Goal: Information Seeking & Learning: Learn about a topic

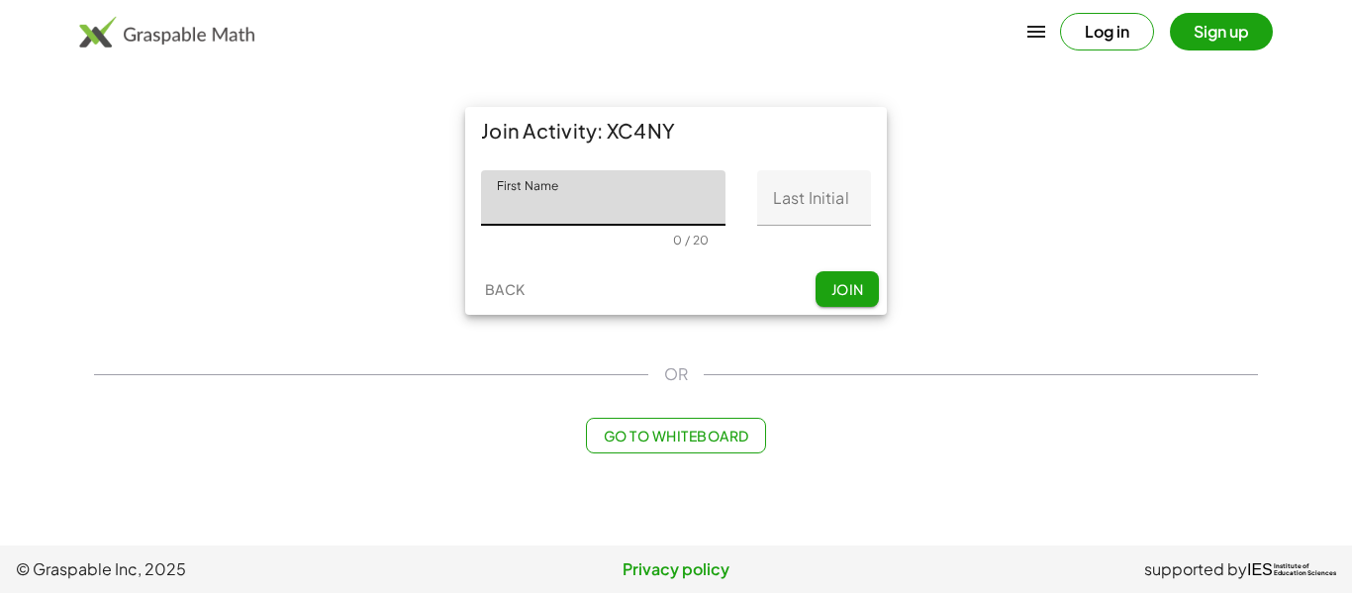
click at [633, 195] on input "First Name" at bounding box center [603, 197] width 245 height 55
type input "********"
click at [799, 216] on input "Last Initial" at bounding box center [814, 197] width 114 height 55
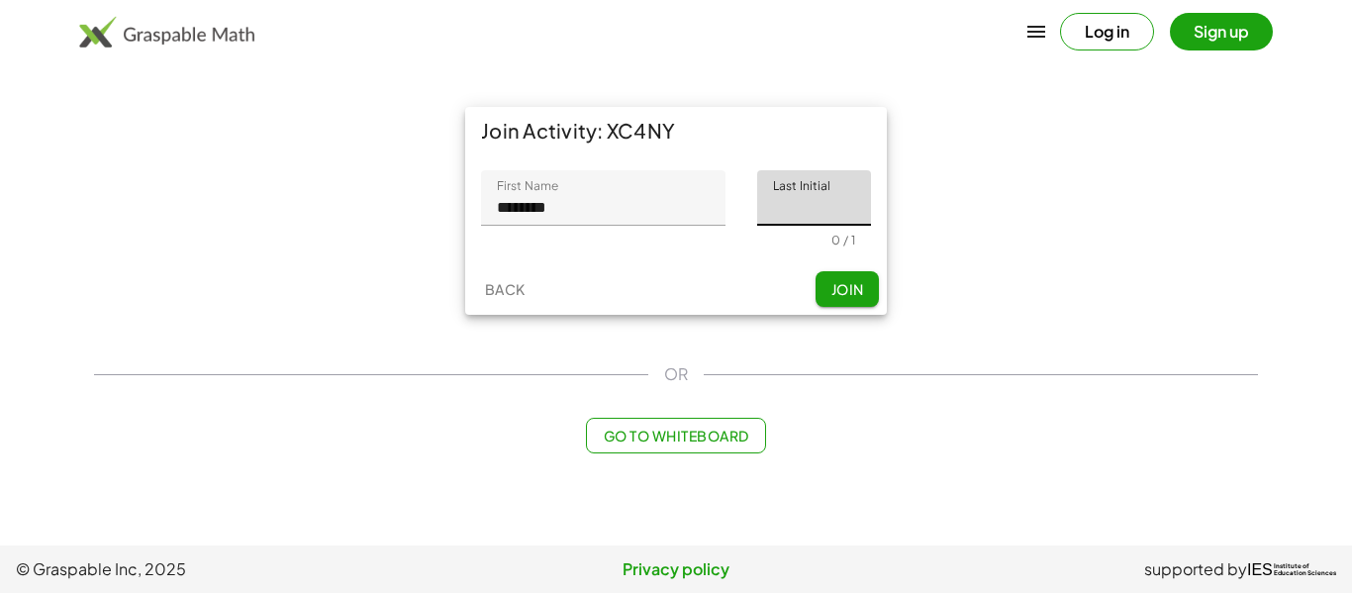
type input "*"
click at [827, 273] on button "Join" at bounding box center [847, 289] width 63 height 36
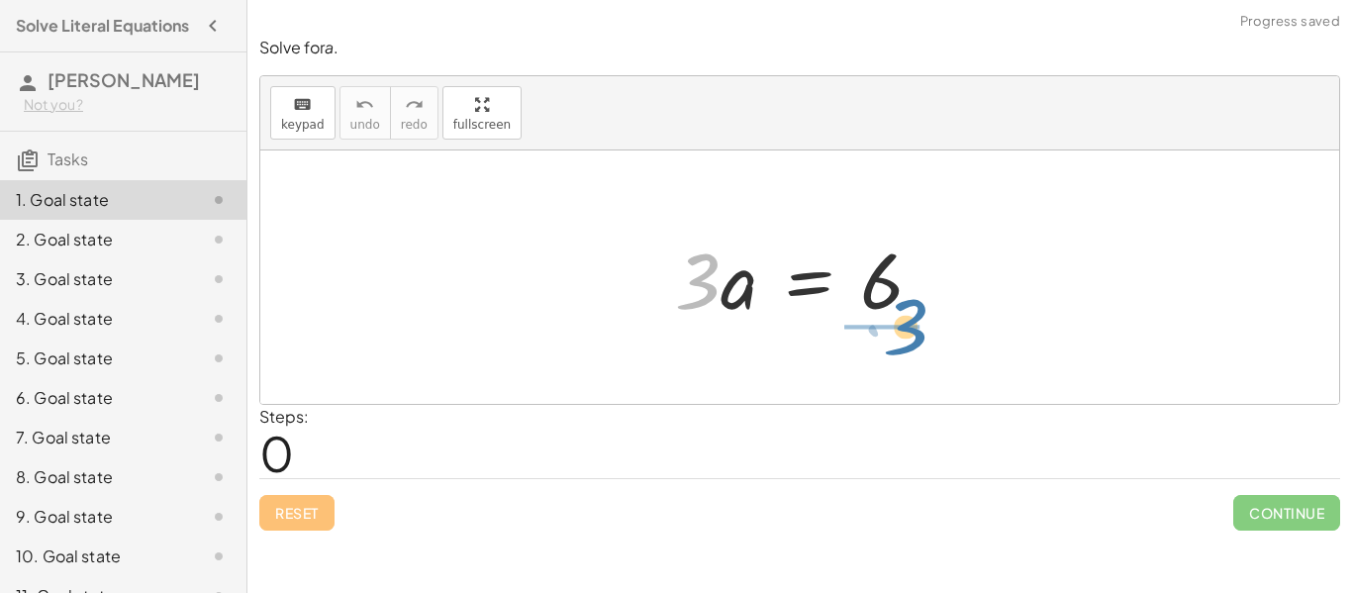
drag, startPoint x: 706, startPoint y: 293, endPoint x: 918, endPoint y: 341, distance: 217.1
click at [918, 341] on div "· 3 · 3 · a = 6" at bounding box center [799, 276] width 1079 height 253
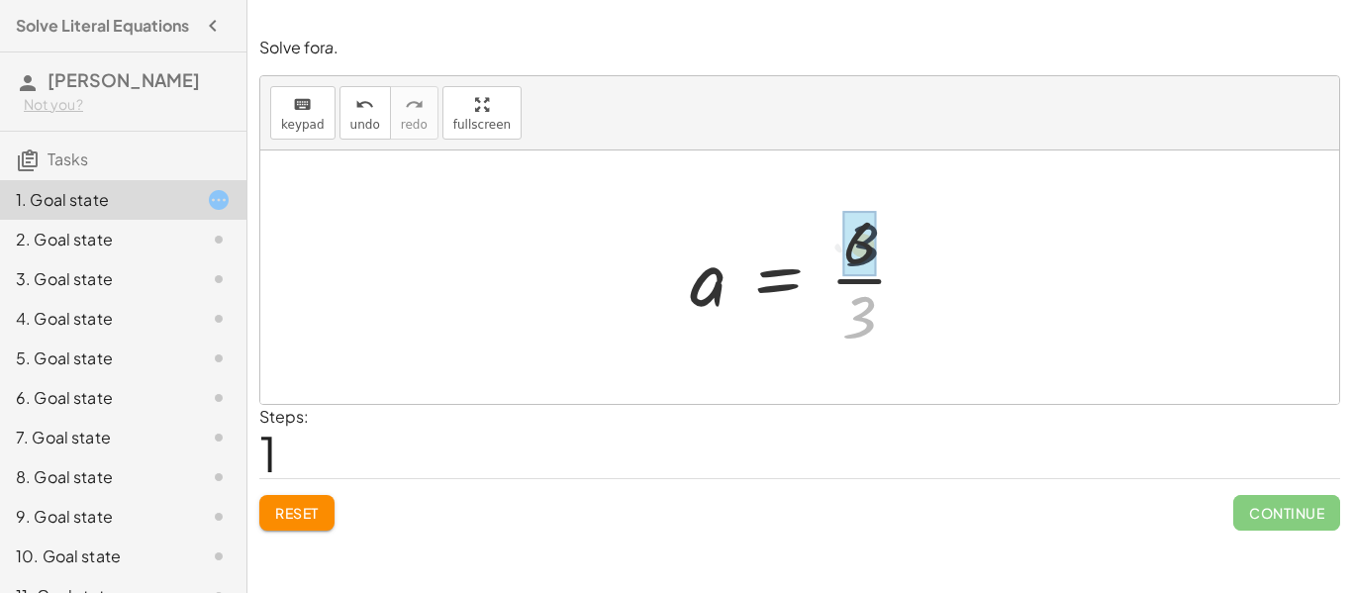
drag, startPoint x: 857, startPoint y: 314, endPoint x: 860, endPoint y: 242, distance: 72.3
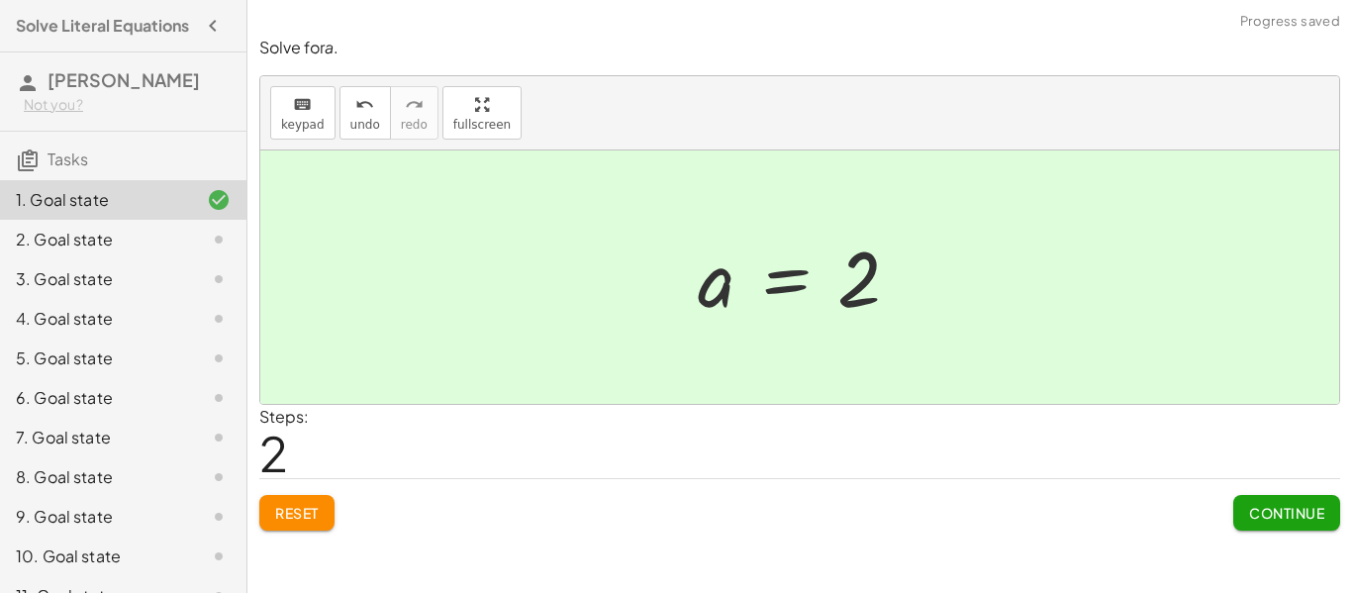
click at [1281, 515] on span "Continue" at bounding box center [1286, 513] width 75 height 18
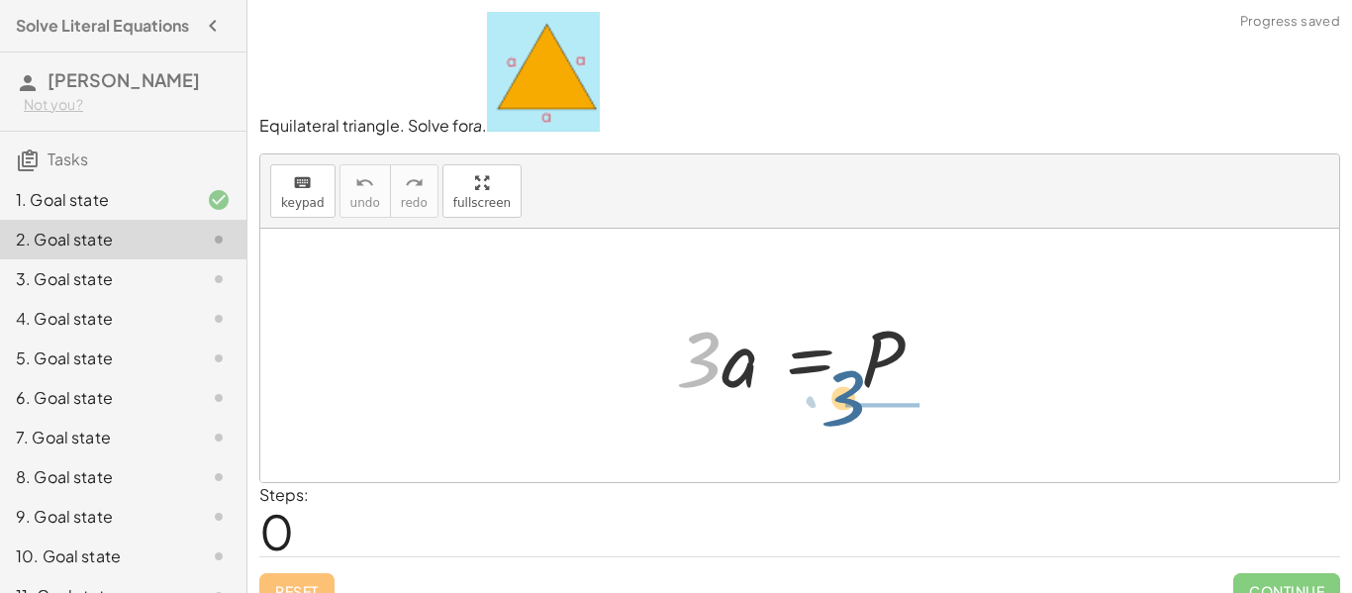
drag, startPoint x: 698, startPoint y: 360, endPoint x: 880, endPoint y: 398, distance: 186.0
click at [880, 398] on div at bounding box center [807, 356] width 282 height 102
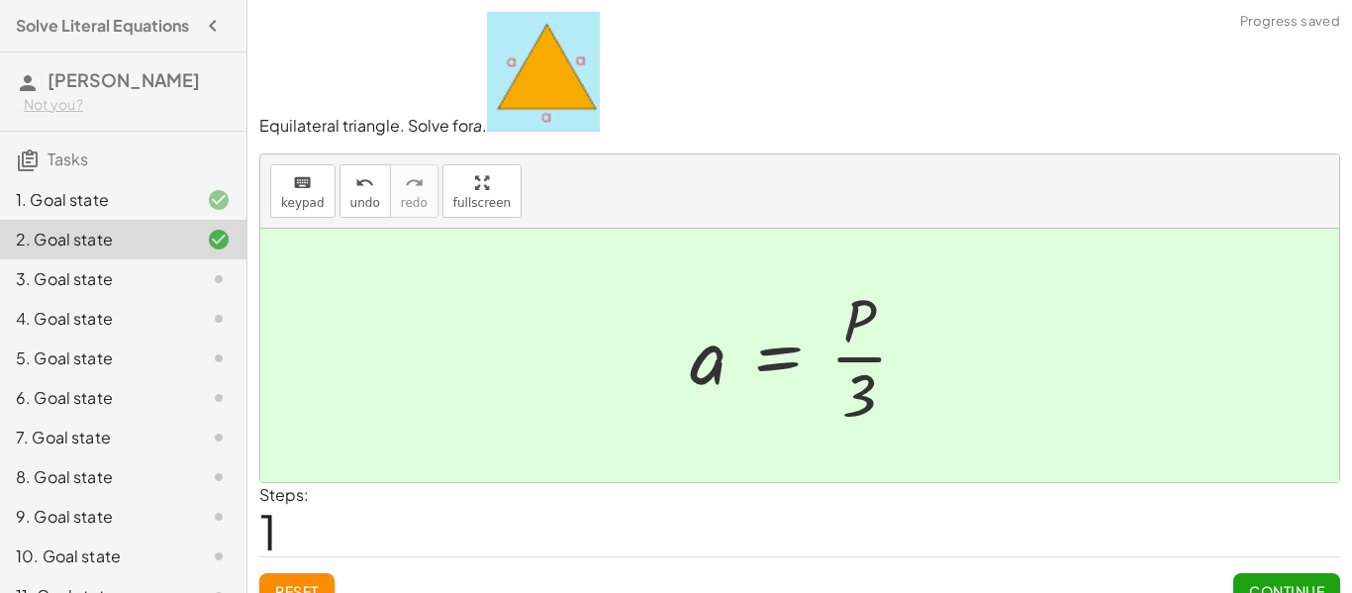
click at [1309, 579] on button "Continue" at bounding box center [1287, 591] width 107 height 36
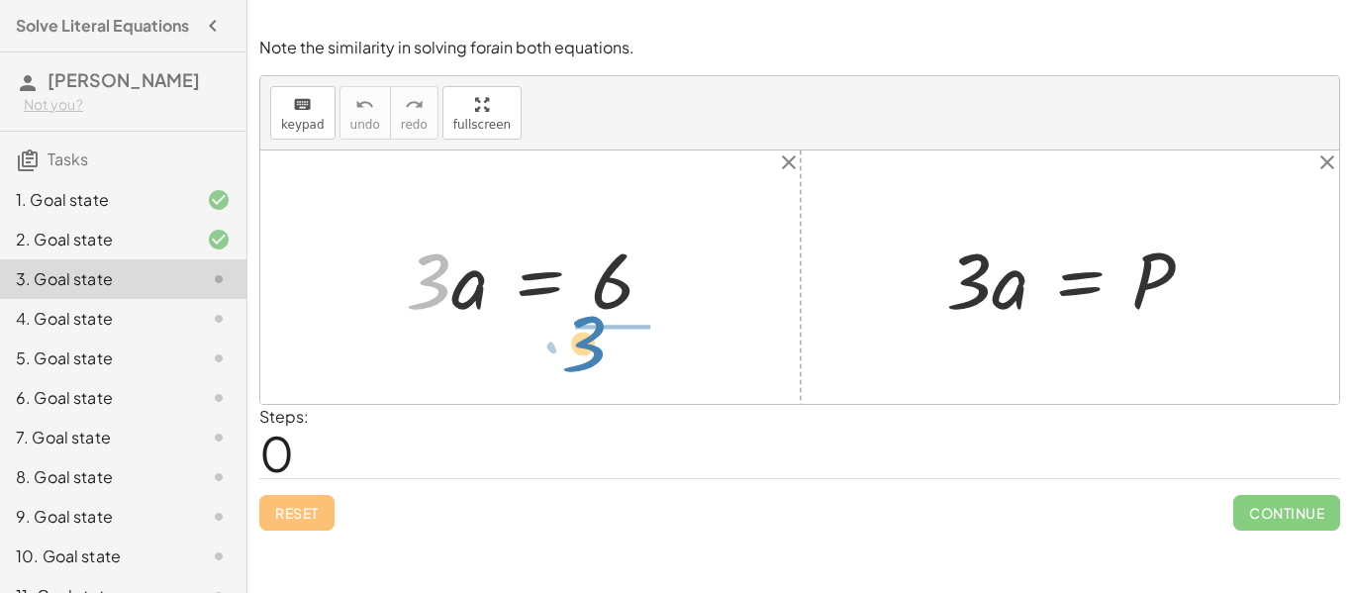
drag, startPoint x: 432, startPoint y: 292, endPoint x: 597, endPoint y: 354, distance: 176.7
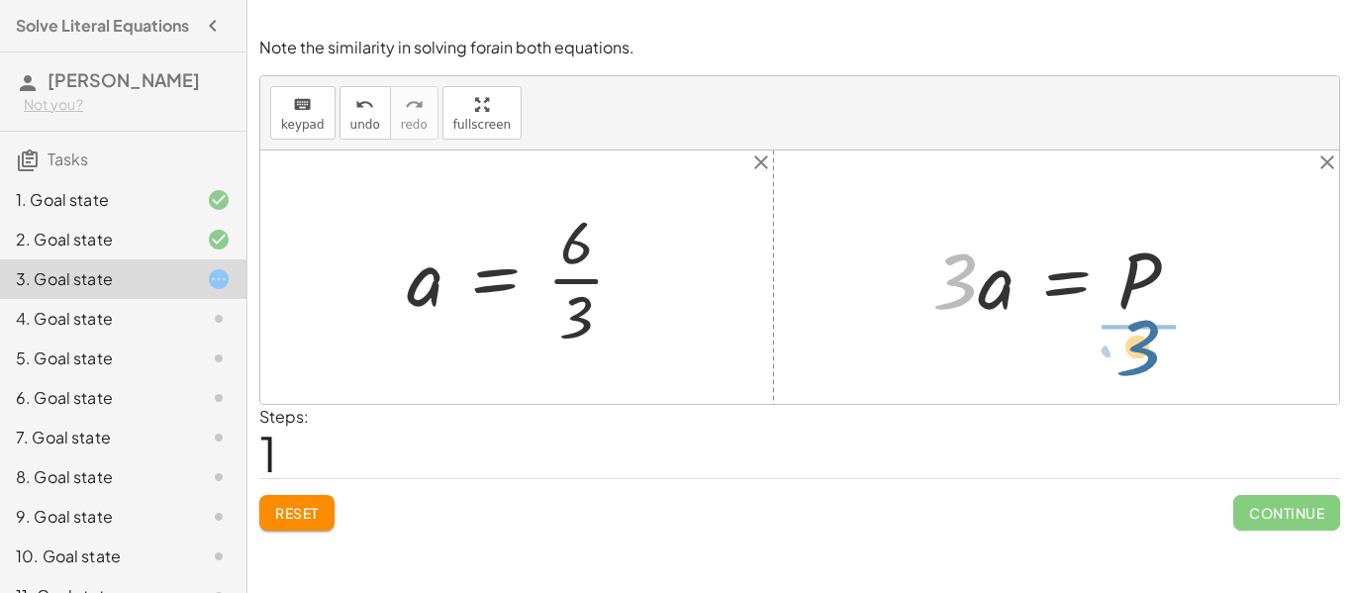
drag, startPoint x: 967, startPoint y: 287, endPoint x: 1151, endPoint y: 355, distance: 196.4
click at [1151, 355] on div "· 3 · a = 6 · 3 a = 6 · · 3 · 3 · a = P" at bounding box center [799, 276] width 1079 height 253
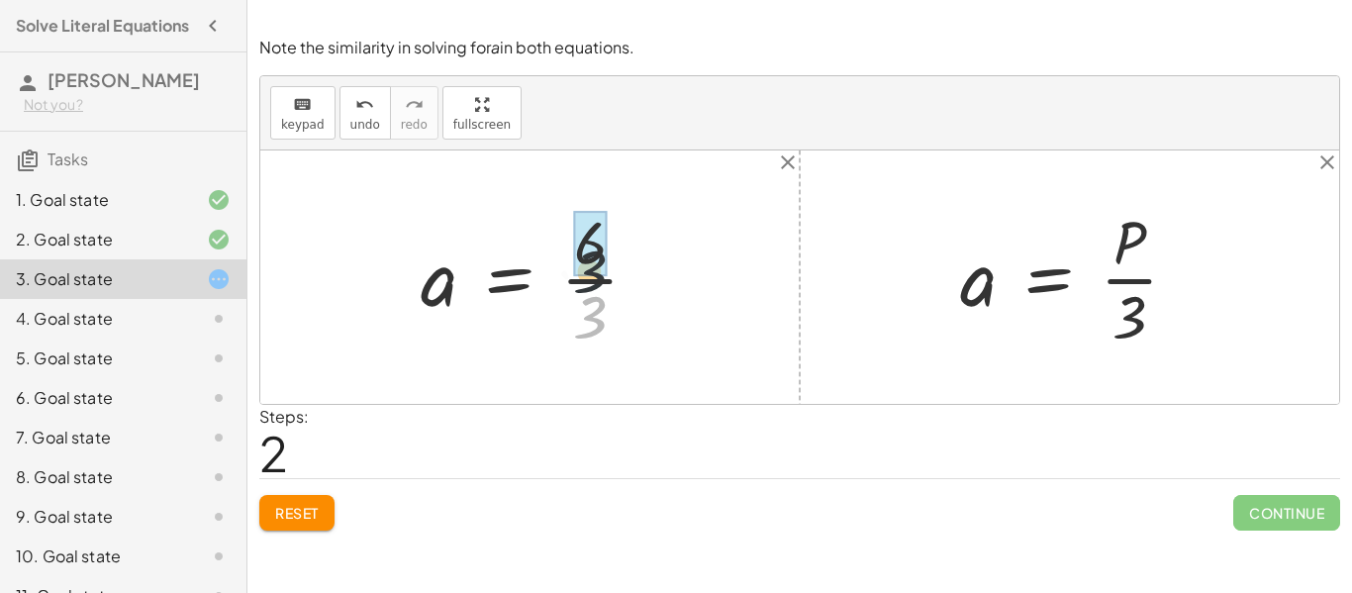
drag, startPoint x: 588, startPoint y: 305, endPoint x: 587, endPoint y: 251, distance: 53.5
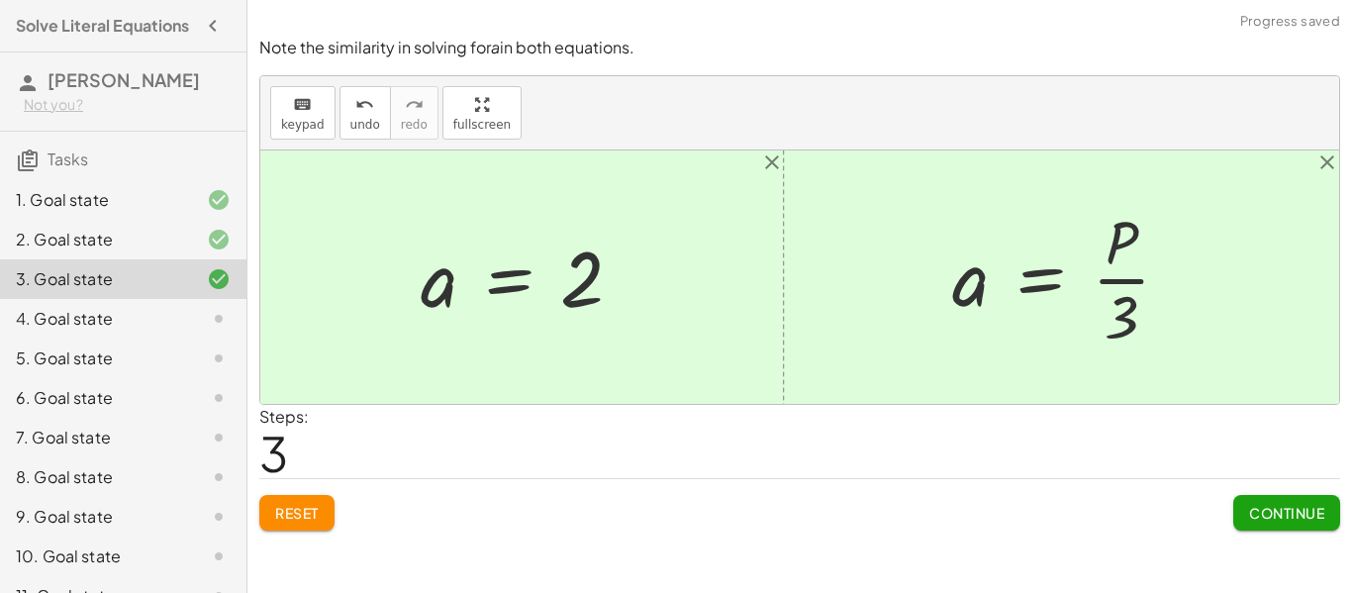
click at [1290, 507] on span "Continue" at bounding box center [1286, 513] width 75 height 18
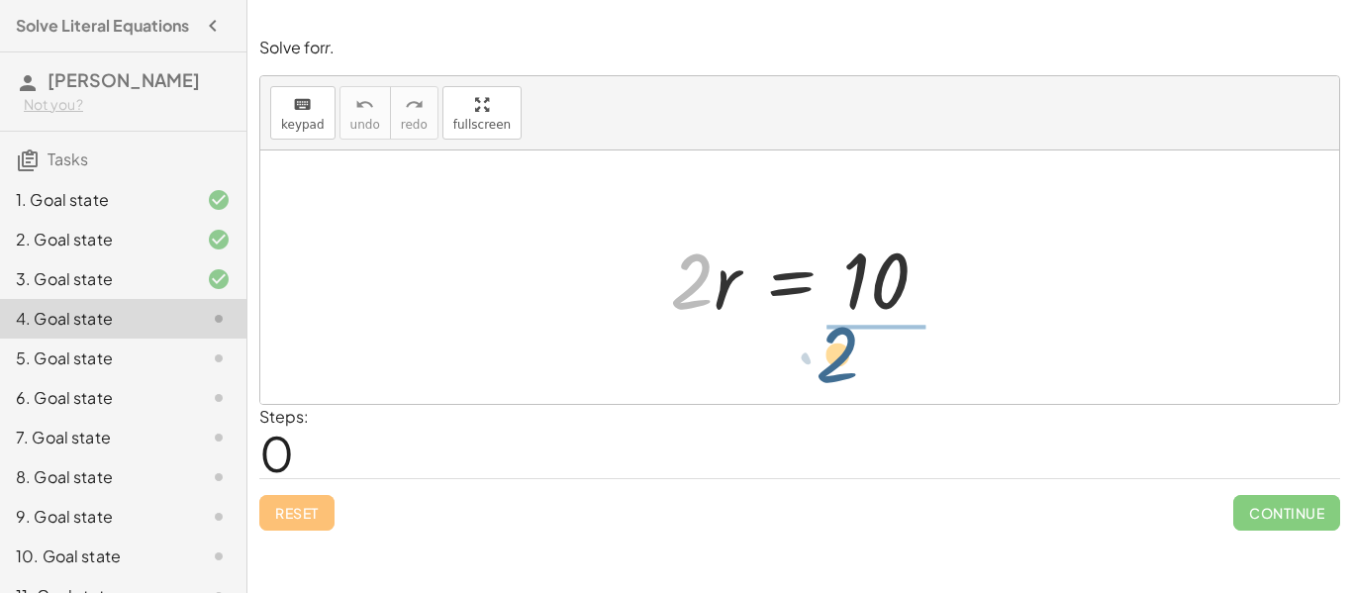
drag, startPoint x: 694, startPoint y: 279, endPoint x: 851, endPoint y: 353, distance: 174.1
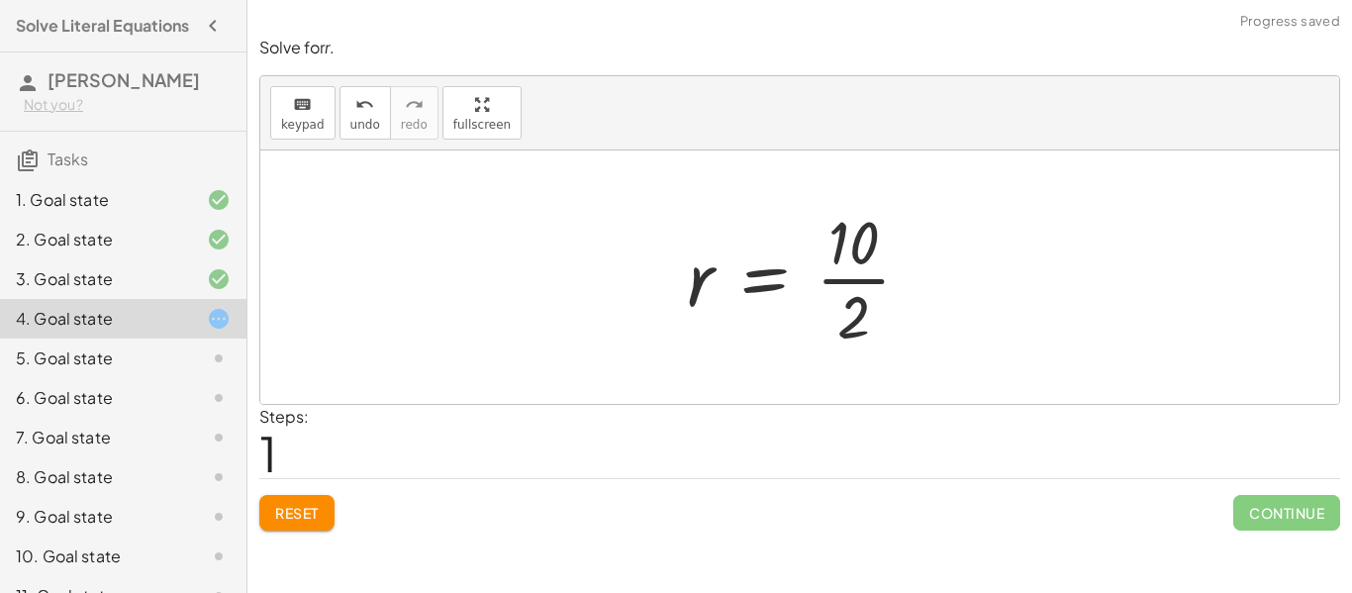
click at [853, 317] on div at bounding box center [806, 277] width 259 height 152
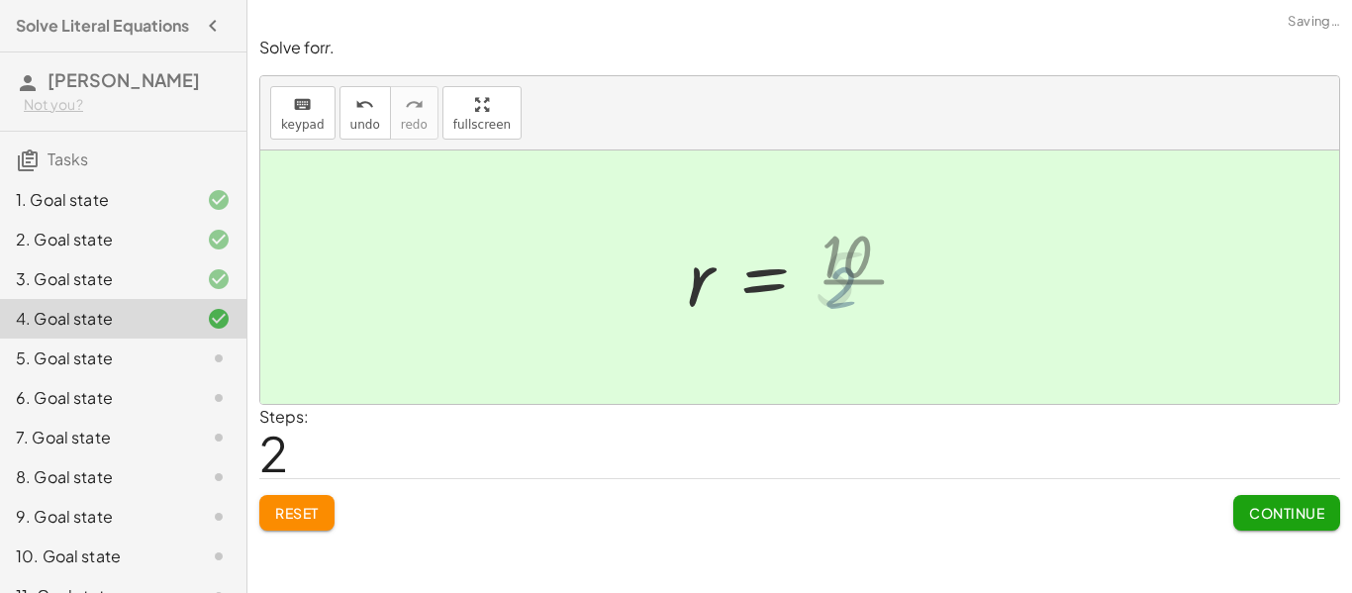
drag, startPoint x: 853, startPoint y: 317, endPoint x: 856, endPoint y: 289, distance: 27.9
click at [856, 289] on div at bounding box center [790, 278] width 226 height 98
click at [1296, 512] on span "Continue" at bounding box center [1286, 513] width 75 height 18
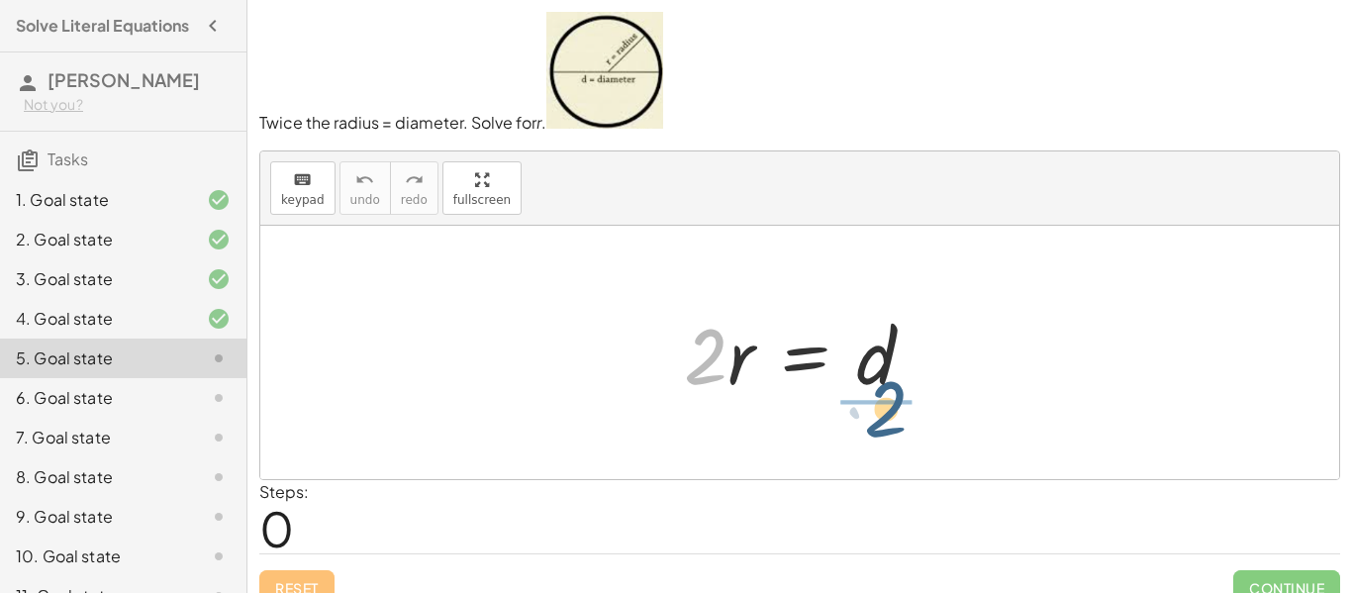
drag, startPoint x: 705, startPoint y: 371, endPoint x: 886, endPoint y: 424, distance: 188.6
click at [886, 424] on div "· 2 · 2 · r = d" at bounding box center [799, 352] width 1079 height 253
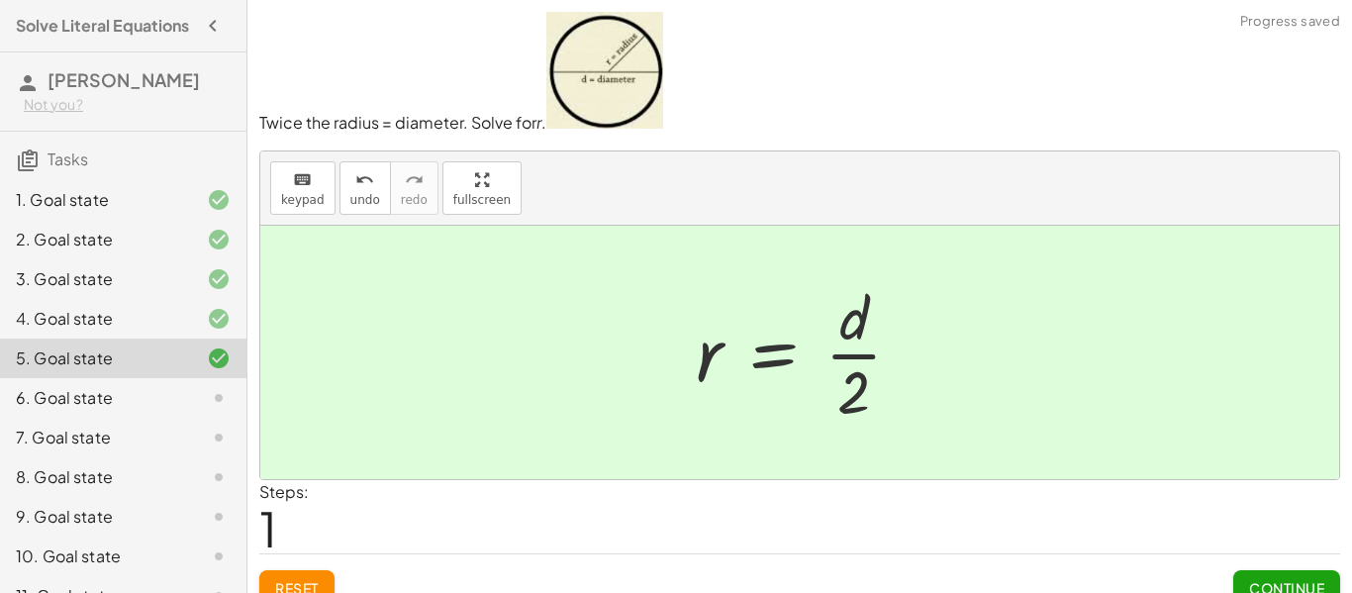
click at [1299, 588] on span "Continue" at bounding box center [1286, 588] width 75 height 18
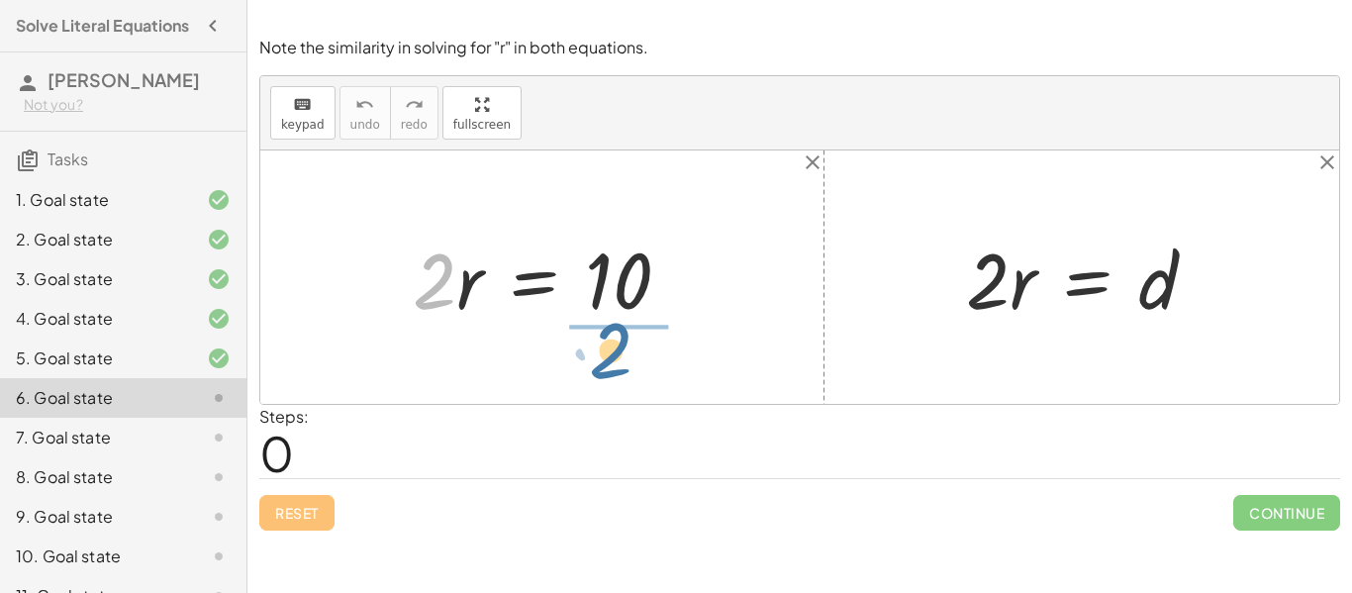
drag, startPoint x: 442, startPoint y: 287, endPoint x: 609, endPoint y: 355, distance: 180.7
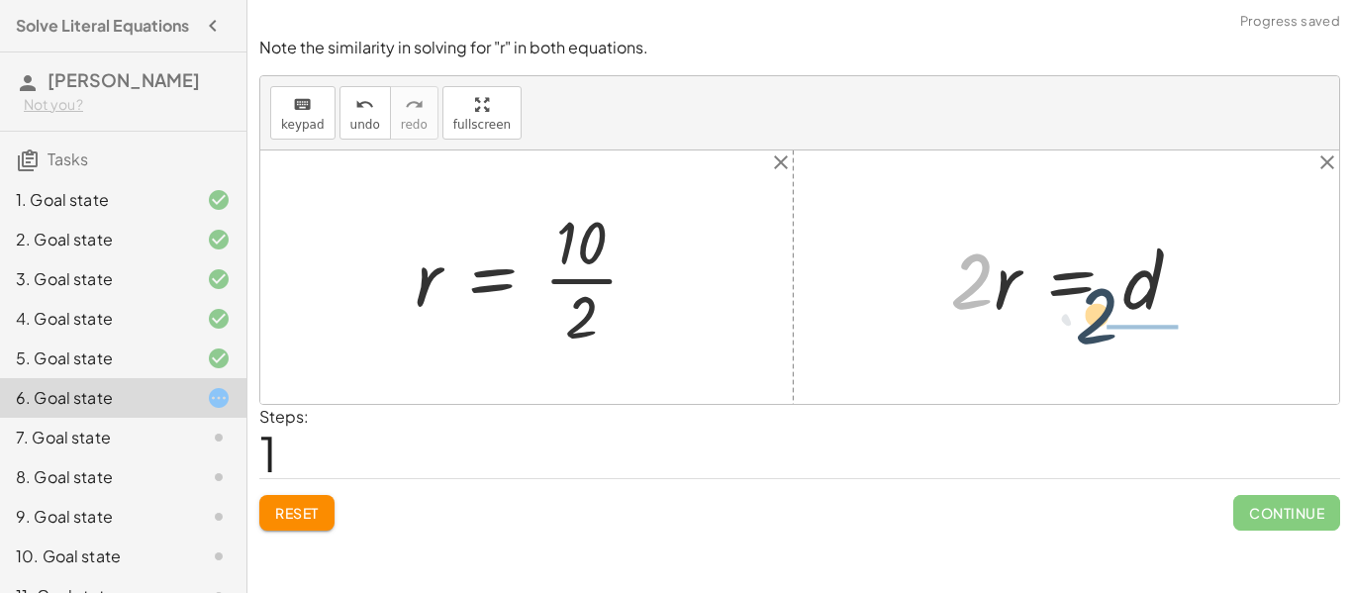
drag, startPoint x: 971, startPoint y: 292, endPoint x: 1145, endPoint y: 348, distance: 181.9
click at [1145, 348] on div "· 2 · r = 10 · 2 r = 10 · · 2 · 2 · r = d" at bounding box center [799, 276] width 1079 height 253
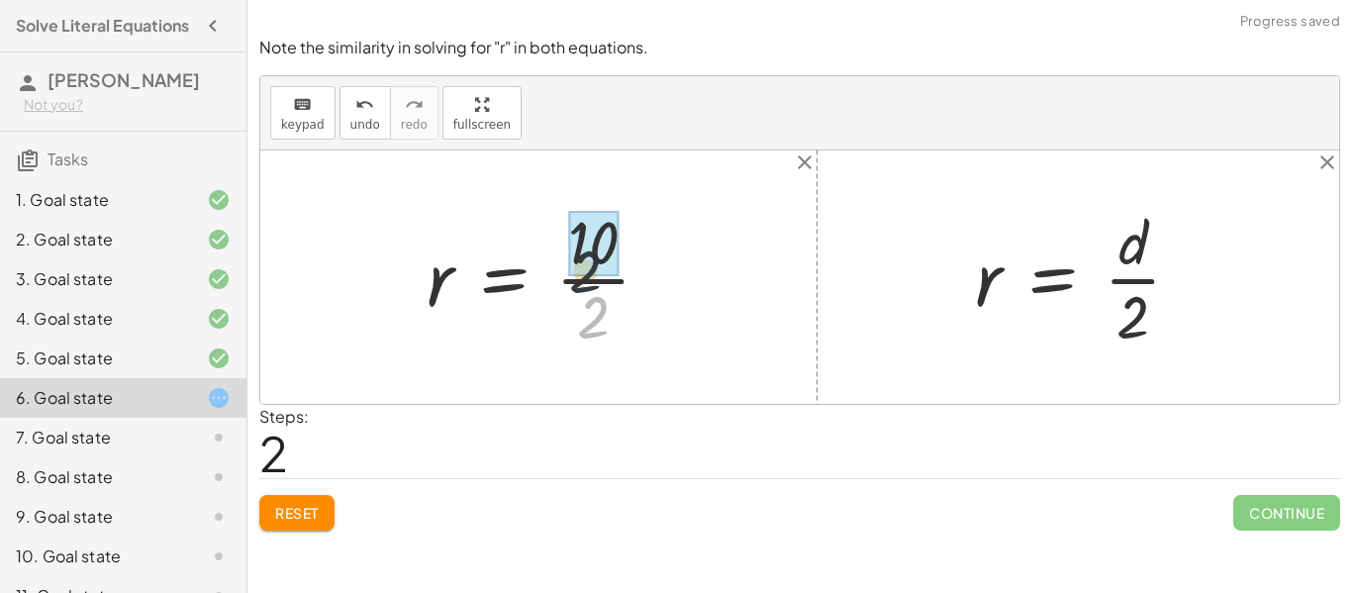
drag, startPoint x: 603, startPoint y: 313, endPoint x: 592, endPoint y: 249, distance: 65.3
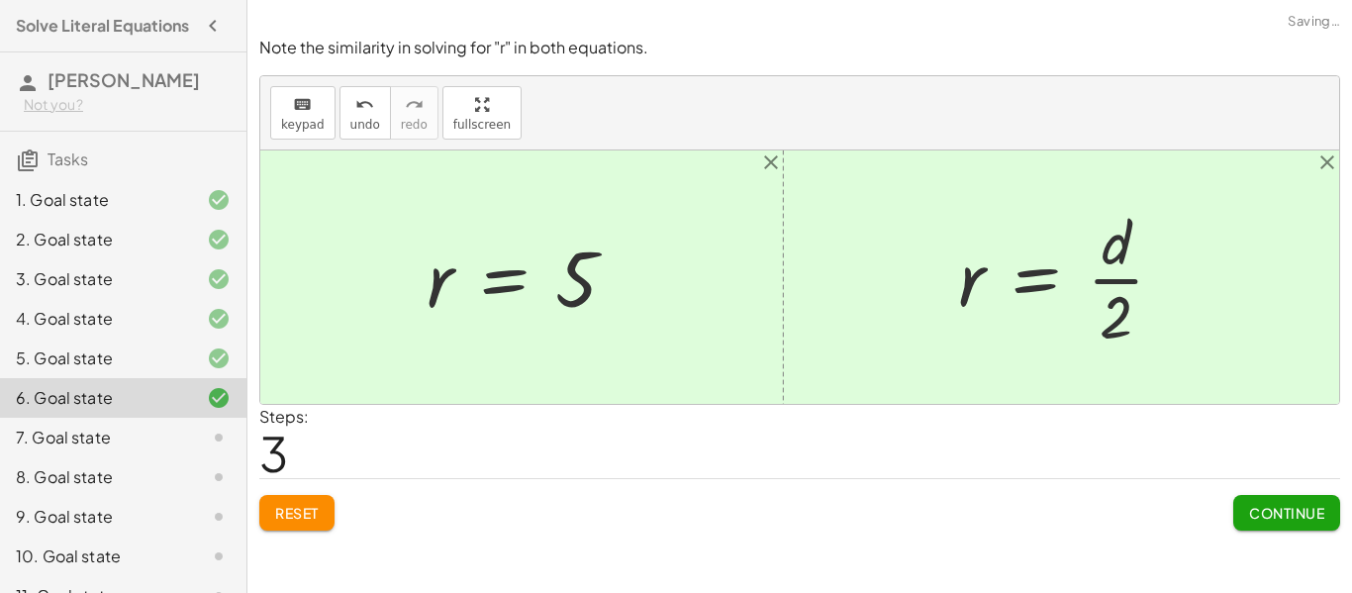
click at [1283, 505] on span "Continue" at bounding box center [1286, 513] width 75 height 18
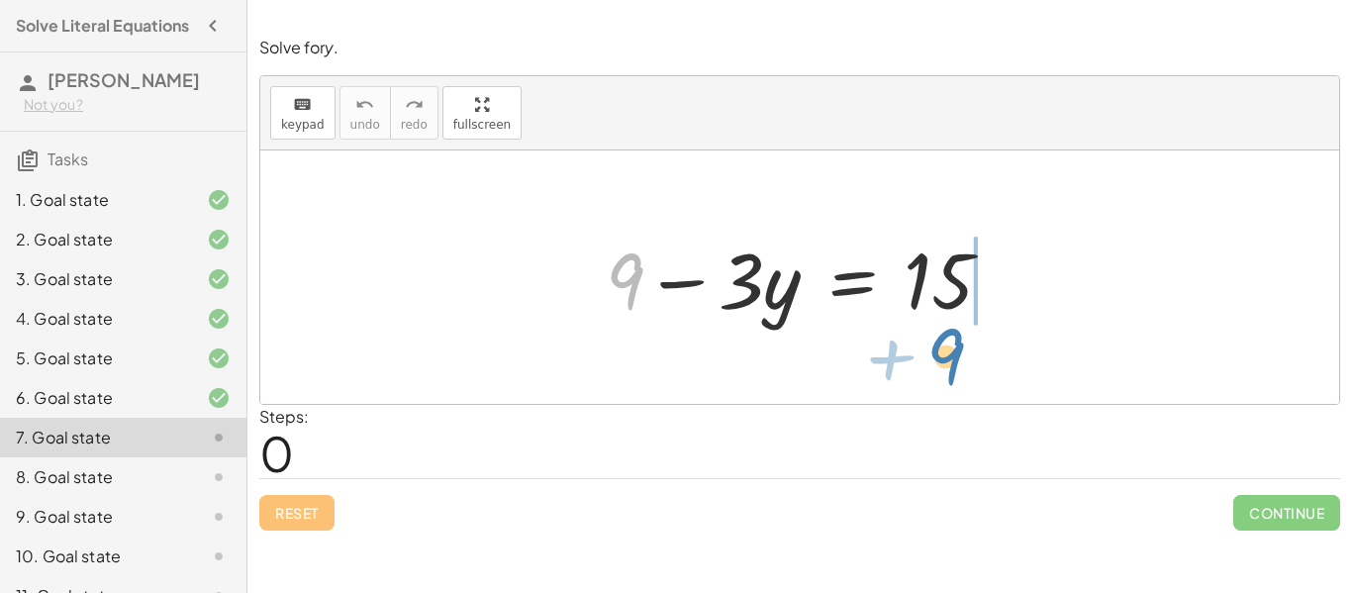
drag, startPoint x: 627, startPoint y: 288, endPoint x: 949, endPoint y: 363, distance: 331.4
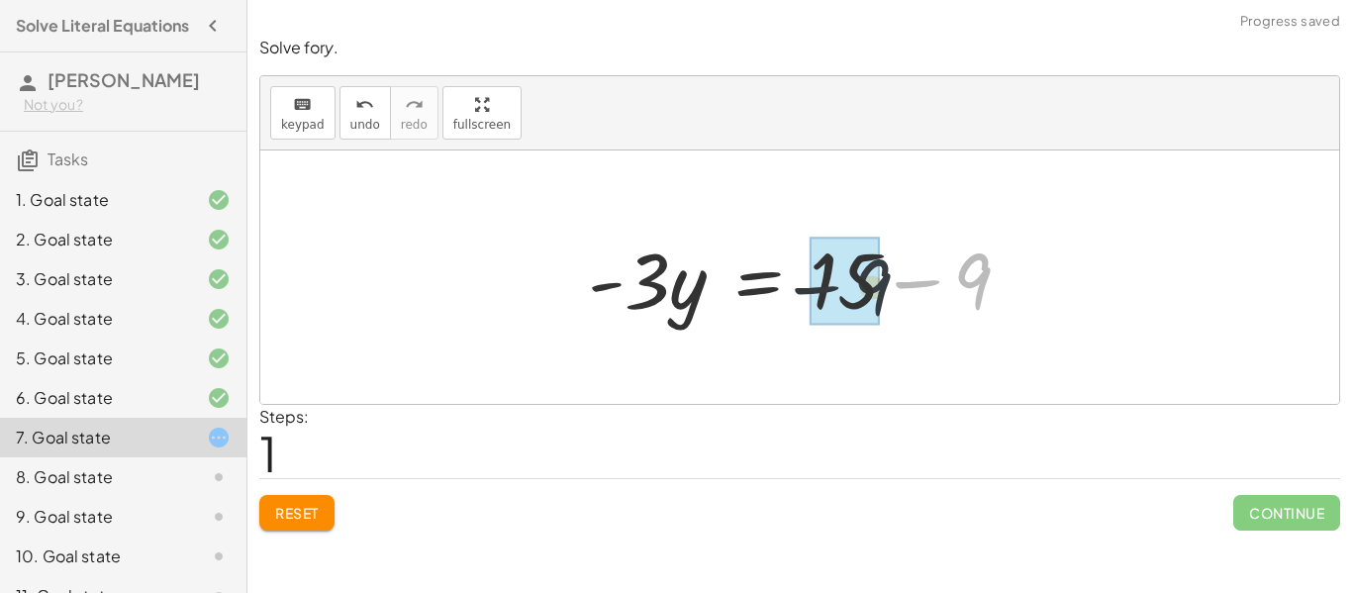
drag, startPoint x: 971, startPoint y: 284, endPoint x: 850, endPoint y: 289, distance: 120.9
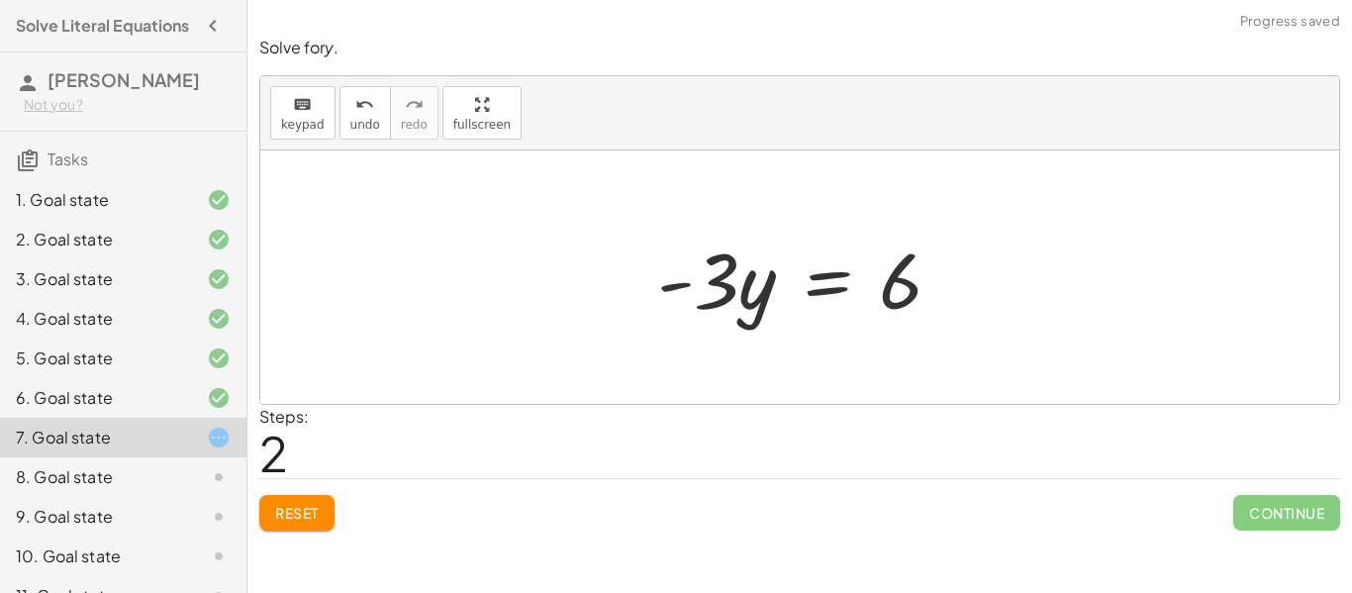
click at [717, 286] on div at bounding box center [808, 278] width 320 height 102
drag, startPoint x: 722, startPoint y: 283, endPoint x: 933, endPoint y: 377, distance: 230.9
click at [933, 377] on div "+ 9 − · 3 · y = 15 · - 3 · y = + 15 − 9 · - 3 · 3 · y = - 6" at bounding box center [799, 276] width 1079 height 253
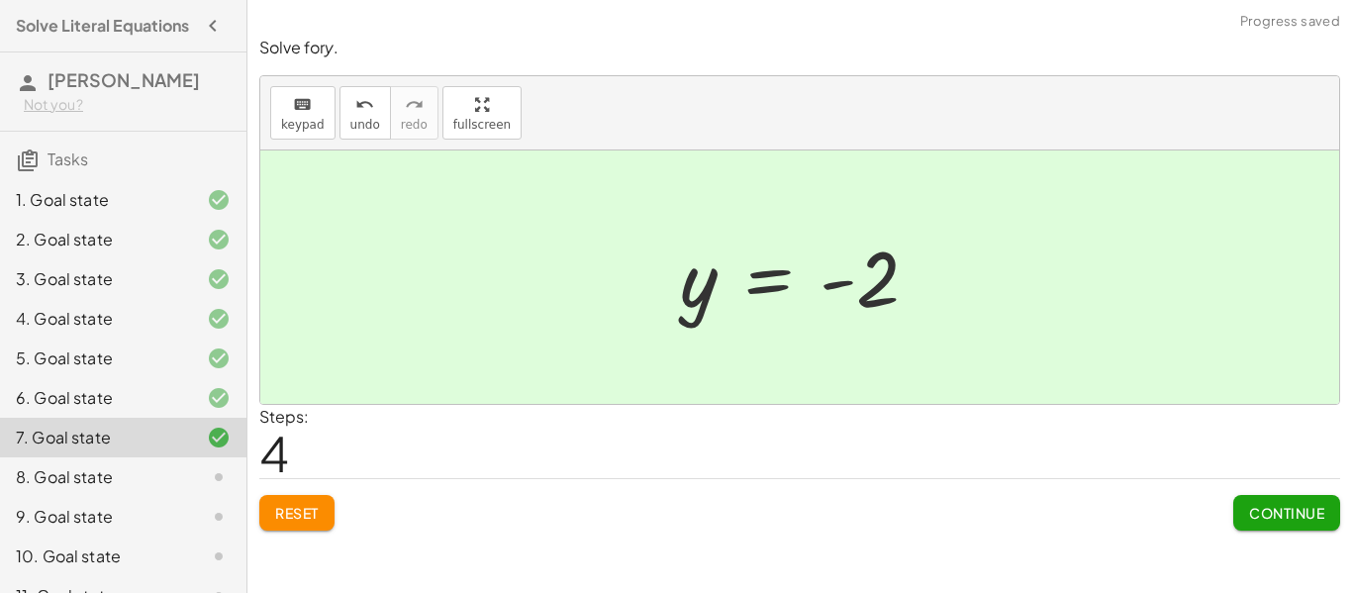
click at [1273, 507] on span "Continue" at bounding box center [1286, 513] width 75 height 18
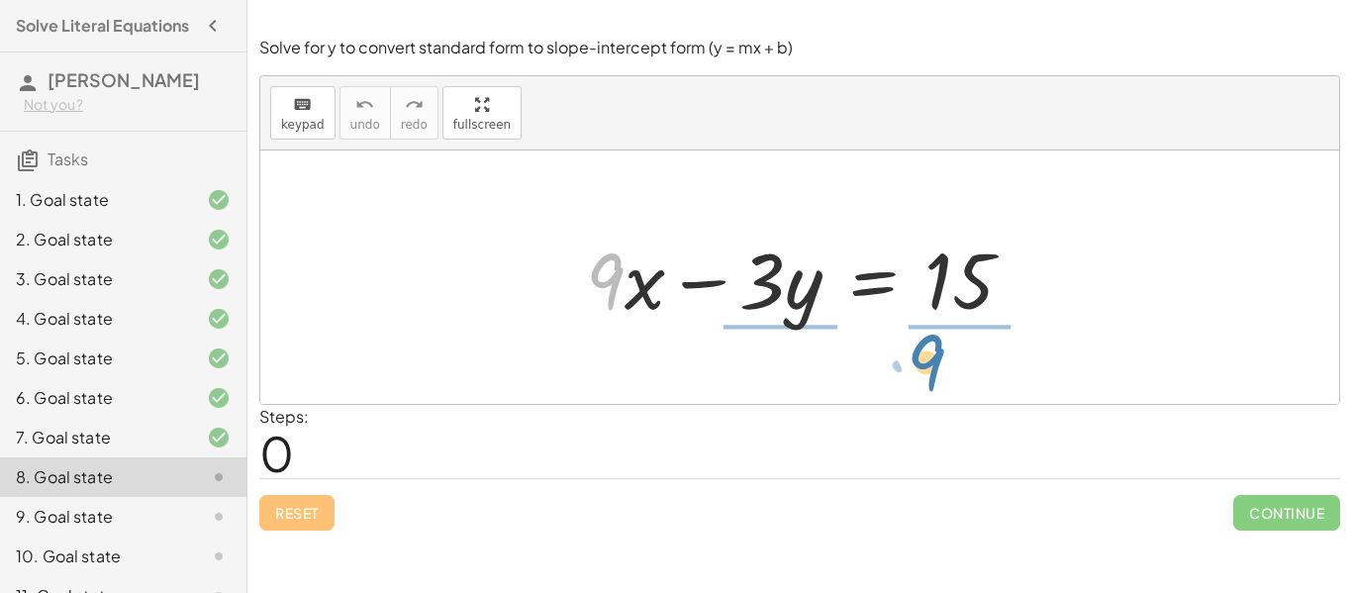
drag, startPoint x: 604, startPoint y: 286, endPoint x: 925, endPoint y: 367, distance: 330.9
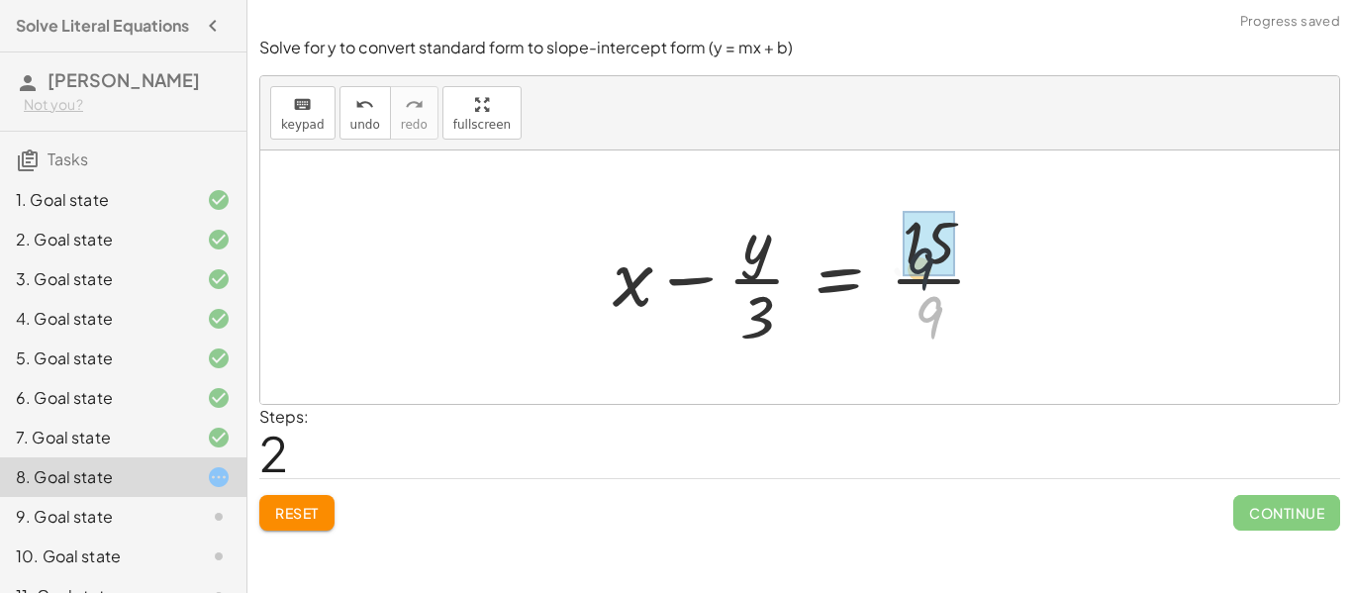
drag, startPoint x: 928, startPoint y: 315, endPoint x: 918, endPoint y: 256, distance: 59.2
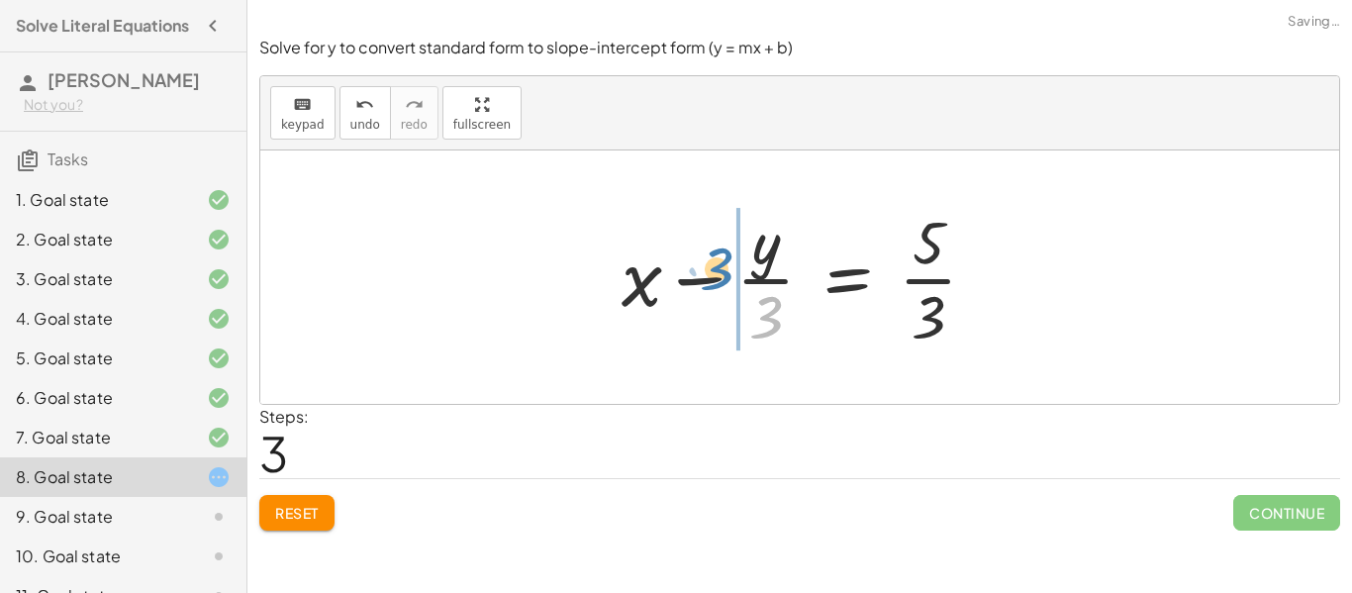
drag, startPoint x: 765, startPoint y: 320, endPoint x: 716, endPoint y: 271, distance: 69.3
click at [716, 271] on div at bounding box center [807, 277] width 391 height 152
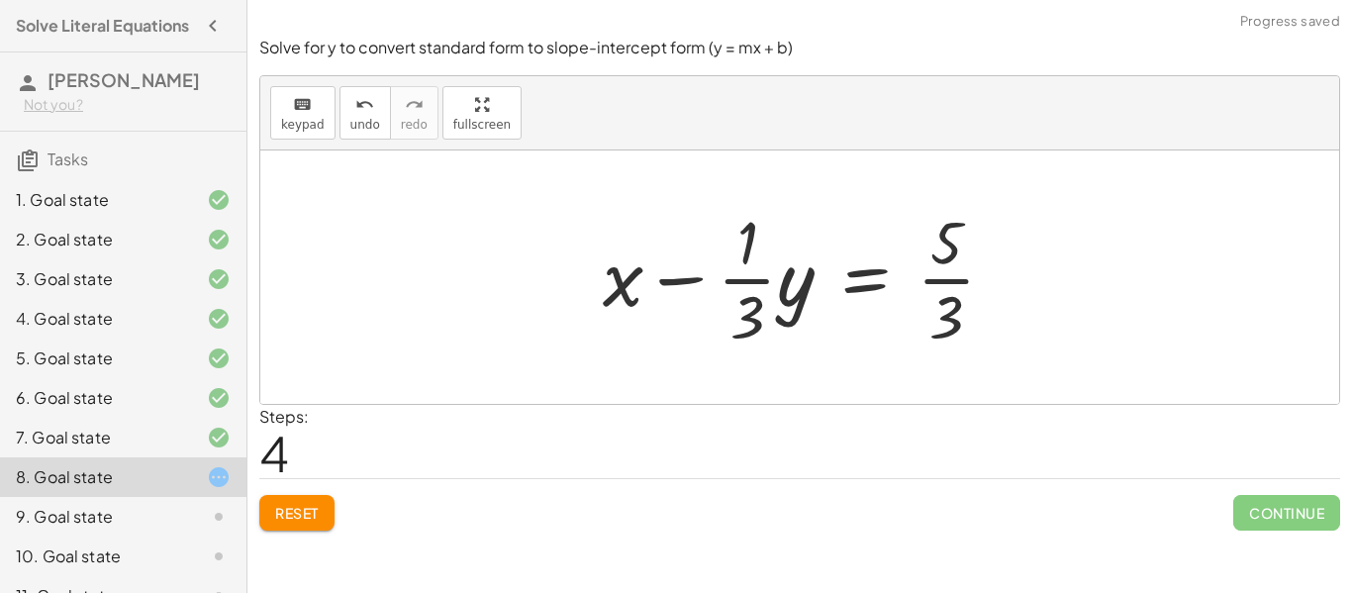
click at [959, 322] on div at bounding box center [807, 277] width 429 height 152
drag, startPoint x: 959, startPoint y: 322, endPoint x: 998, endPoint y: 271, distance: 63.6
click at [998, 271] on div at bounding box center [807, 277] width 429 height 152
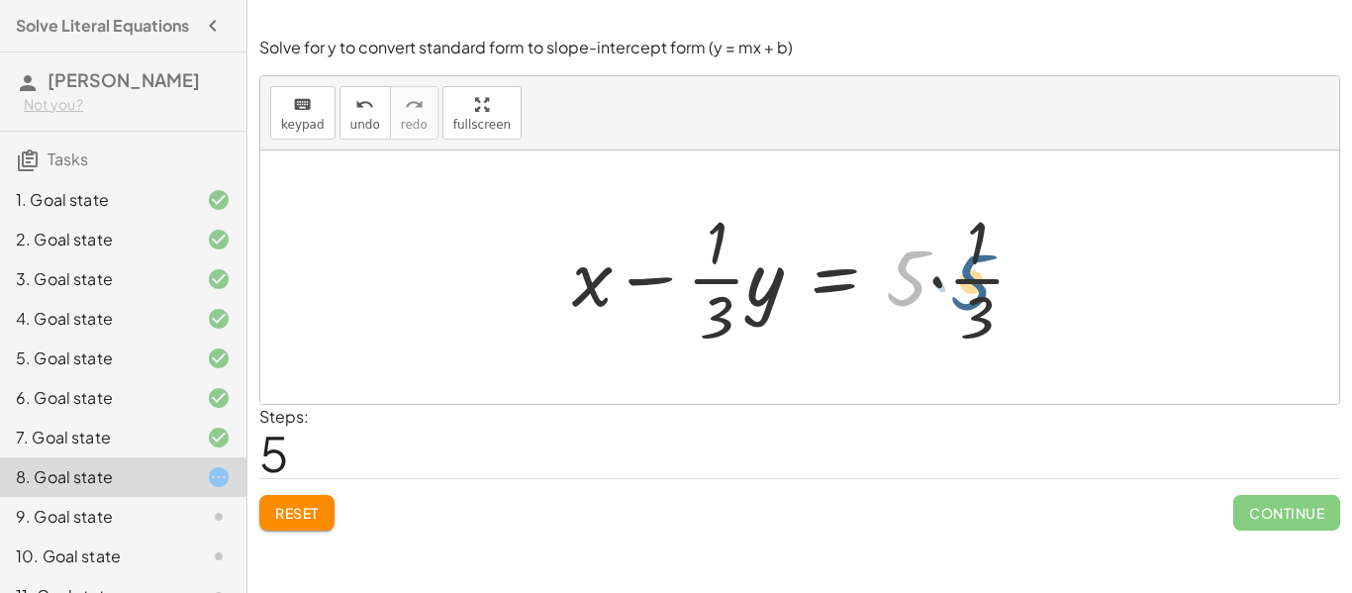
drag, startPoint x: 947, startPoint y: 261, endPoint x: 974, endPoint y: 276, distance: 31.4
click at [974, 276] on div at bounding box center [807, 277] width 490 height 152
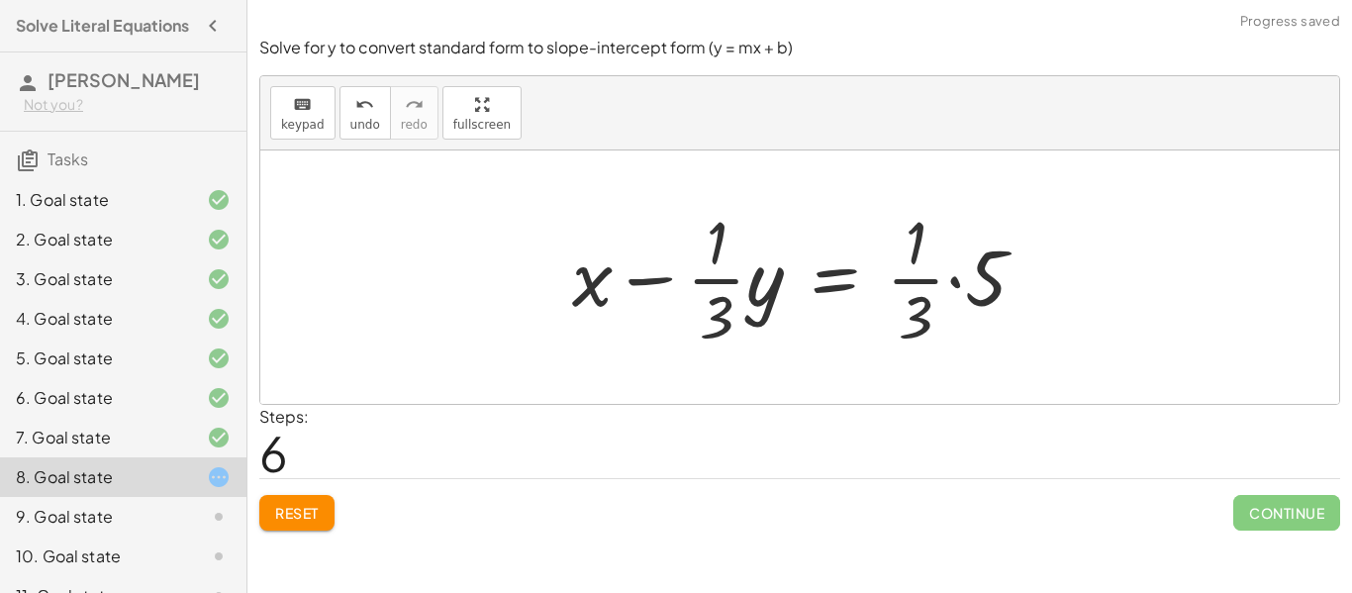
click at [992, 288] on div at bounding box center [807, 277] width 490 height 152
drag, startPoint x: 992, startPoint y: 288, endPoint x: 928, endPoint y: 288, distance: 64.4
click at [928, 288] on div "+ · 9 · x − · 3 · y = 15 + x − · 3 · y · 9 = · 15 · 9 + x − · 3 · y · 3 · 3 = ·…" at bounding box center [769, 277] width 453 height 162
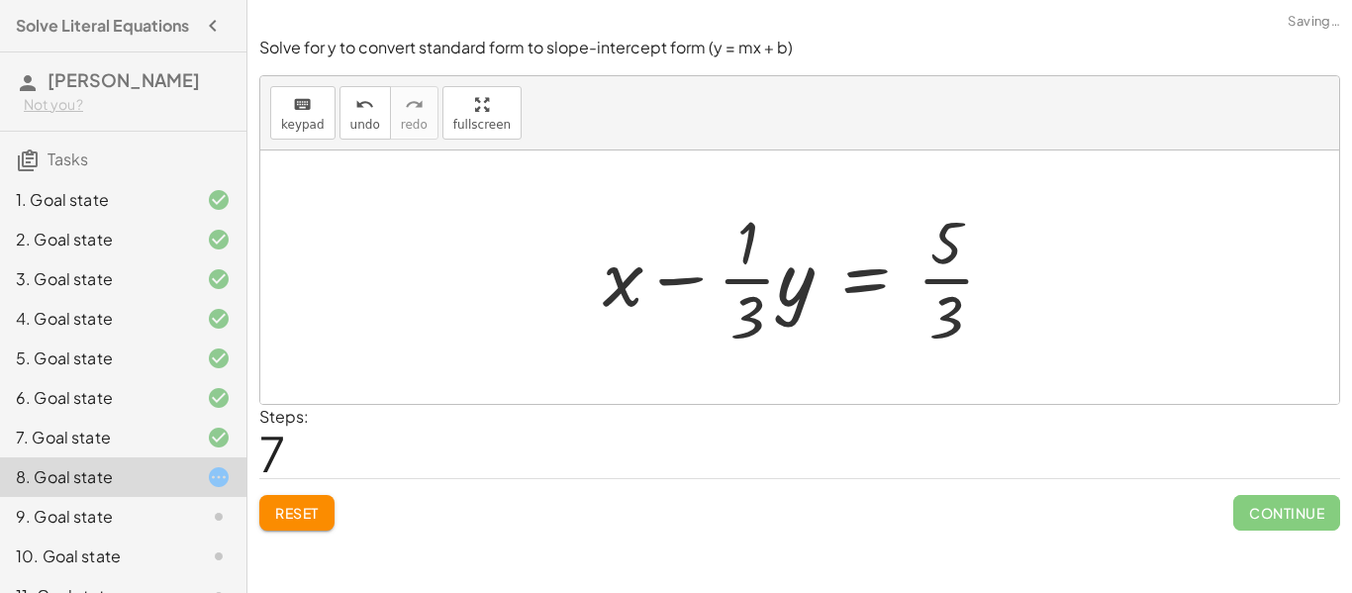
click at [949, 323] on div at bounding box center [807, 277] width 429 height 152
click at [750, 318] on div at bounding box center [807, 277] width 429 height 152
drag, startPoint x: 949, startPoint y: 316, endPoint x: 746, endPoint y: 250, distance: 214.2
click at [746, 250] on div at bounding box center [807, 277] width 429 height 152
click at [615, 282] on div at bounding box center [807, 277] width 429 height 152
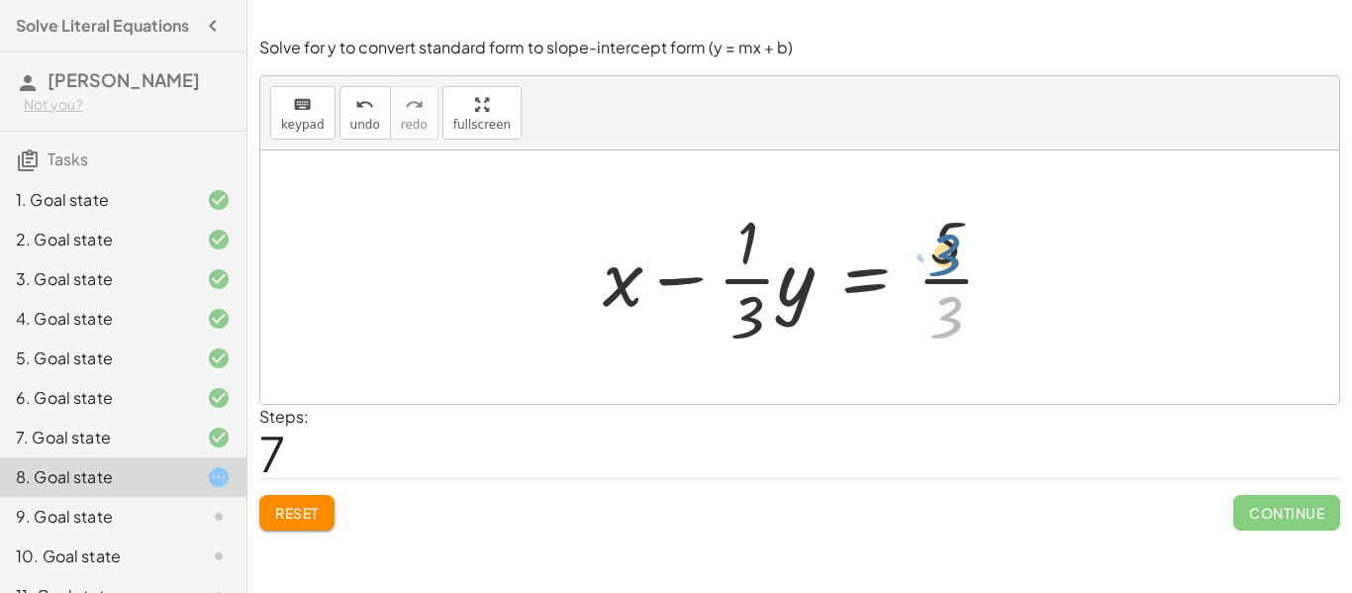
drag, startPoint x: 949, startPoint y: 309, endPoint x: 948, endPoint y: 245, distance: 64.4
click at [948, 245] on div at bounding box center [807, 277] width 429 height 152
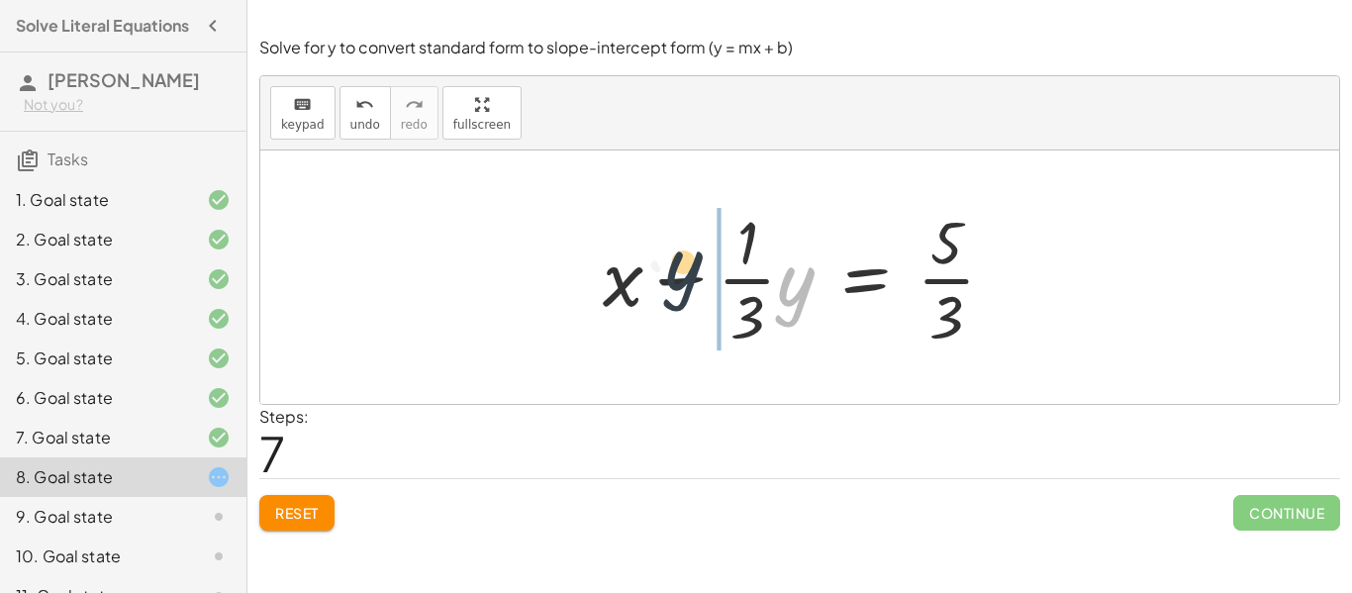
drag, startPoint x: 790, startPoint y: 286, endPoint x: 656, endPoint y: 266, distance: 135.1
click at [656, 266] on div at bounding box center [807, 277] width 429 height 152
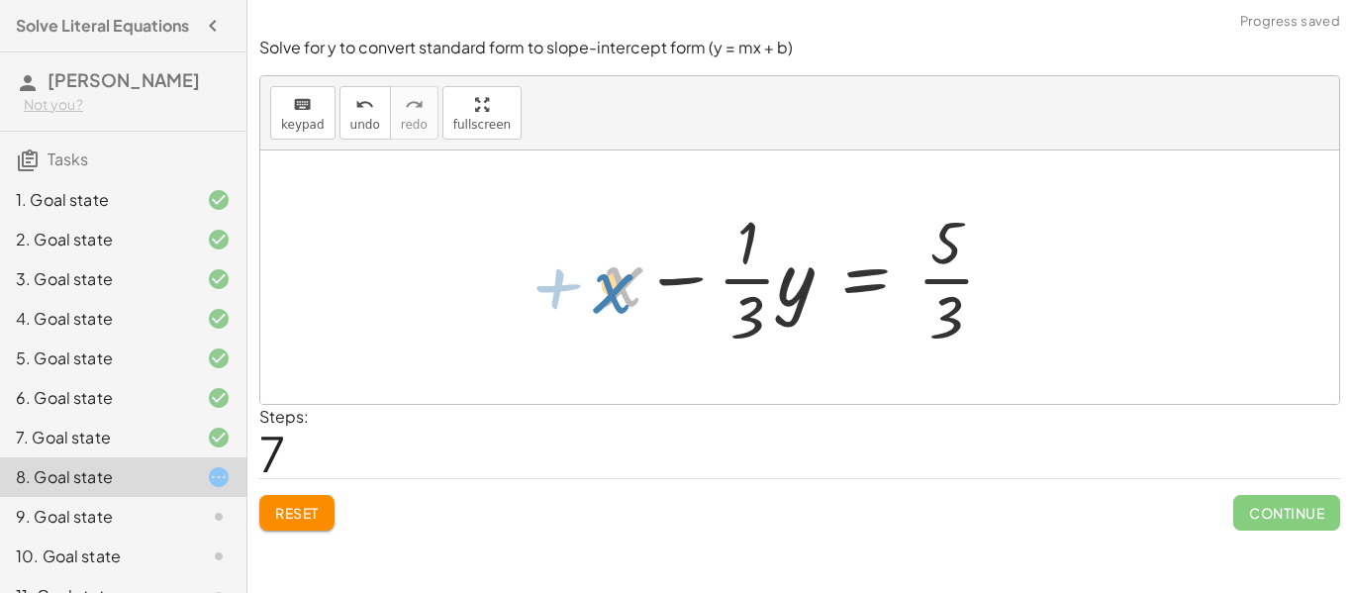
click at [605, 292] on div at bounding box center [807, 277] width 429 height 152
drag, startPoint x: 622, startPoint y: 283, endPoint x: 1024, endPoint y: 344, distance: 406.5
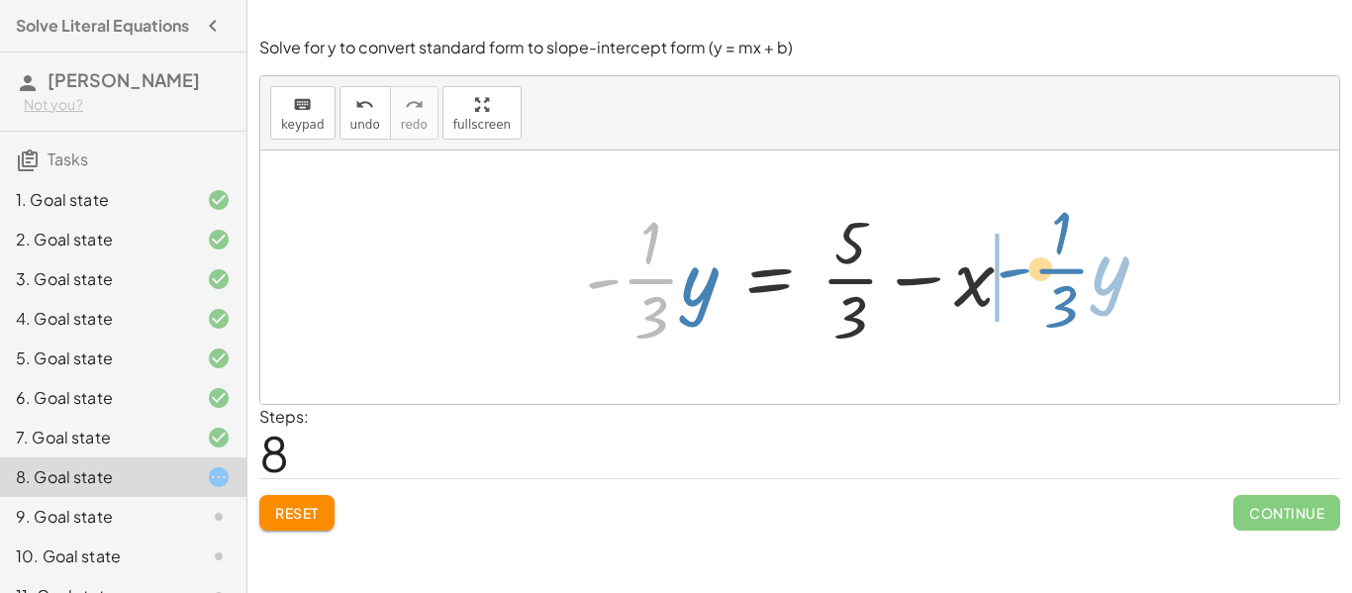
drag, startPoint x: 644, startPoint y: 275, endPoint x: 1055, endPoint y: 264, distance: 412.0
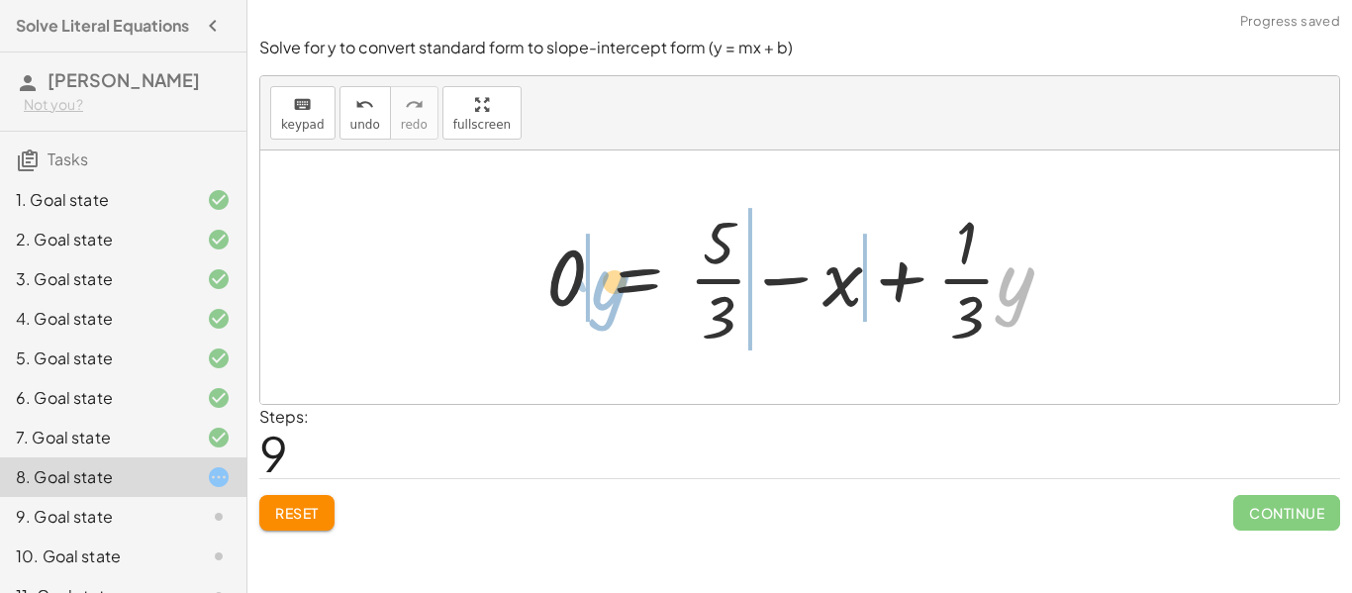
drag, startPoint x: 999, startPoint y: 295, endPoint x: 572, endPoint y: 299, distance: 426.7
click at [572, 299] on div at bounding box center [808, 277] width 542 height 152
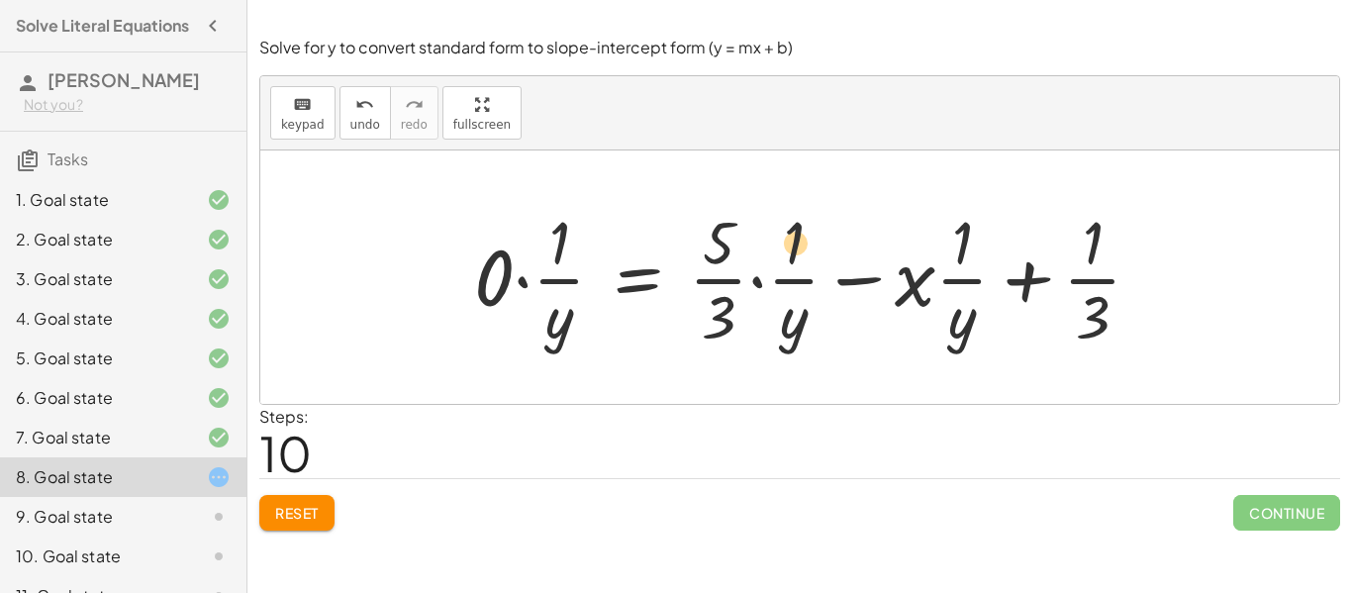
drag, startPoint x: 714, startPoint y: 323, endPoint x: 791, endPoint y: 250, distance: 105.8
click at [791, 250] on div at bounding box center [815, 277] width 703 height 152
click at [723, 310] on div at bounding box center [815, 277] width 703 height 152
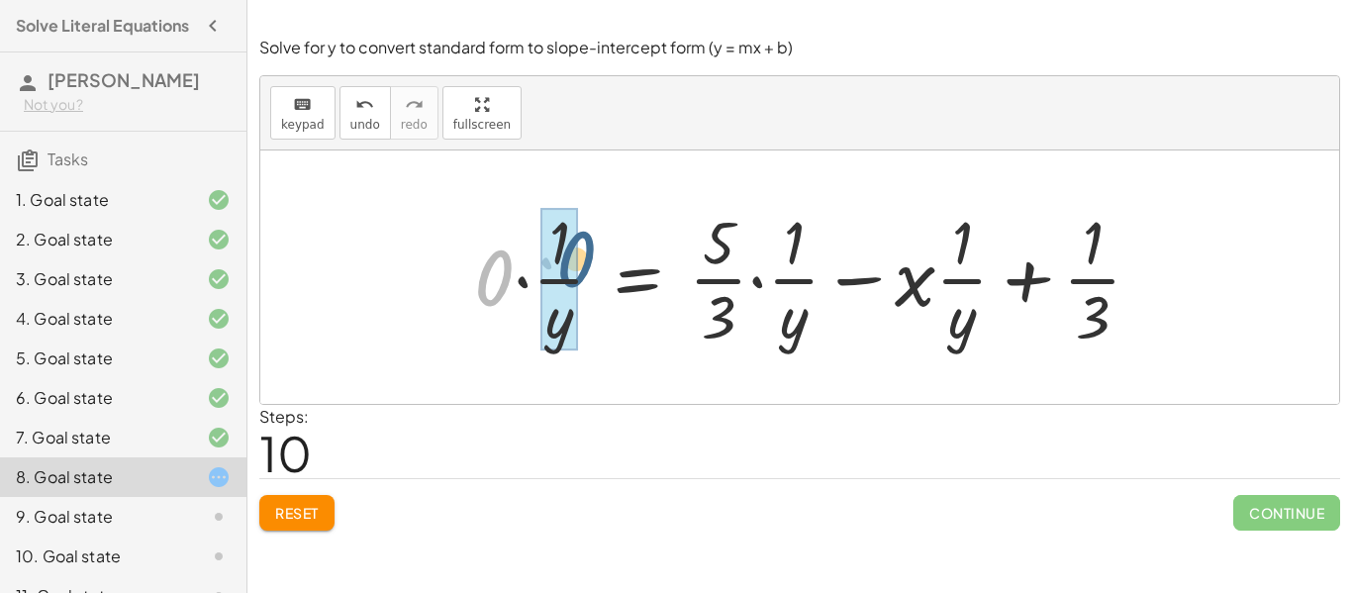
drag, startPoint x: 486, startPoint y: 290, endPoint x: 568, endPoint y: 271, distance: 84.3
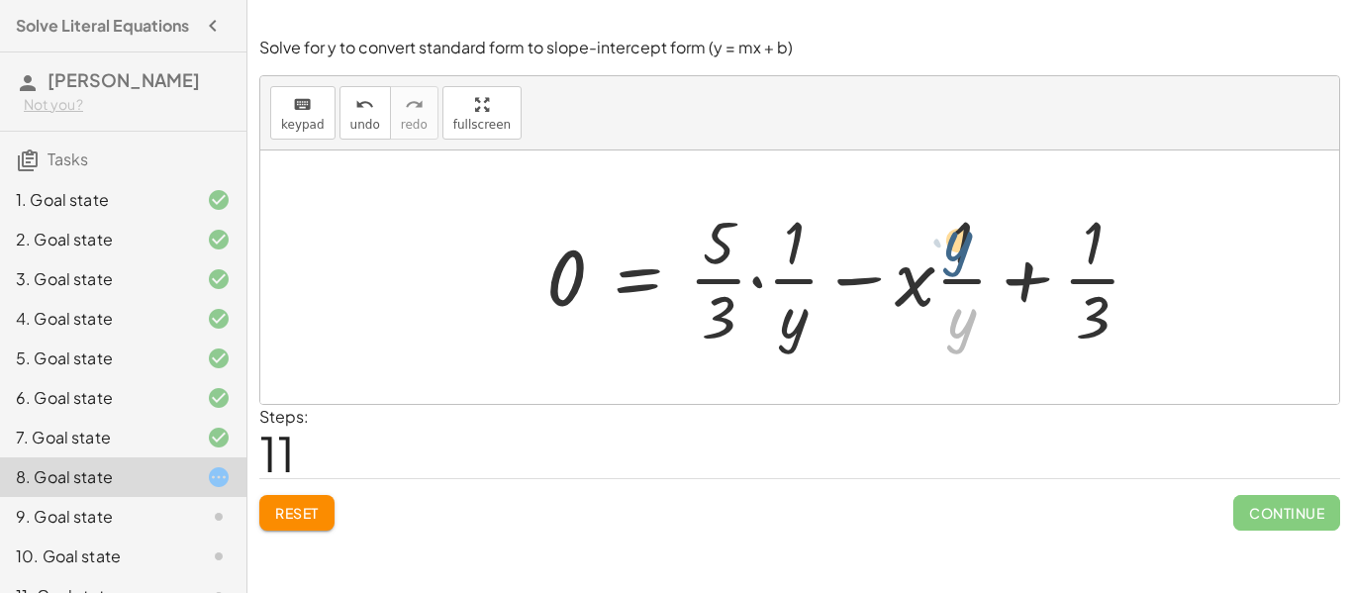
drag, startPoint x: 962, startPoint y: 337, endPoint x: 958, endPoint y: 256, distance: 80.3
click at [958, 256] on div at bounding box center [852, 277] width 631 height 152
drag, startPoint x: 919, startPoint y: 283, endPoint x: 960, endPoint y: 252, distance: 51.7
click at [960, 252] on div at bounding box center [852, 277] width 631 height 152
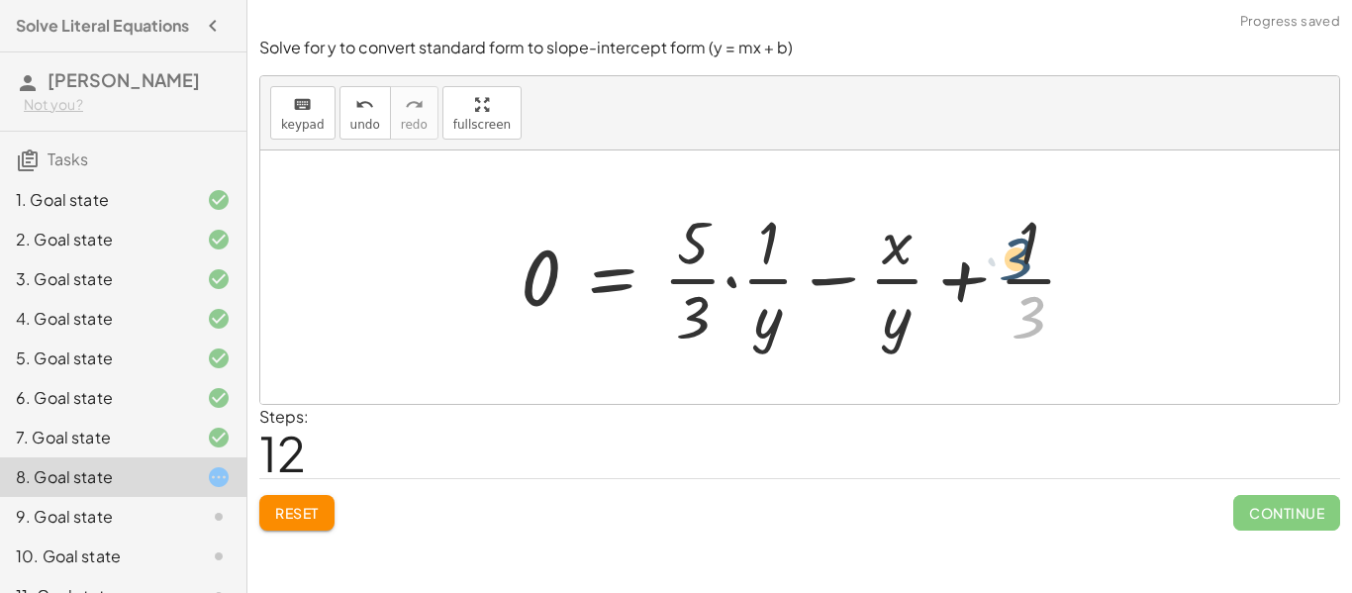
drag, startPoint x: 1038, startPoint y: 313, endPoint x: 1025, endPoint y: 252, distance: 61.8
click at [1025, 252] on div at bounding box center [807, 277] width 593 height 152
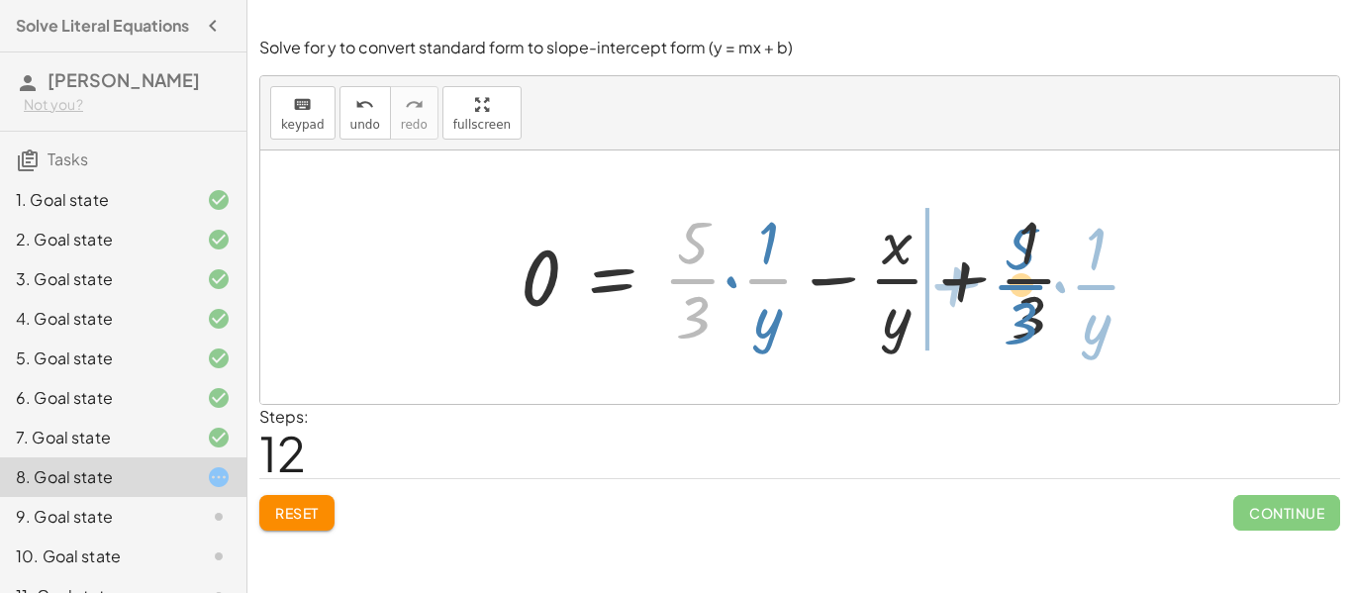
drag, startPoint x: 687, startPoint y: 280, endPoint x: 1016, endPoint y: 286, distance: 328.8
click at [1016, 286] on div at bounding box center [807, 277] width 593 height 152
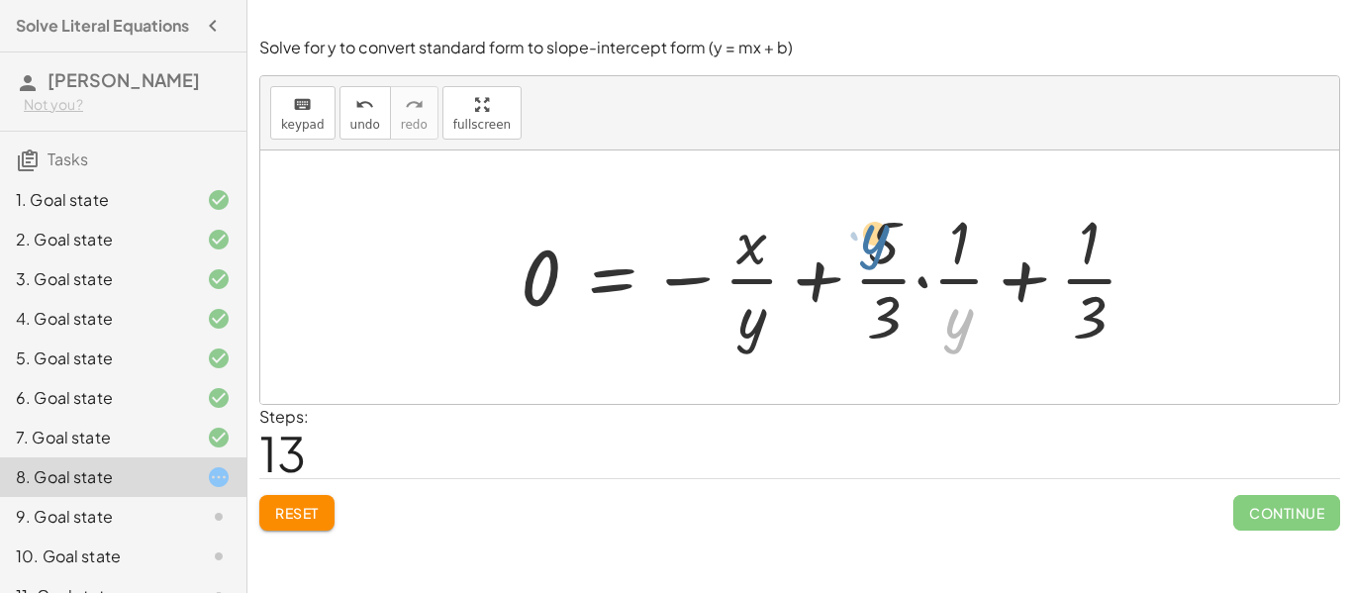
drag, startPoint x: 962, startPoint y: 333, endPoint x: 877, endPoint y: 249, distance: 119.7
click at [877, 249] on div at bounding box center [837, 277] width 653 height 152
drag, startPoint x: 885, startPoint y: 315, endPoint x: 946, endPoint y: 253, distance: 86.1
click at [946, 253] on div at bounding box center [837, 277] width 653 height 152
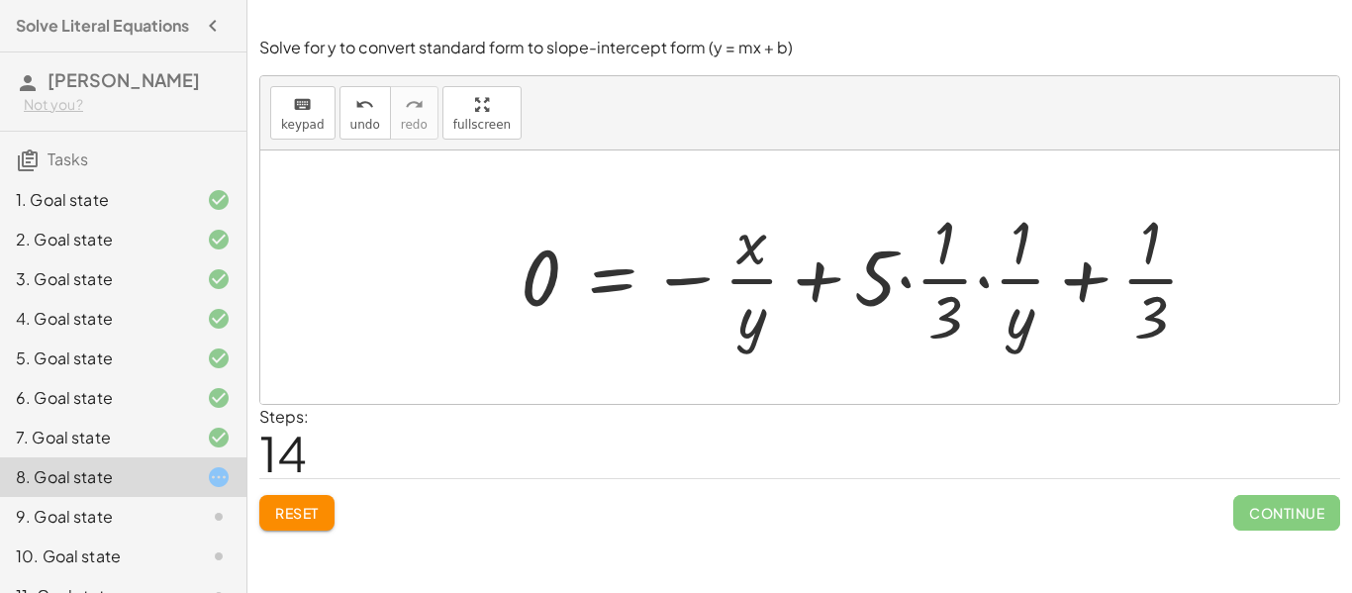
click at [296, 458] on span "14" at bounding box center [283, 453] width 48 height 60
click at [329, 513] on button "Reset" at bounding box center [296, 513] width 75 height 36
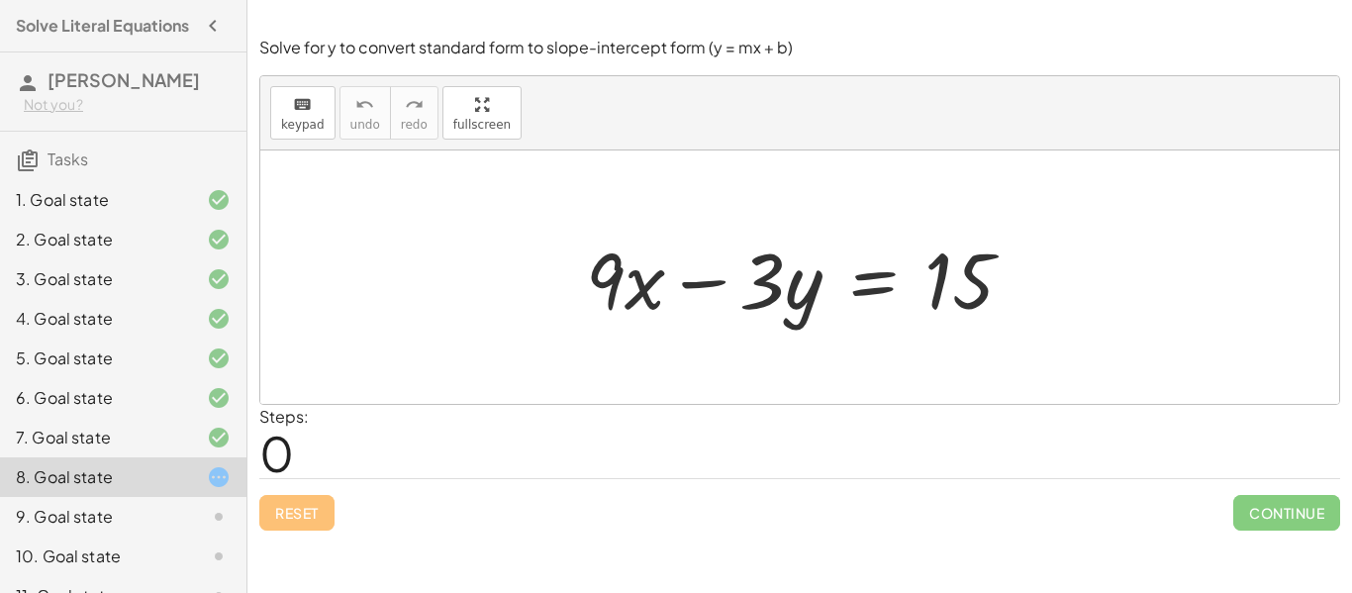
click at [556, 290] on div "+ · 9 · x − · 3 · y = 15" at bounding box center [800, 278] width 488 height 112
click at [617, 290] on div at bounding box center [807, 278] width 463 height 102
click at [648, 294] on div at bounding box center [807, 278] width 463 height 102
drag, startPoint x: 611, startPoint y: 279, endPoint x: 600, endPoint y: 283, distance: 11.6
click at [600, 283] on div at bounding box center [807, 278] width 463 height 102
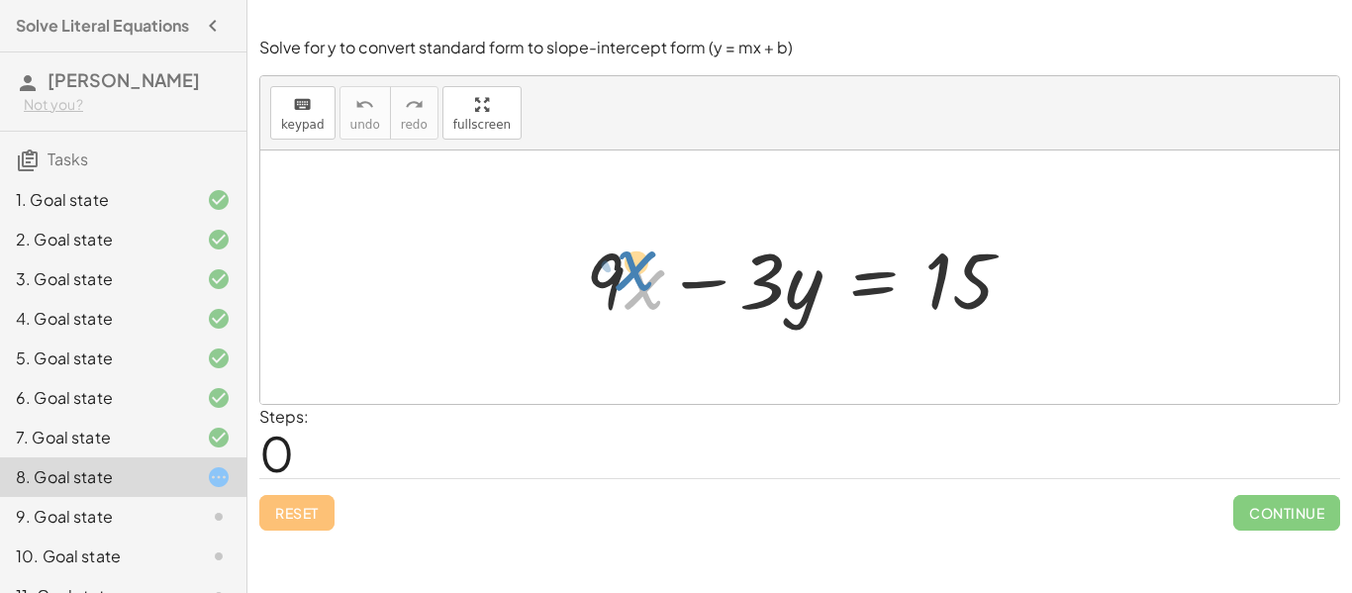
drag, startPoint x: 644, startPoint y: 290, endPoint x: 642, endPoint y: 275, distance: 15.0
click at [642, 275] on div at bounding box center [807, 278] width 463 height 102
drag, startPoint x: 612, startPoint y: 282, endPoint x: 954, endPoint y: 380, distance: 356.3
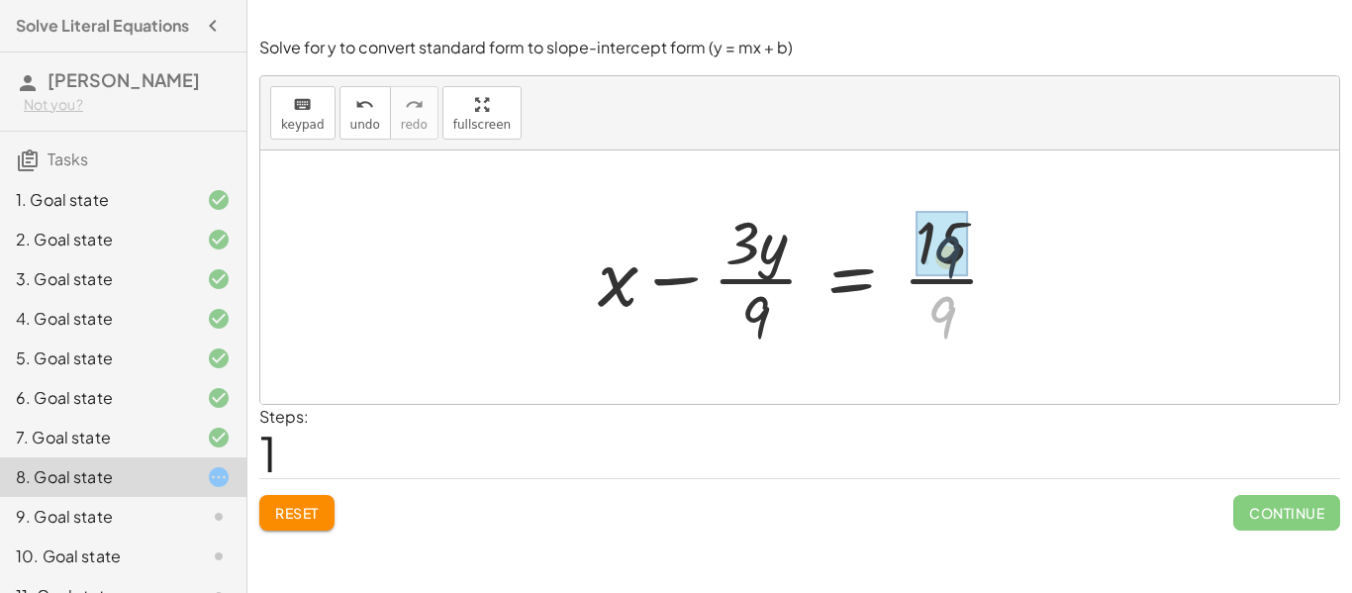
drag, startPoint x: 944, startPoint y: 304, endPoint x: 949, endPoint y: 242, distance: 62.6
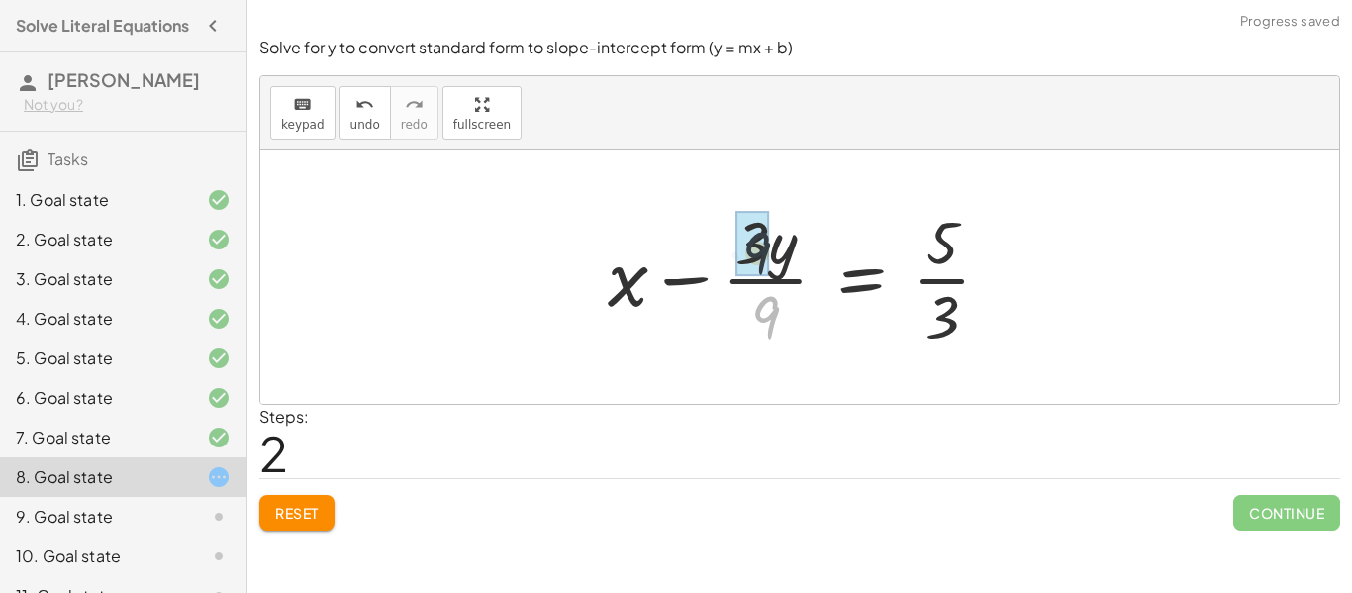
drag, startPoint x: 762, startPoint y: 320, endPoint x: 752, endPoint y: 250, distance: 70.0
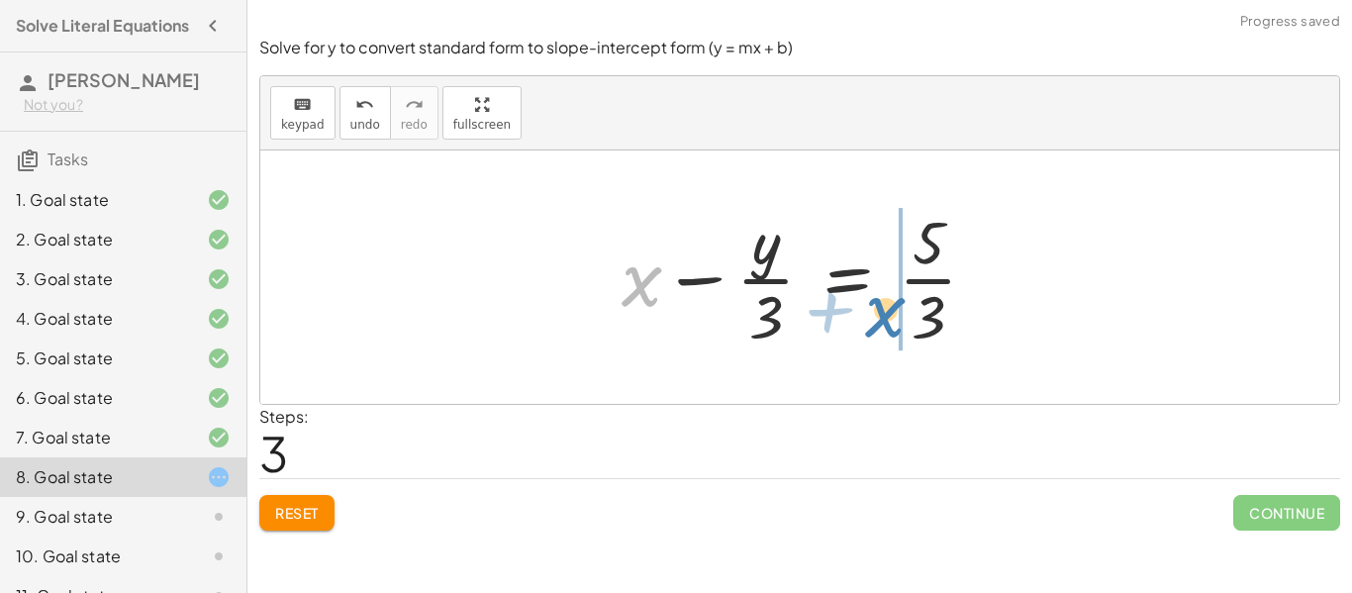
drag, startPoint x: 636, startPoint y: 292, endPoint x: 879, endPoint y: 324, distance: 245.6
click at [879, 324] on div at bounding box center [807, 277] width 391 height 152
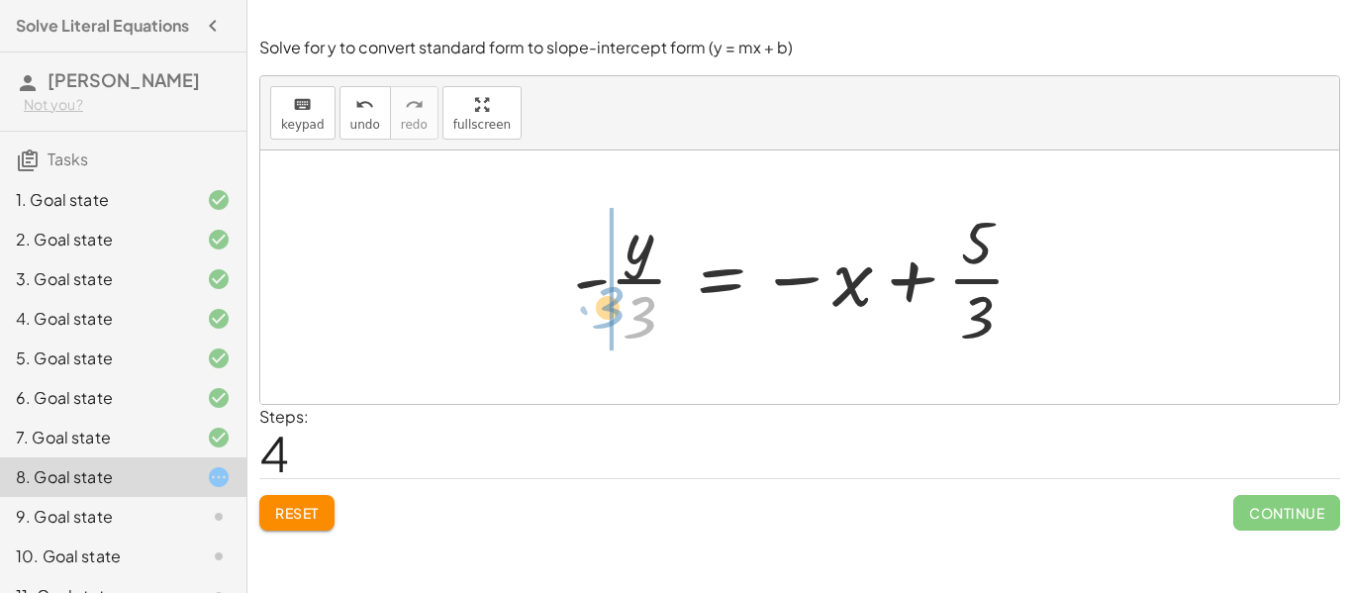
drag, startPoint x: 646, startPoint y: 319, endPoint x: 614, endPoint y: 309, distance: 33.2
click at [614, 309] on div at bounding box center [807, 277] width 488 height 152
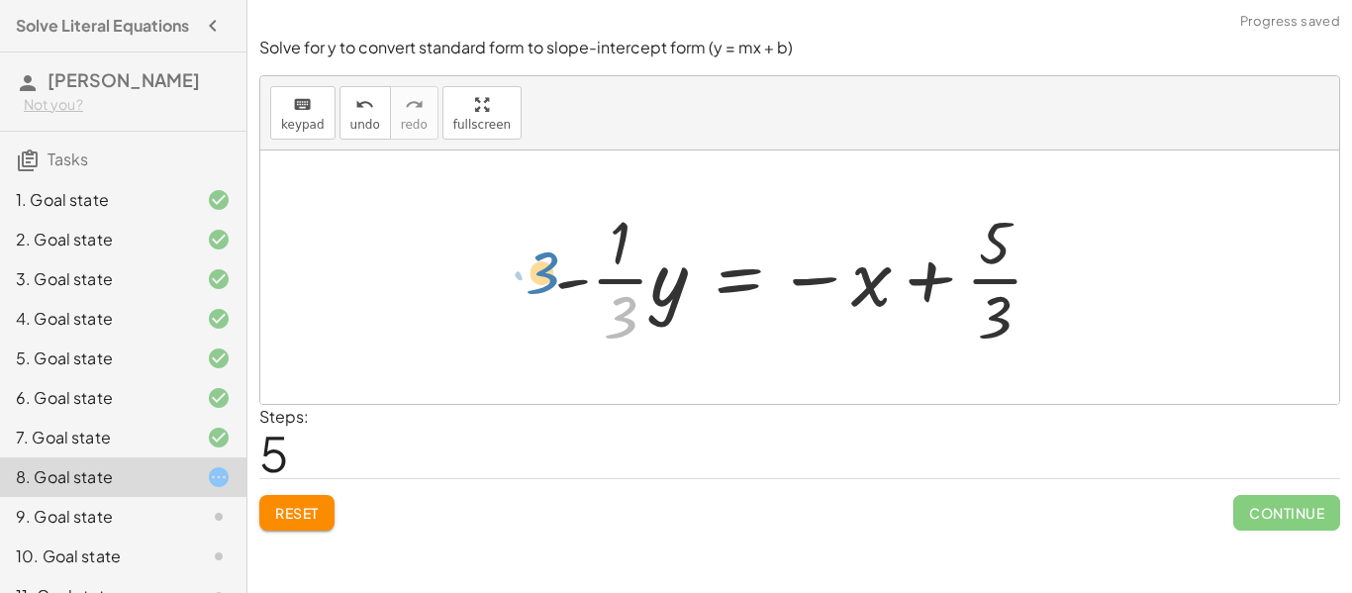
drag, startPoint x: 626, startPoint y: 324, endPoint x: 548, endPoint y: 279, distance: 90.0
click at [548, 279] on div at bounding box center [808, 277] width 526 height 152
drag, startPoint x: 623, startPoint y: 321, endPoint x: 1031, endPoint y: 302, distance: 408.3
click at [1031, 302] on div at bounding box center [808, 277] width 526 height 152
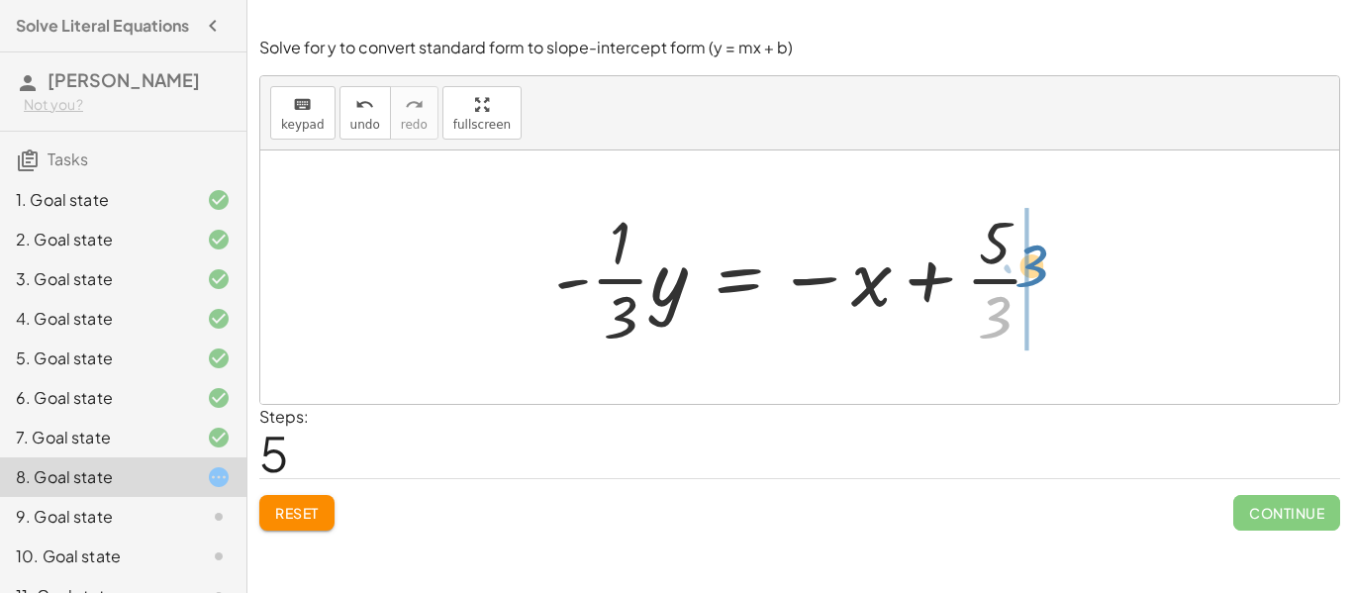
drag, startPoint x: 996, startPoint y: 324, endPoint x: 1034, endPoint y: 275, distance: 61.4
click at [1034, 275] on div at bounding box center [808, 277] width 526 height 152
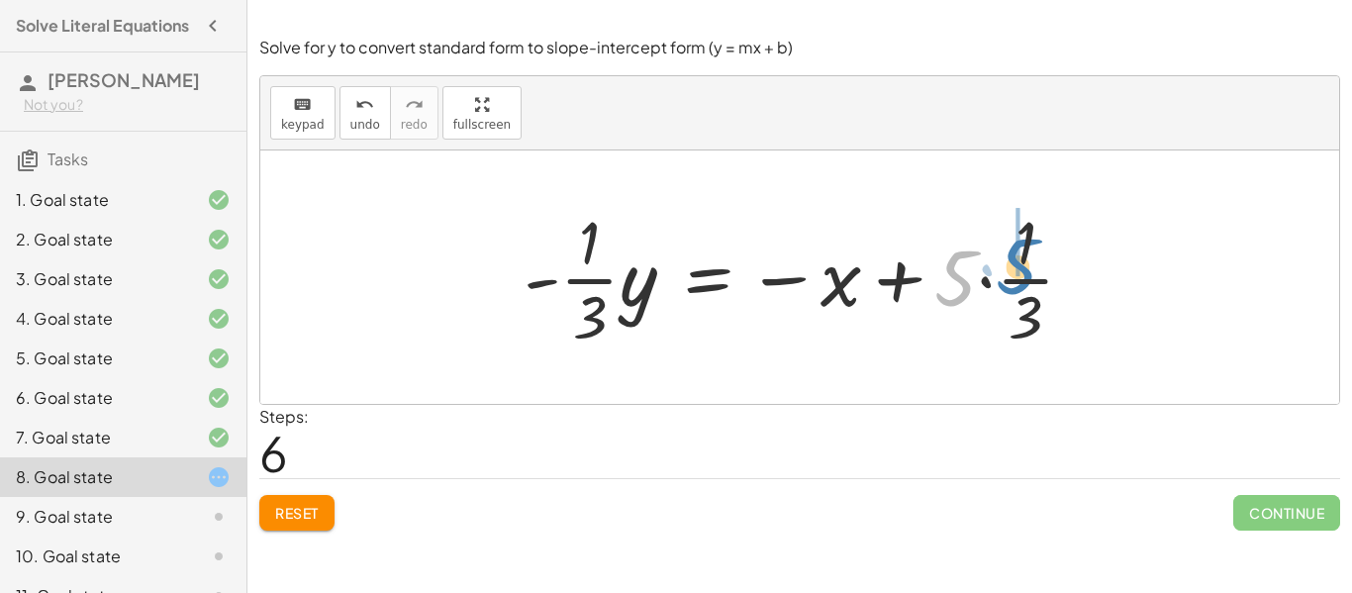
drag, startPoint x: 956, startPoint y: 292, endPoint x: 1018, endPoint y: 281, distance: 62.3
click at [1018, 281] on div at bounding box center [807, 277] width 587 height 152
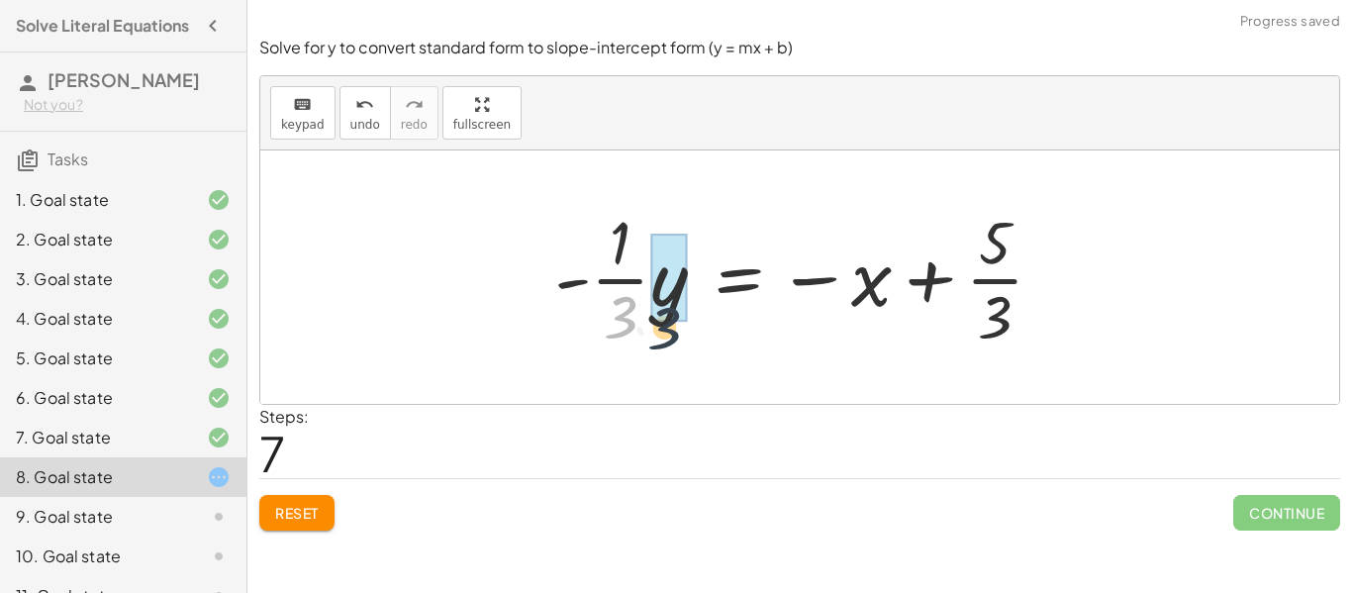
drag, startPoint x: 626, startPoint y: 313, endPoint x: 674, endPoint y: 328, distance: 50.7
click at [674, 328] on div at bounding box center [808, 277] width 526 height 152
drag, startPoint x: 622, startPoint y: 316, endPoint x: 682, endPoint y: 292, distance: 64.9
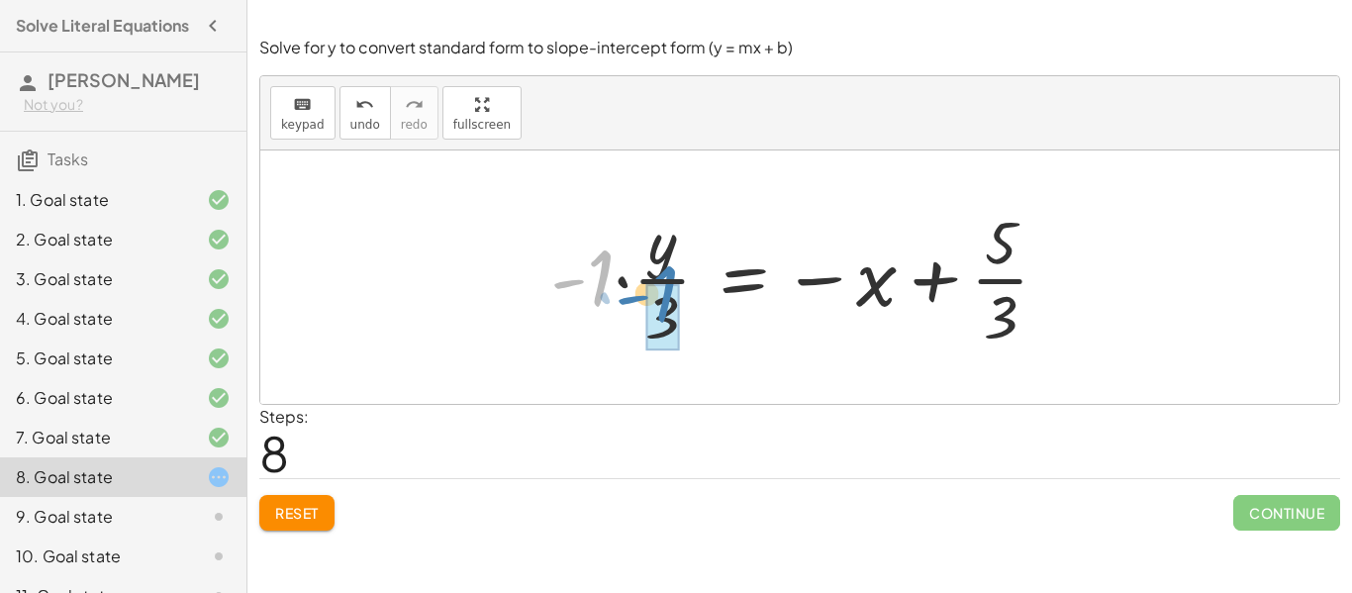
drag, startPoint x: 591, startPoint y: 290, endPoint x: 655, endPoint y: 311, distance: 67.6
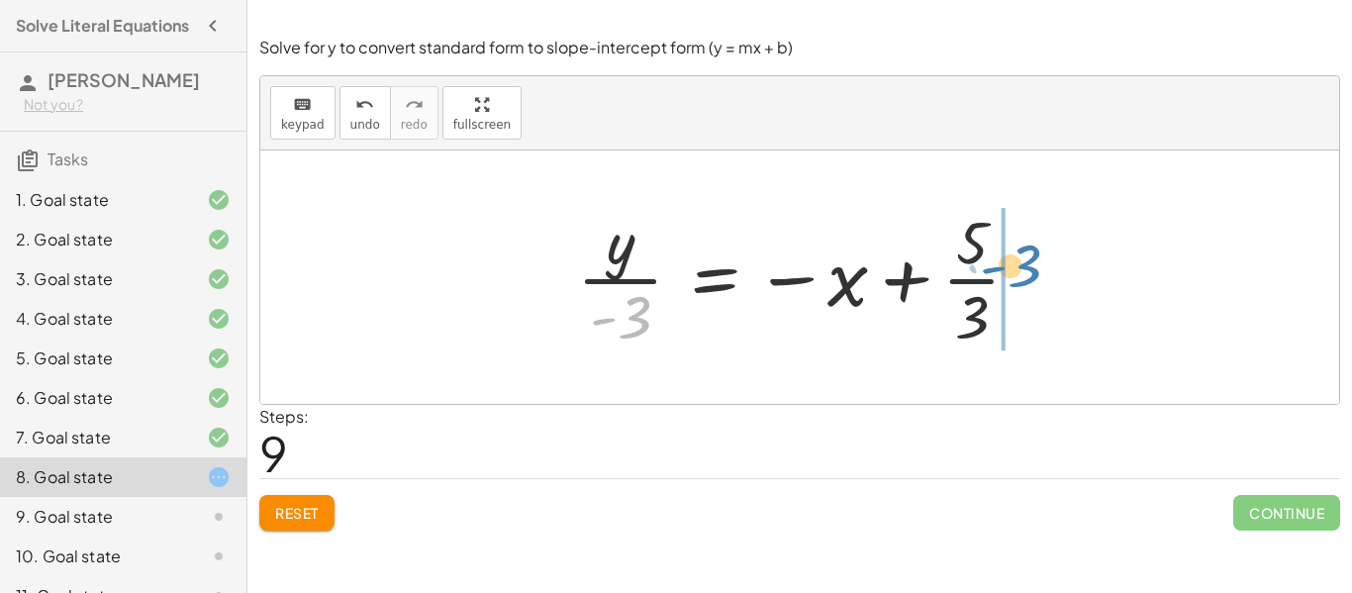
drag, startPoint x: 629, startPoint y: 323, endPoint x: 1021, endPoint y: 273, distance: 395.2
click at [1021, 273] on div at bounding box center [806, 277] width 479 height 152
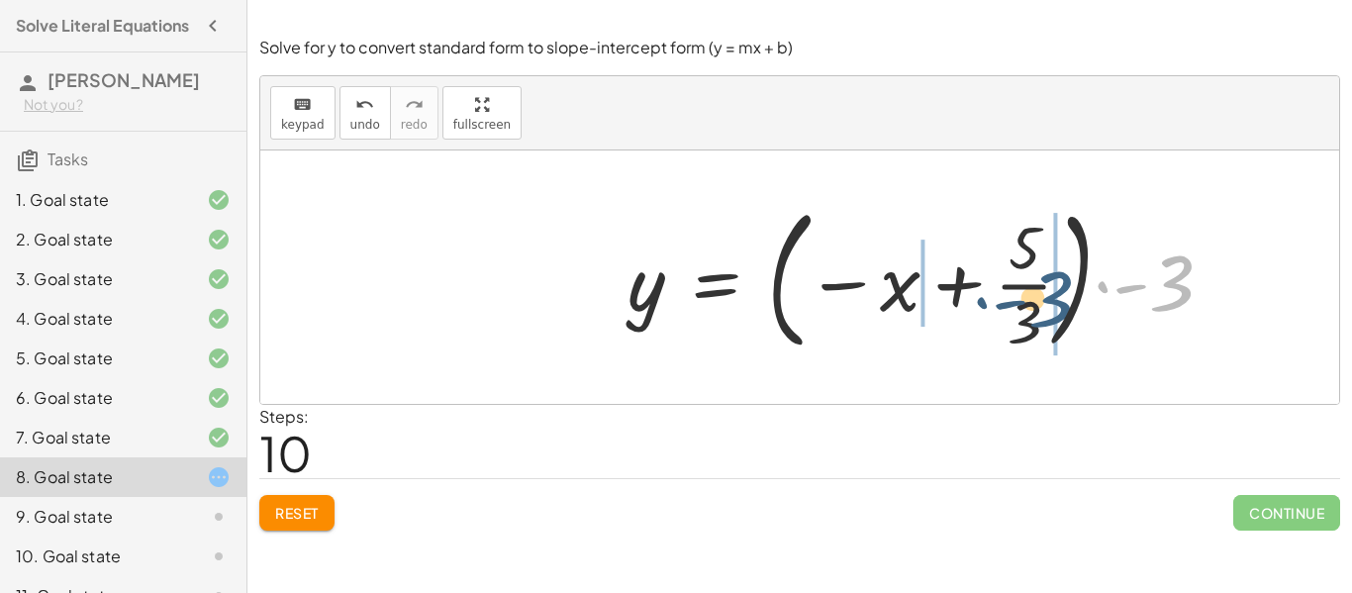
drag, startPoint x: 1169, startPoint y: 293, endPoint x: 1036, endPoint y: 312, distance: 135.0
click at [1036, 312] on div at bounding box center [929, 277] width 622 height 164
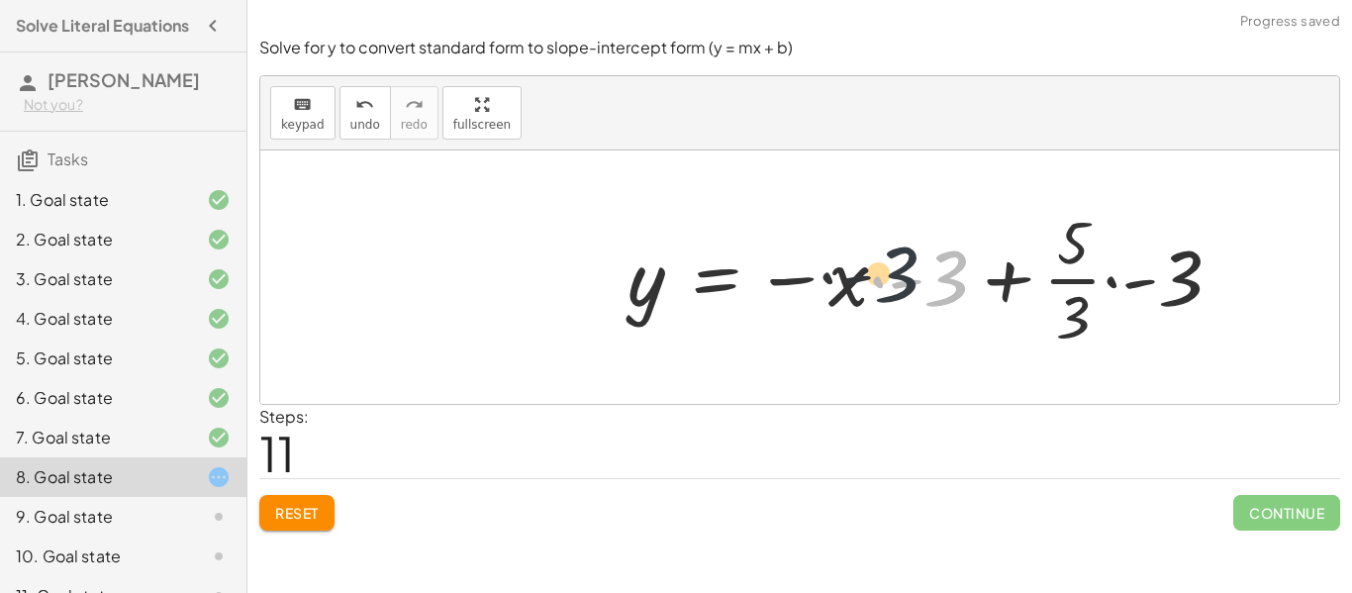
drag, startPoint x: 944, startPoint y: 283, endPoint x: 874, endPoint y: 282, distance: 69.3
click at [874, 282] on div at bounding box center [933, 277] width 630 height 152
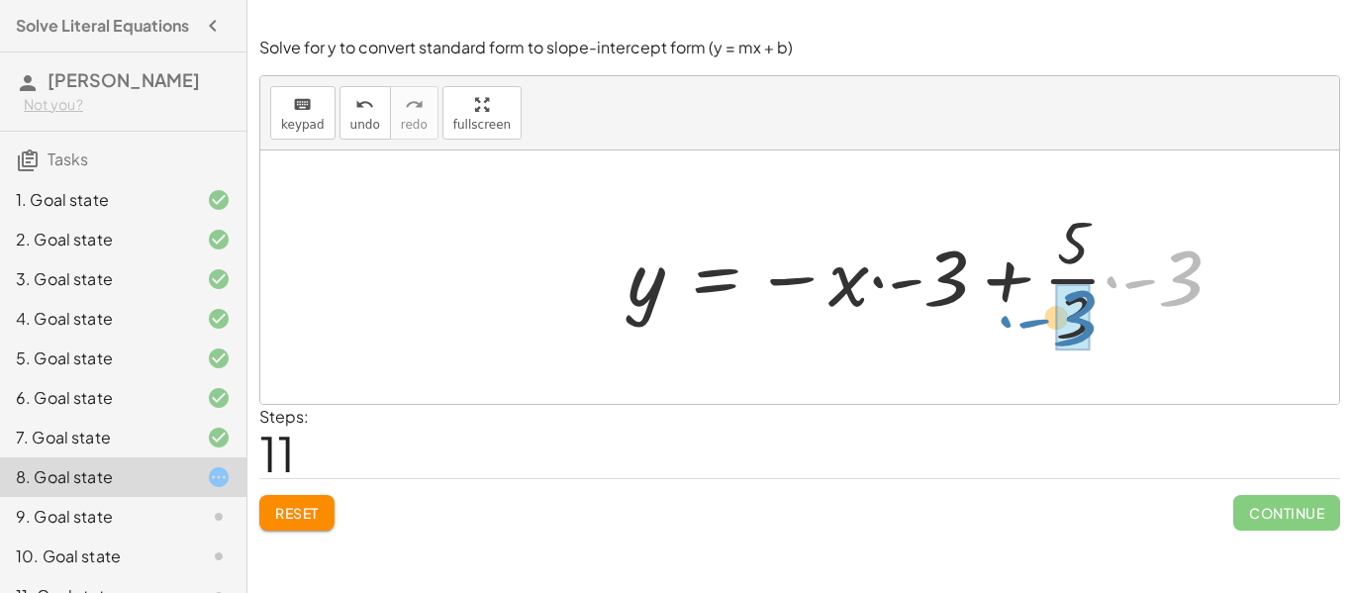
drag, startPoint x: 1174, startPoint y: 282, endPoint x: 1065, endPoint y: 329, distance: 118.4
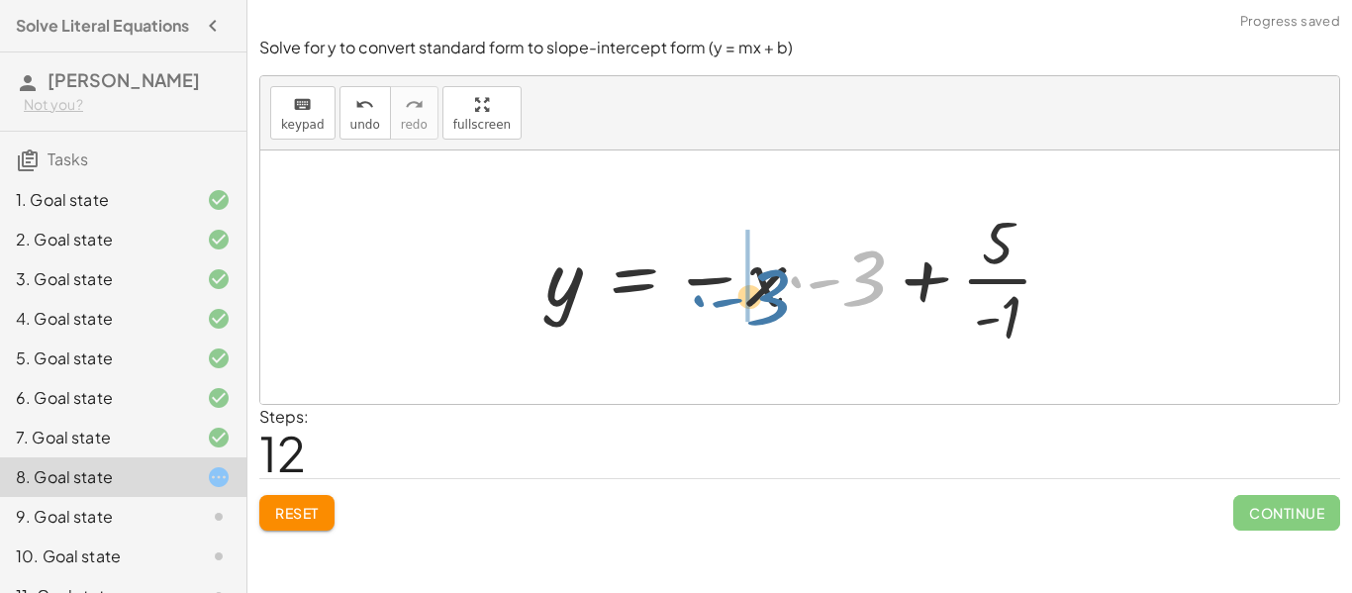
drag, startPoint x: 863, startPoint y: 278, endPoint x: 761, endPoint y: 299, distance: 104.1
click at [761, 299] on div at bounding box center [808, 277] width 544 height 152
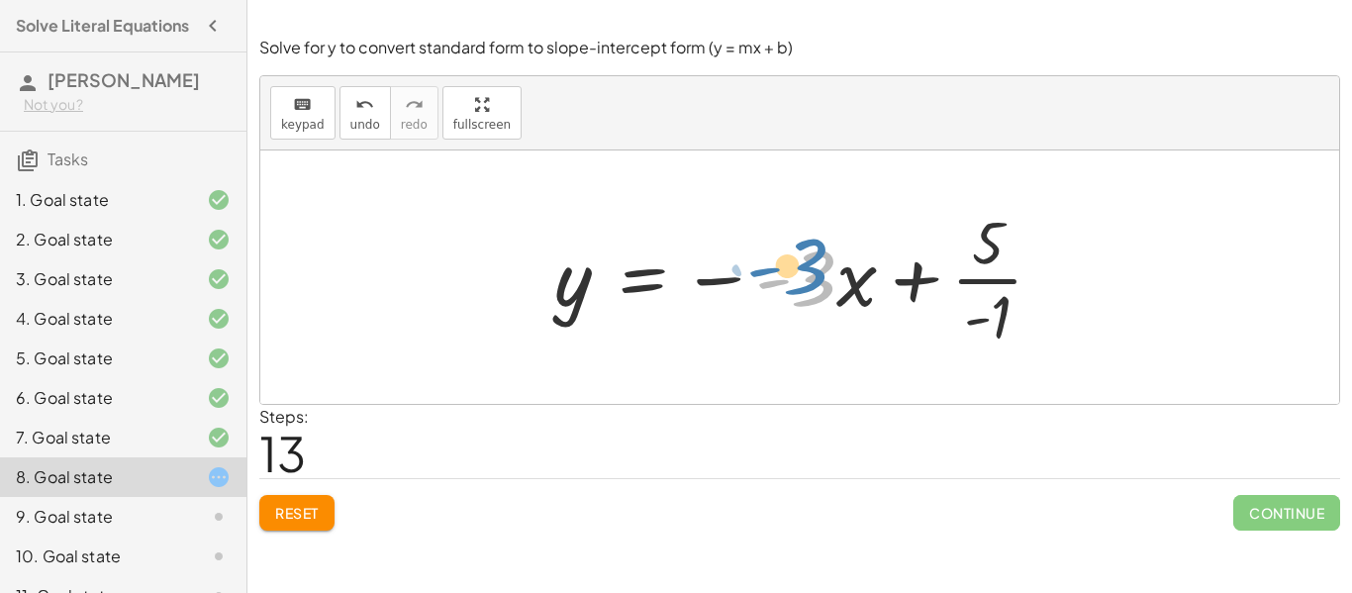
click at [809, 285] on div at bounding box center [807, 277] width 525 height 152
click at [991, 316] on div at bounding box center [807, 277] width 525 height 152
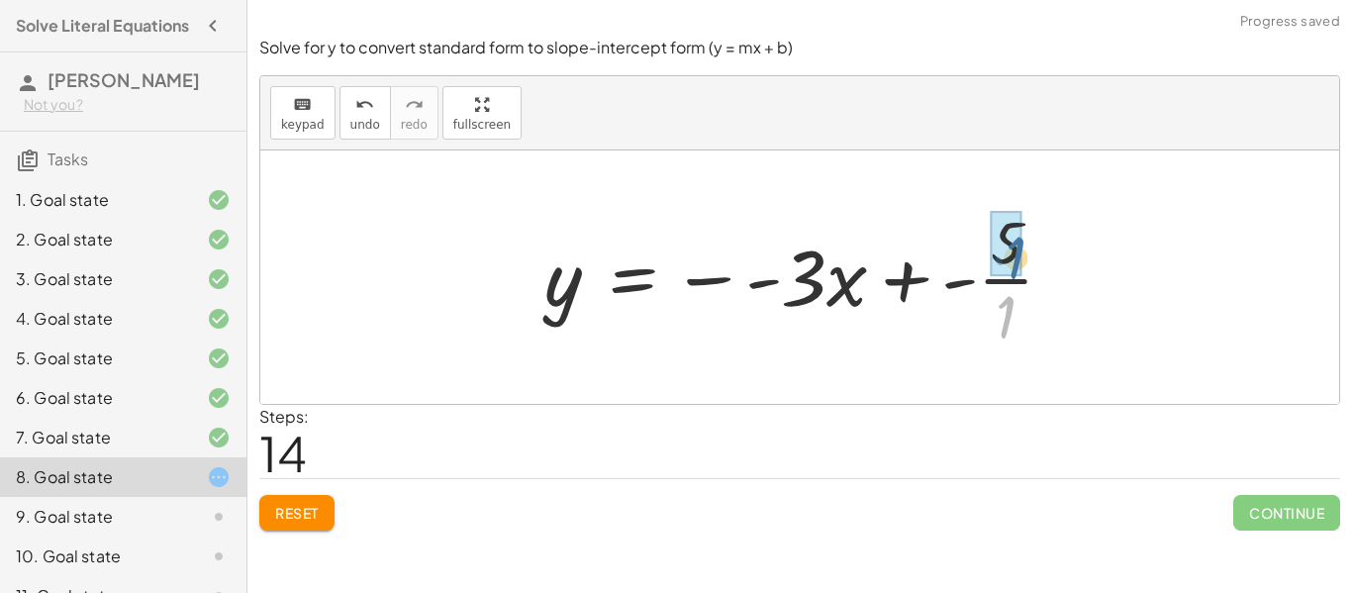
drag, startPoint x: 1007, startPoint y: 318, endPoint x: 1013, endPoint y: 255, distance: 62.7
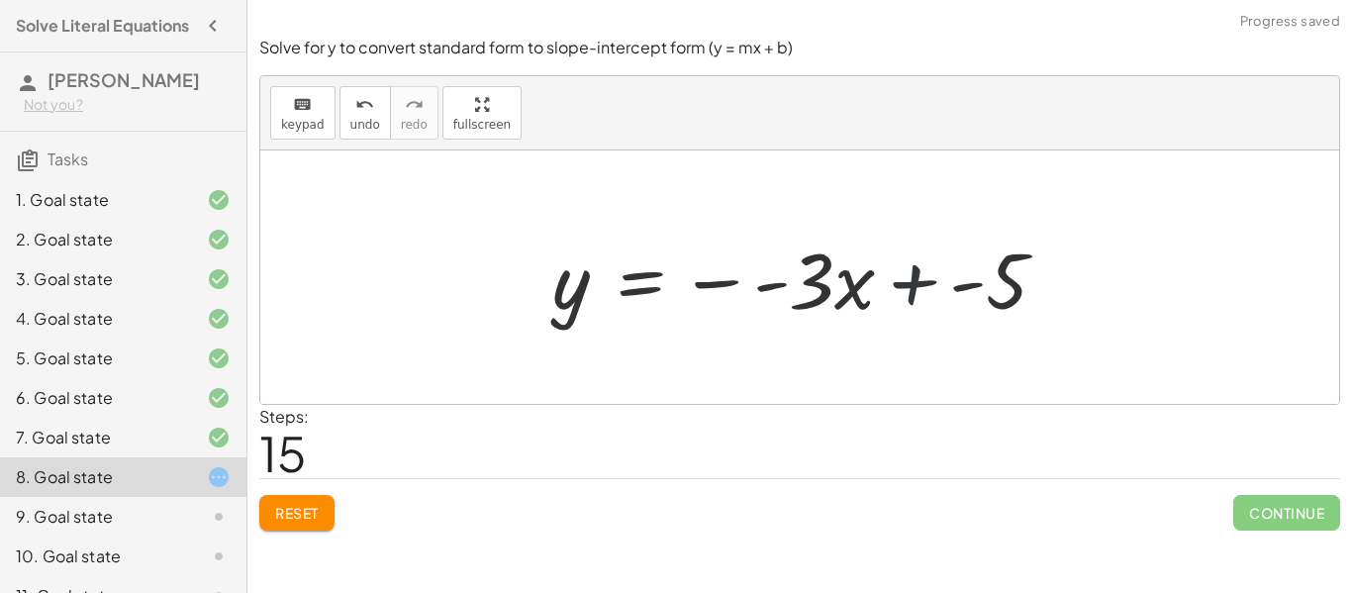
drag, startPoint x: 903, startPoint y: 286, endPoint x: 915, endPoint y: 287, distance: 11.9
click at [915, 287] on div at bounding box center [808, 278] width 531 height 102
click at [915, 287] on div at bounding box center [790, 278] width 494 height 102
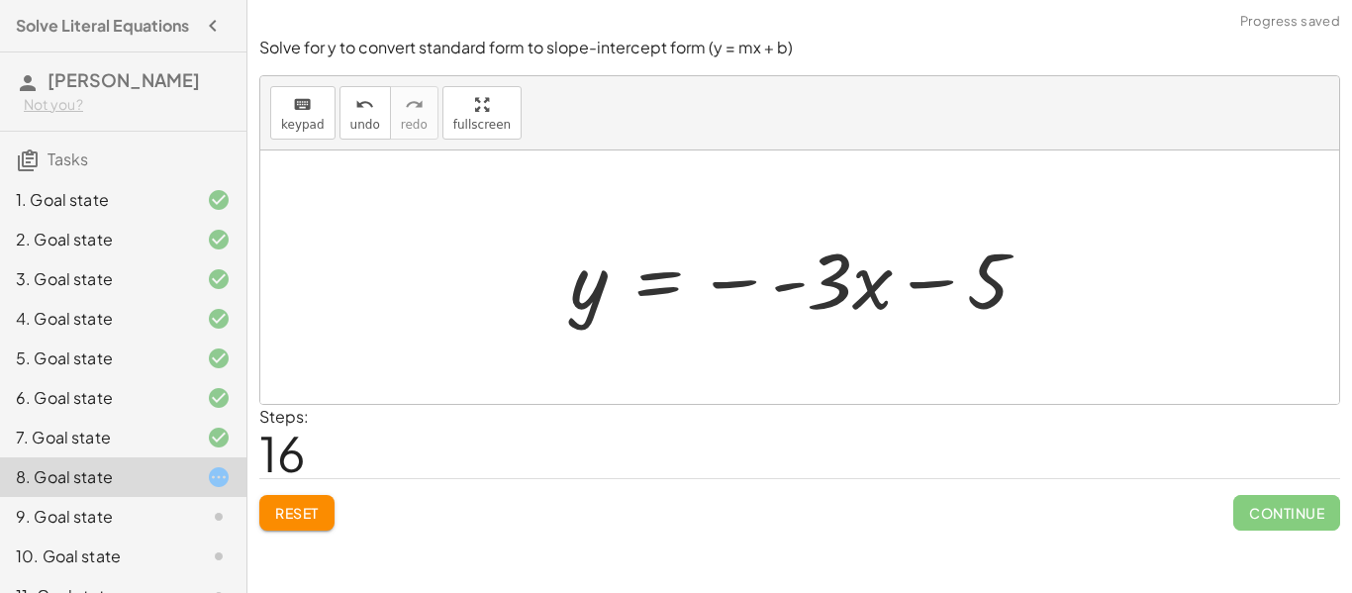
click at [790, 286] on div at bounding box center [807, 278] width 494 height 102
click at [735, 282] on div at bounding box center [807, 278] width 494 height 102
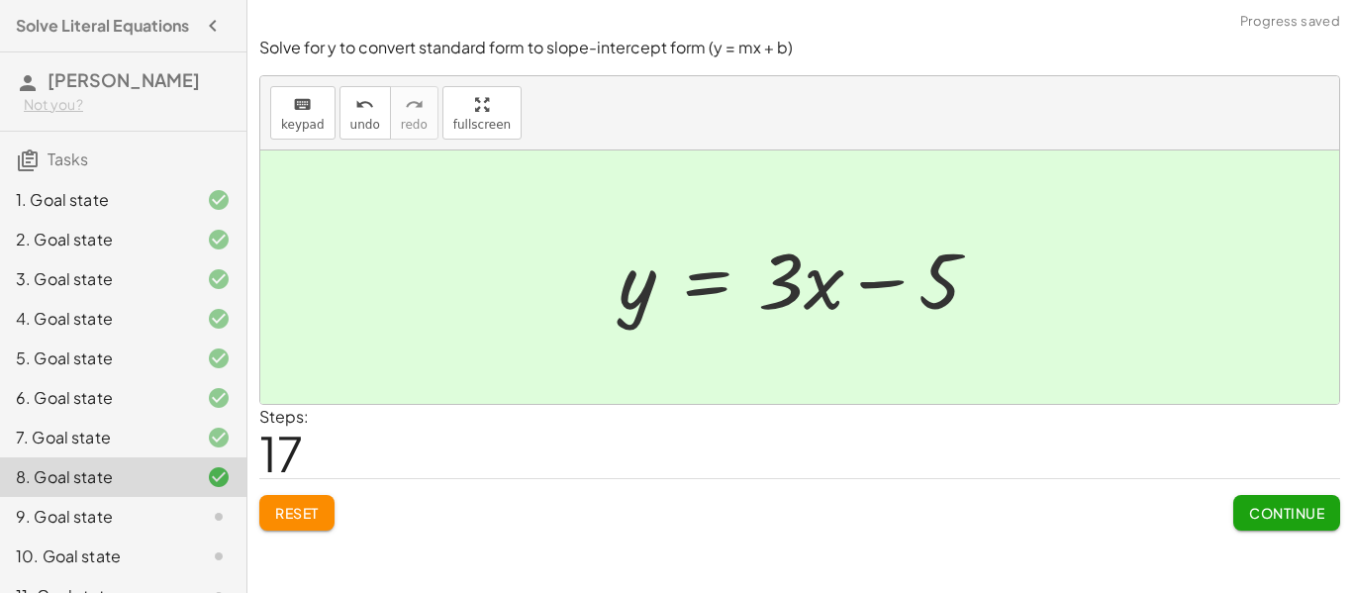
click at [1280, 504] on span "Continue" at bounding box center [1286, 513] width 75 height 18
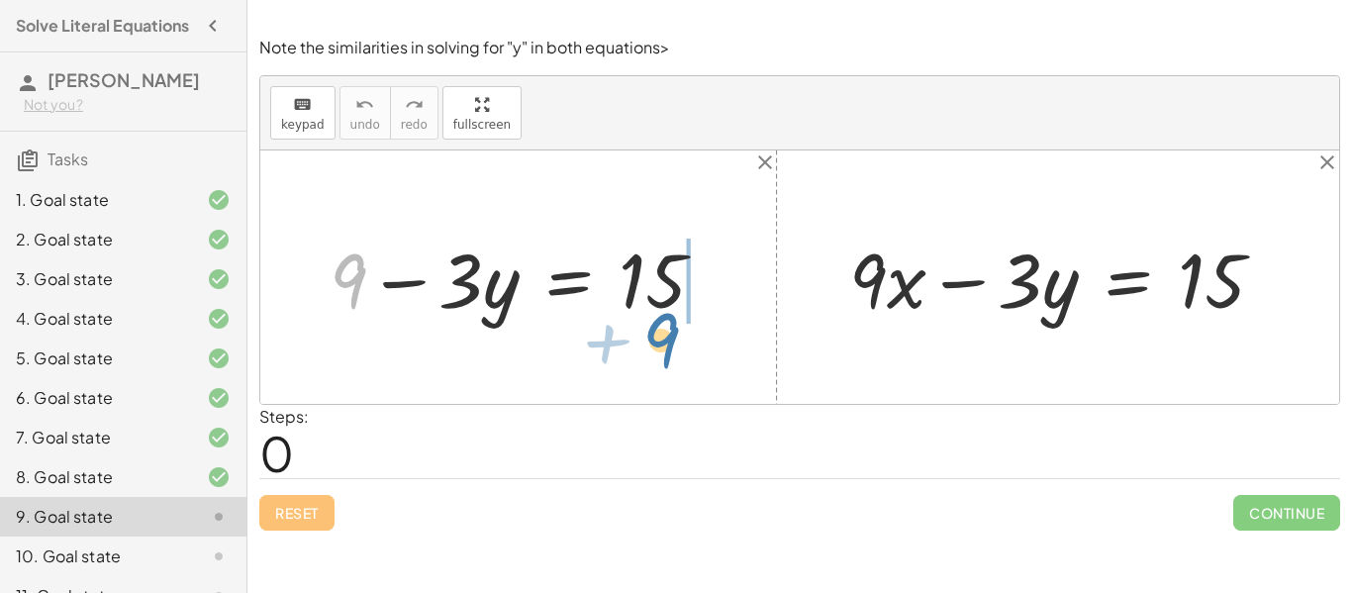
drag, startPoint x: 356, startPoint y: 272, endPoint x: 669, endPoint y: 333, distance: 318.6
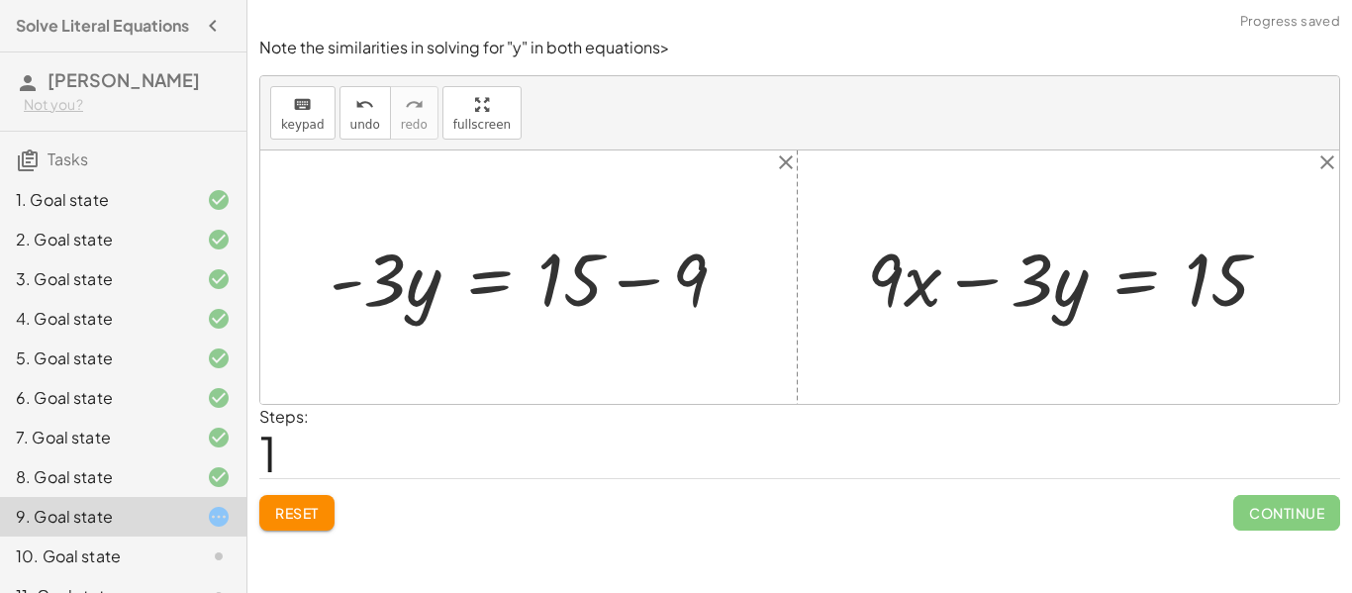
click at [898, 280] on div at bounding box center [1076, 277] width 438 height 96
drag, startPoint x: 898, startPoint y: 280, endPoint x: 1283, endPoint y: 274, distance: 385.2
click at [1283, 274] on div at bounding box center [1076, 277] width 438 height 96
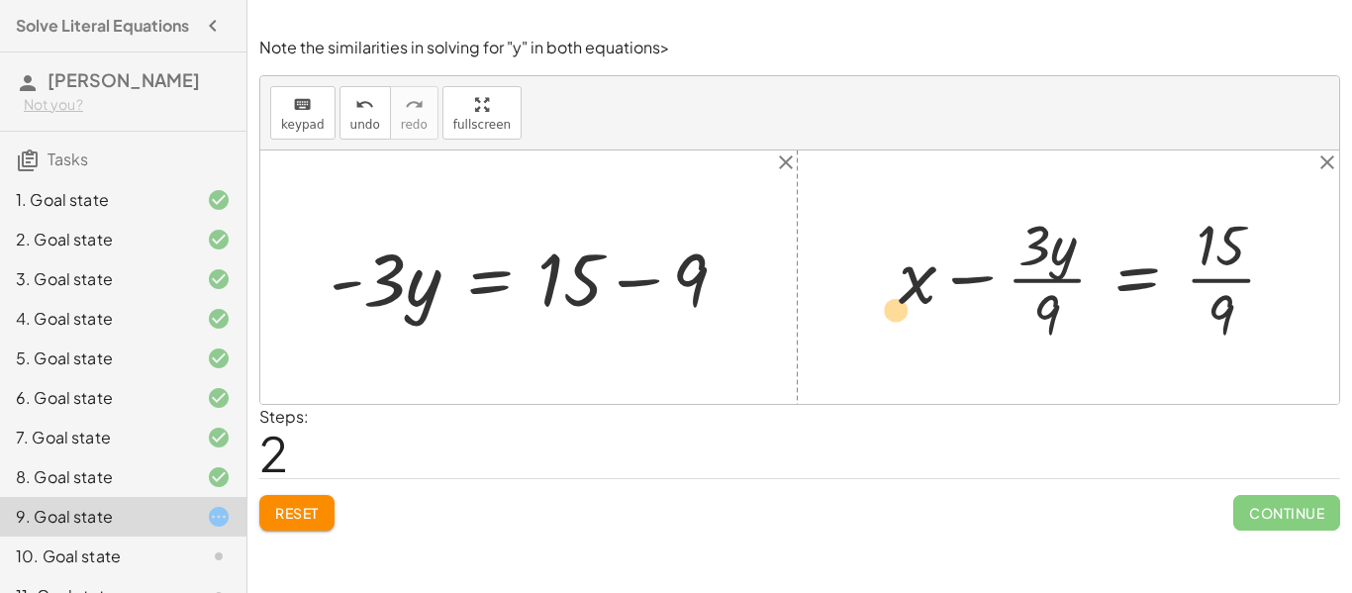
drag, startPoint x: 918, startPoint y: 284, endPoint x: 899, endPoint y: 316, distance: 36.8
click at [899, 316] on div at bounding box center [1096, 277] width 414 height 144
drag, startPoint x: 1049, startPoint y: 309, endPoint x: 1047, endPoint y: 240, distance: 69.4
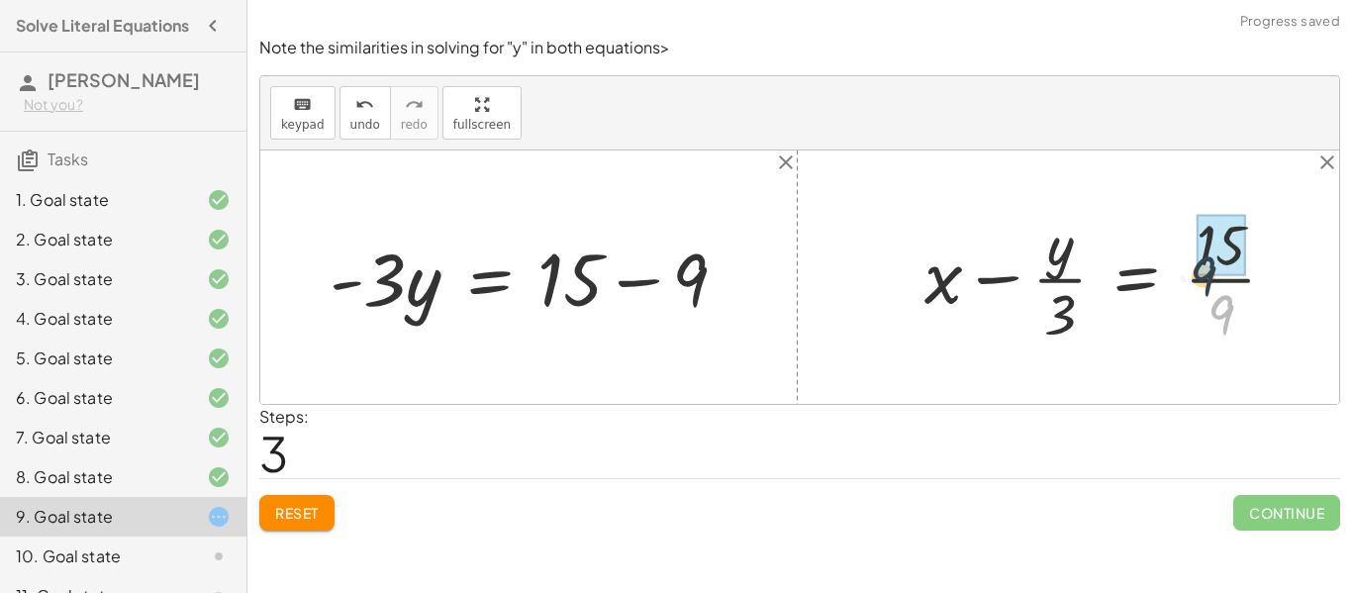
drag, startPoint x: 1237, startPoint y: 310, endPoint x: 1210, endPoint y: 250, distance: 65.1
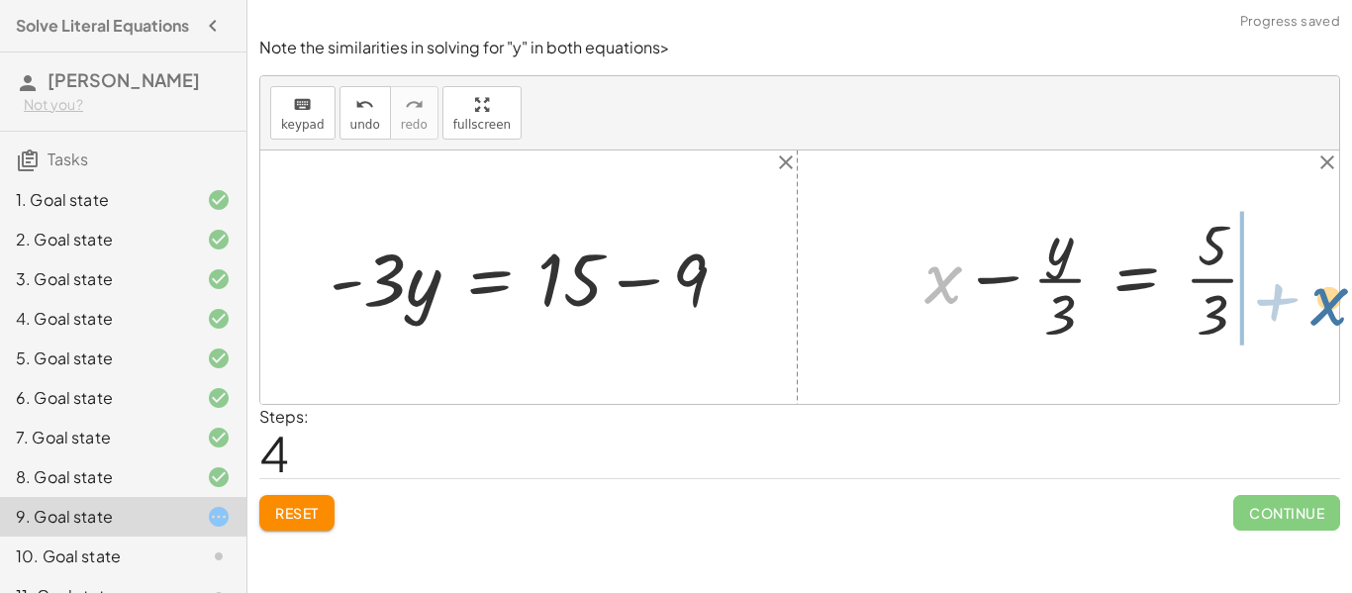
drag, startPoint x: 936, startPoint y: 290, endPoint x: 1323, endPoint y: 312, distance: 387.7
click at [1323, 312] on div "+ 9 − · 3 · y = 15 9 · 3 · y = 15 - + − + · 9 · x − · 3 · y = 15 + x − · 3 · y …" at bounding box center [799, 276] width 1079 height 253
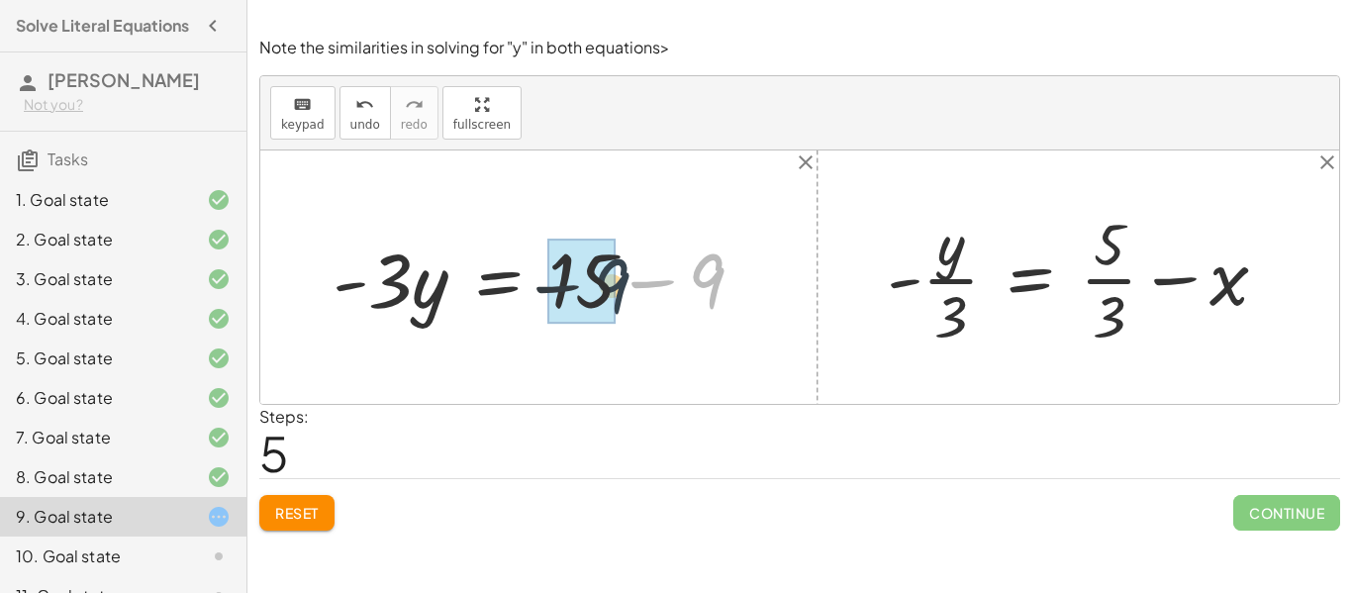
drag, startPoint x: 711, startPoint y: 281, endPoint x: 608, endPoint y: 286, distance: 103.1
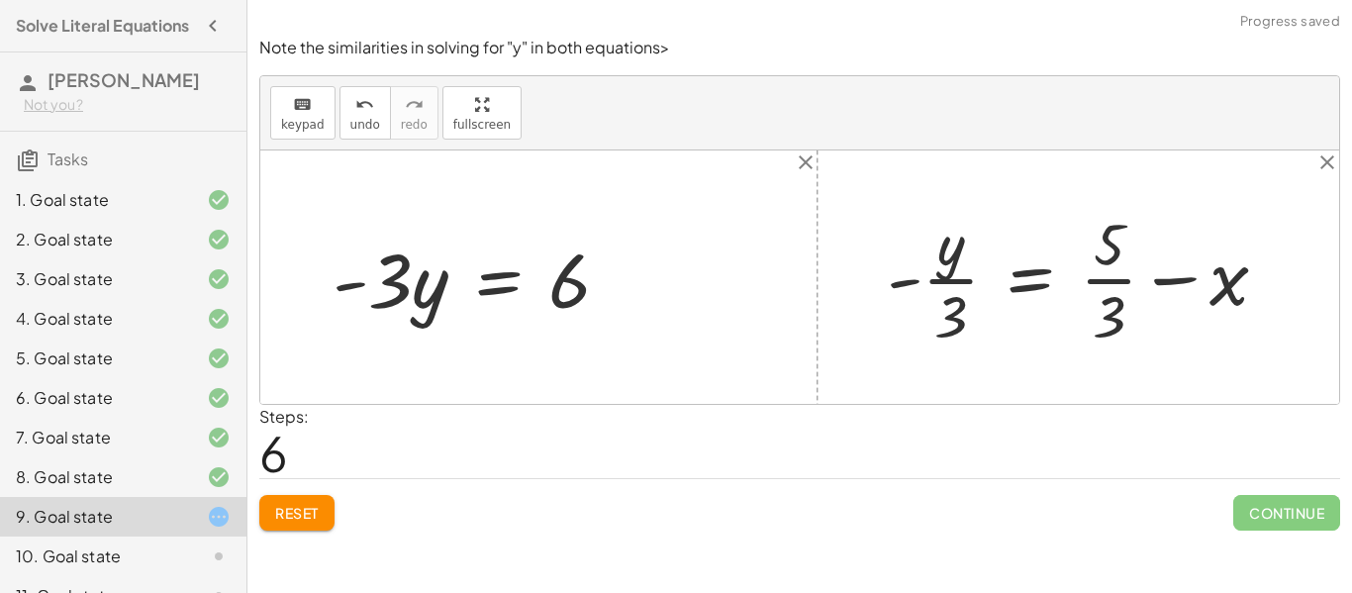
click at [403, 287] on div at bounding box center [479, 277] width 313 height 99
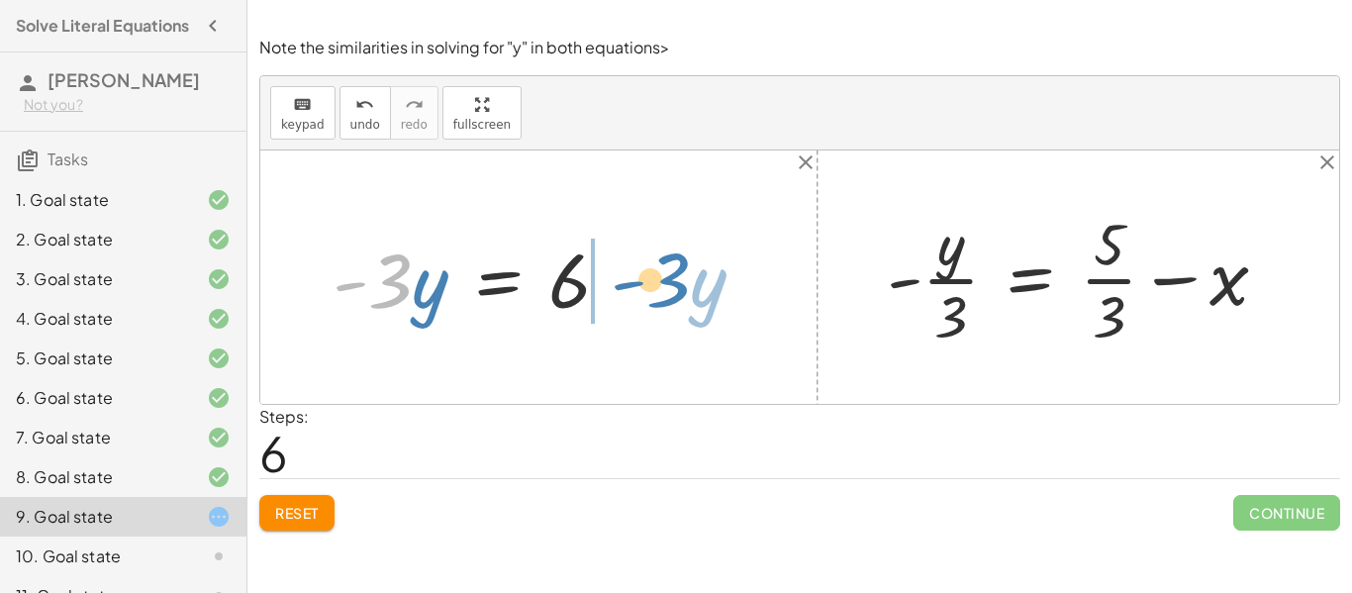
drag, startPoint x: 403, startPoint y: 287, endPoint x: 681, endPoint y: 284, distance: 278.2
click at [681, 284] on div "+ 9 − · 3 · y = 15 · - 3 · y = + 15 − 9 · - 3 · y · 3 · y = - 6 + · 9 · x − · 3…" at bounding box center [799, 276] width 1079 height 253
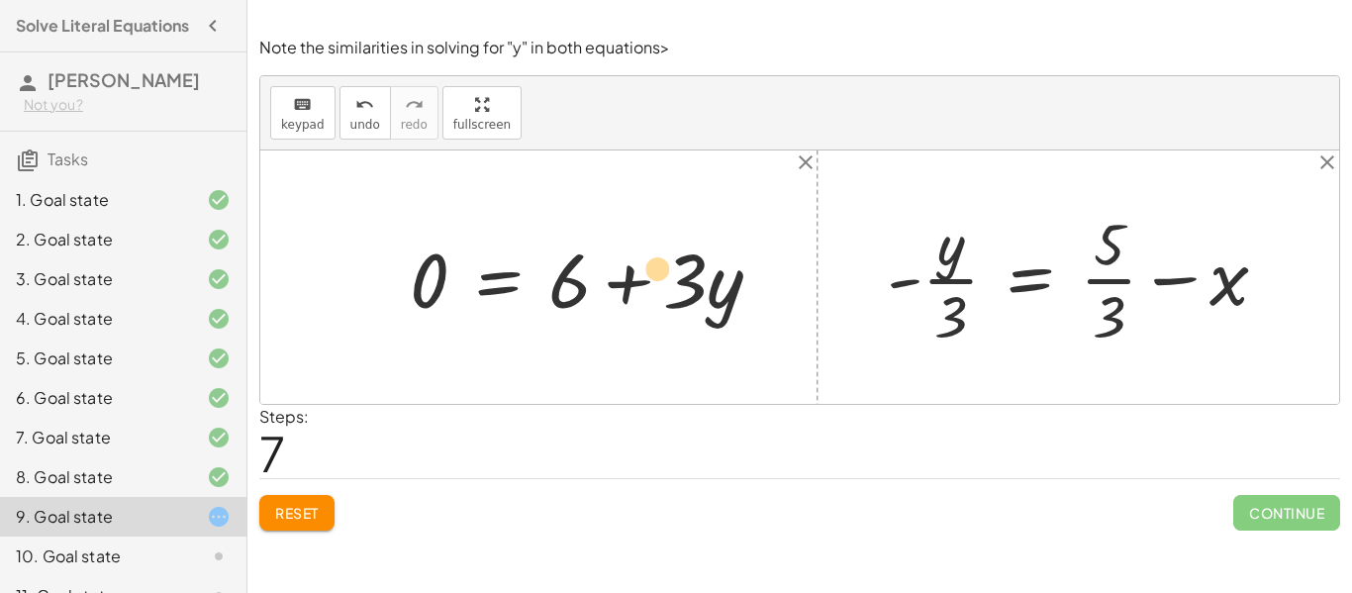
drag, startPoint x: 690, startPoint y: 287, endPoint x: 670, endPoint y: 277, distance: 22.1
click at [670, 277] on div at bounding box center [594, 277] width 388 height 99
drag, startPoint x: 729, startPoint y: 290, endPoint x: 431, endPoint y: 278, distance: 298.3
click at [431, 278] on div at bounding box center [594, 277] width 388 height 99
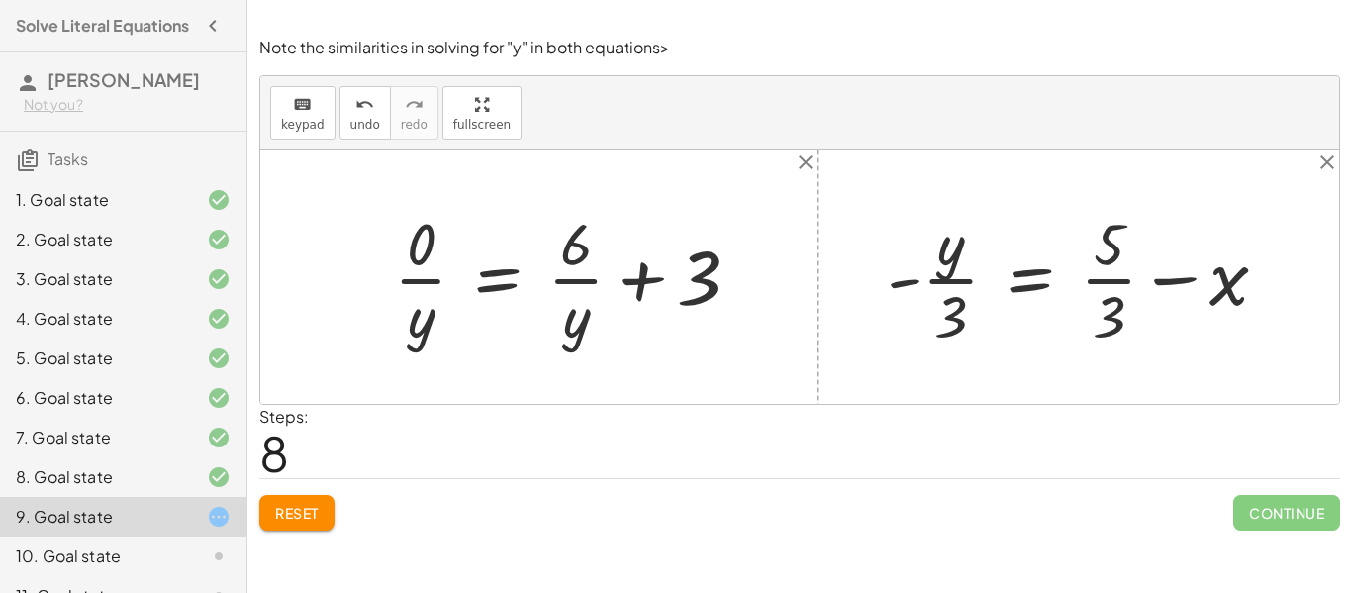
click at [326, 513] on button "Reset" at bounding box center [296, 513] width 75 height 36
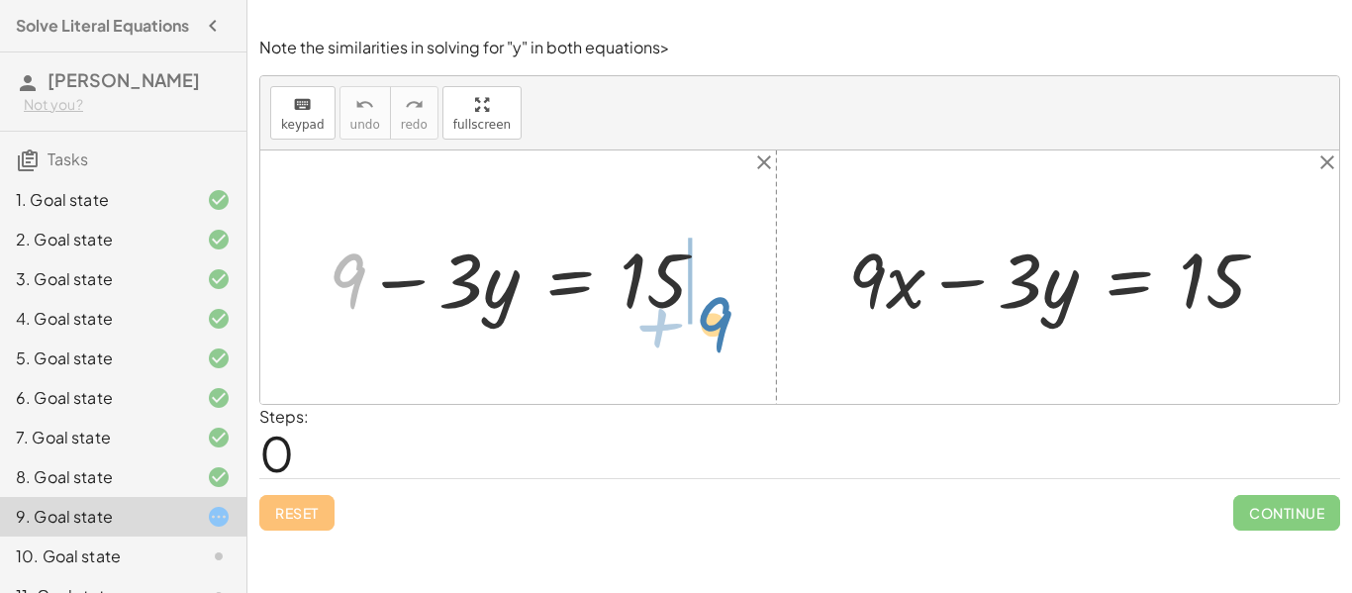
drag, startPoint x: 350, startPoint y: 278, endPoint x: 716, endPoint y: 321, distance: 368.8
click at [716, 321] on div at bounding box center [526, 278] width 414 height 100
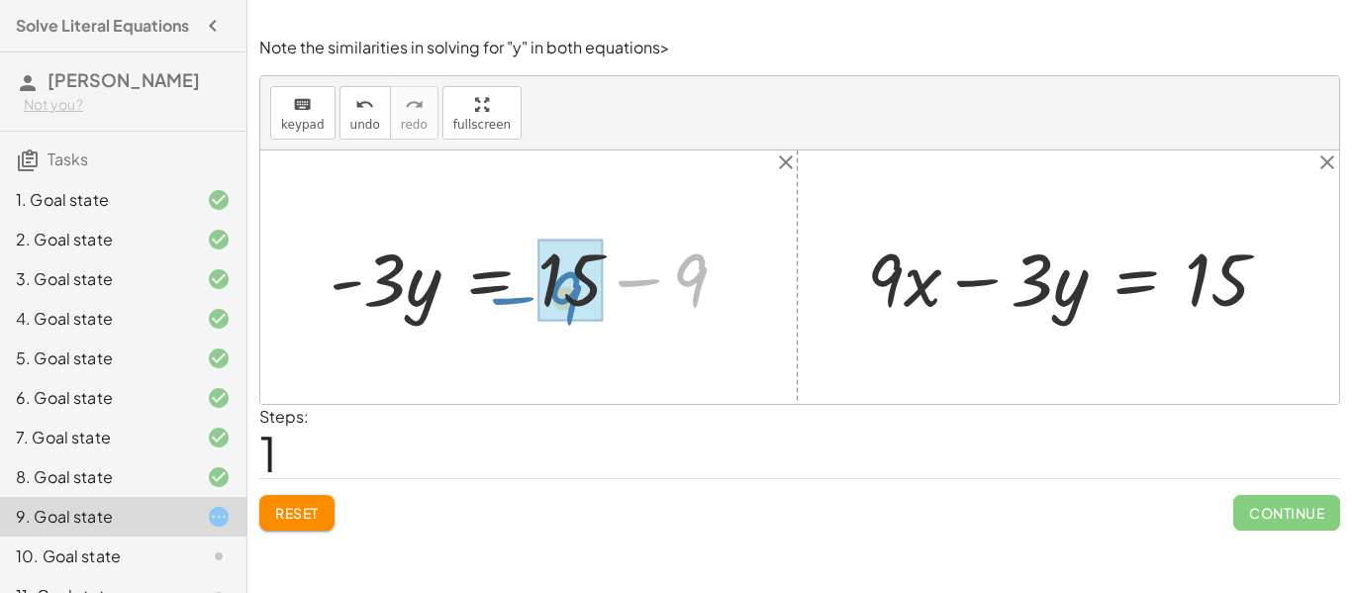
drag, startPoint x: 695, startPoint y: 274, endPoint x: 569, endPoint y: 292, distance: 127.0
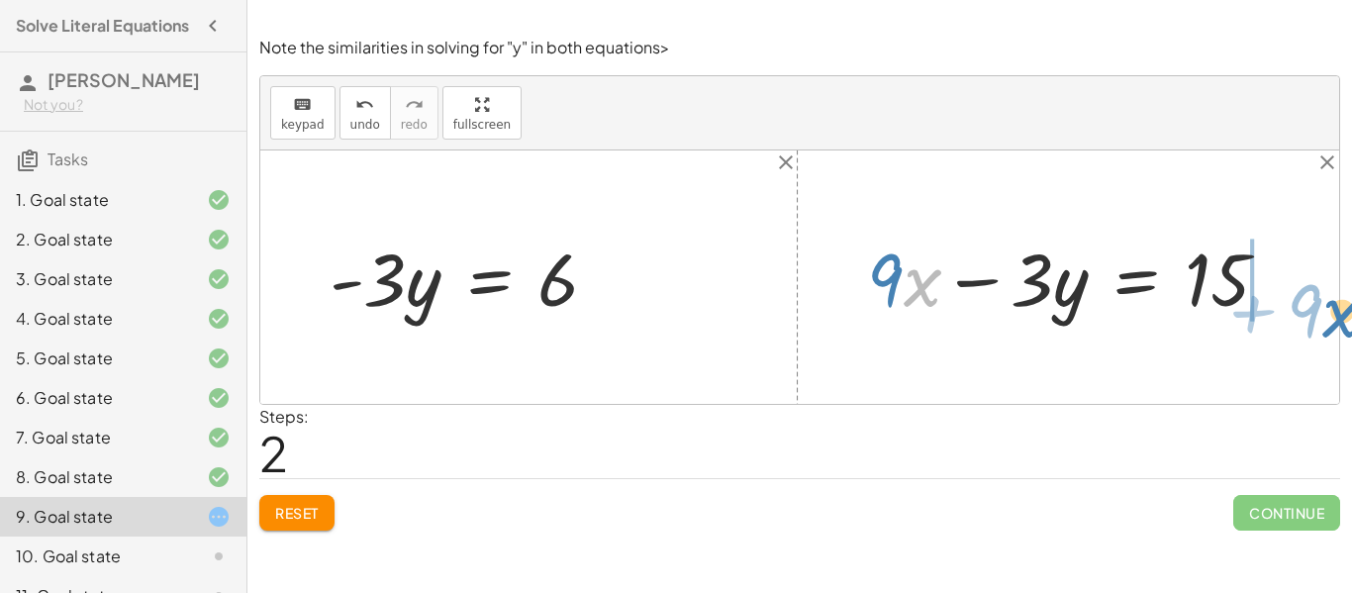
drag, startPoint x: 926, startPoint y: 291, endPoint x: 1346, endPoint y: 322, distance: 420.9
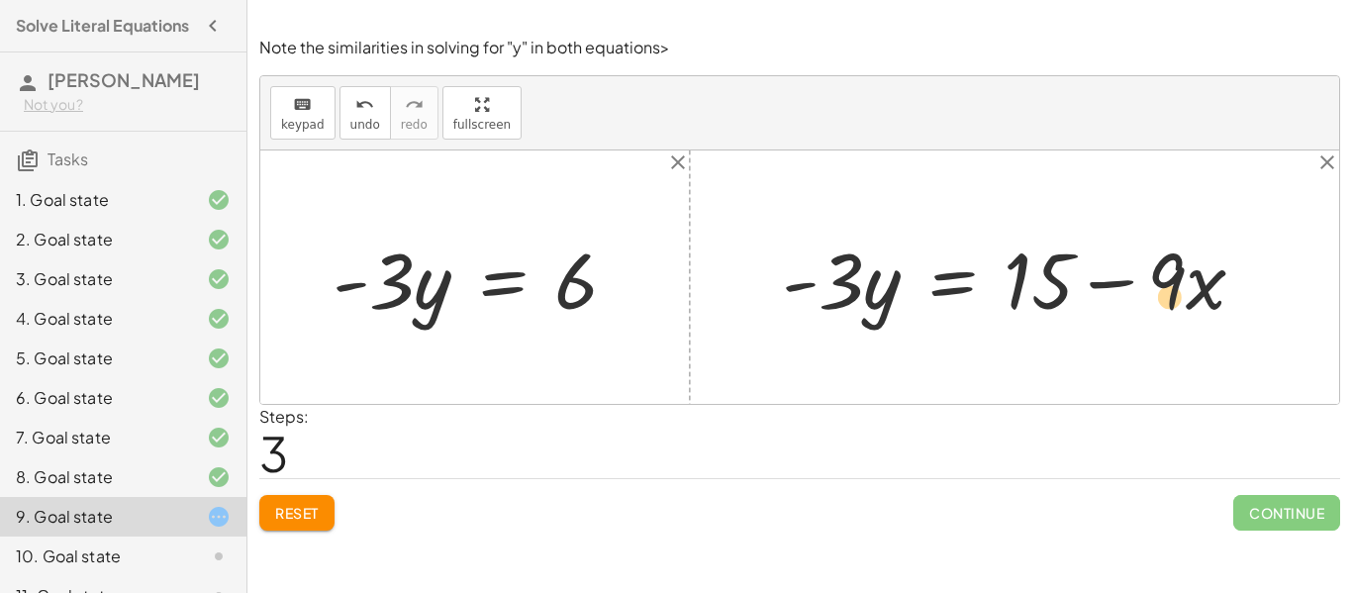
drag, startPoint x: 1171, startPoint y: 293, endPoint x: 1174, endPoint y: 309, distance: 16.1
click at [1174, 309] on div at bounding box center [1021, 278] width 499 height 102
drag, startPoint x: 1053, startPoint y: 290, endPoint x: 1339, endPoint y: 284, distance: 285.2
click at [1339, 284] on div "+ 9 − · 3 · y = 15 · - 3 · y = + 15 − 9 · 3 · y = - 6 + · 9 · x − · 3 · y = 15 …" at bounding box center [799, 276] width 1079 height 253
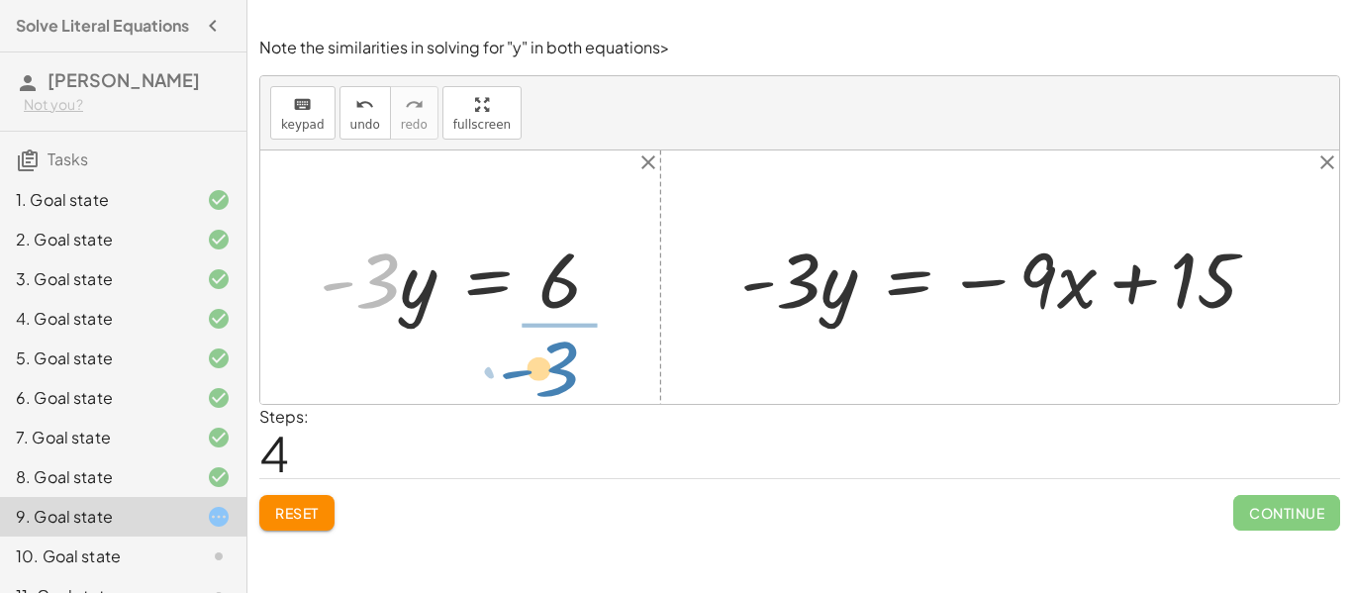
drag, startPoint x: 379, startPoint y: 291, endPoint x: 558, endPoint y: 379, distance: 199.7
click at [558, 379] on div "+ 9 − · 3 · y = 15 · - 3 · y = + 15 − 9 · - 3 · 3 · y = - 6 + · 9 · x − · 3 · y…" at bounding box center [799, 276] width 1079 height 253
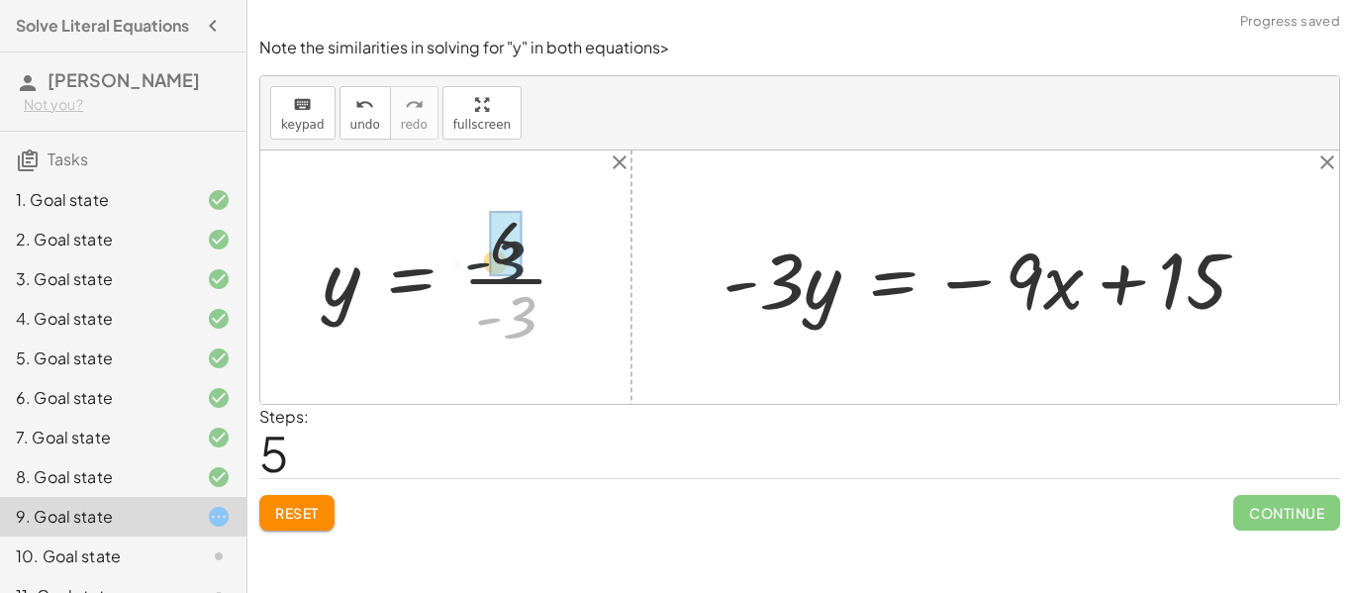
drag, startPoint x: 520, startPoint y: 325, endPoint x: 508, endPoint y: 259, distance: 66.4
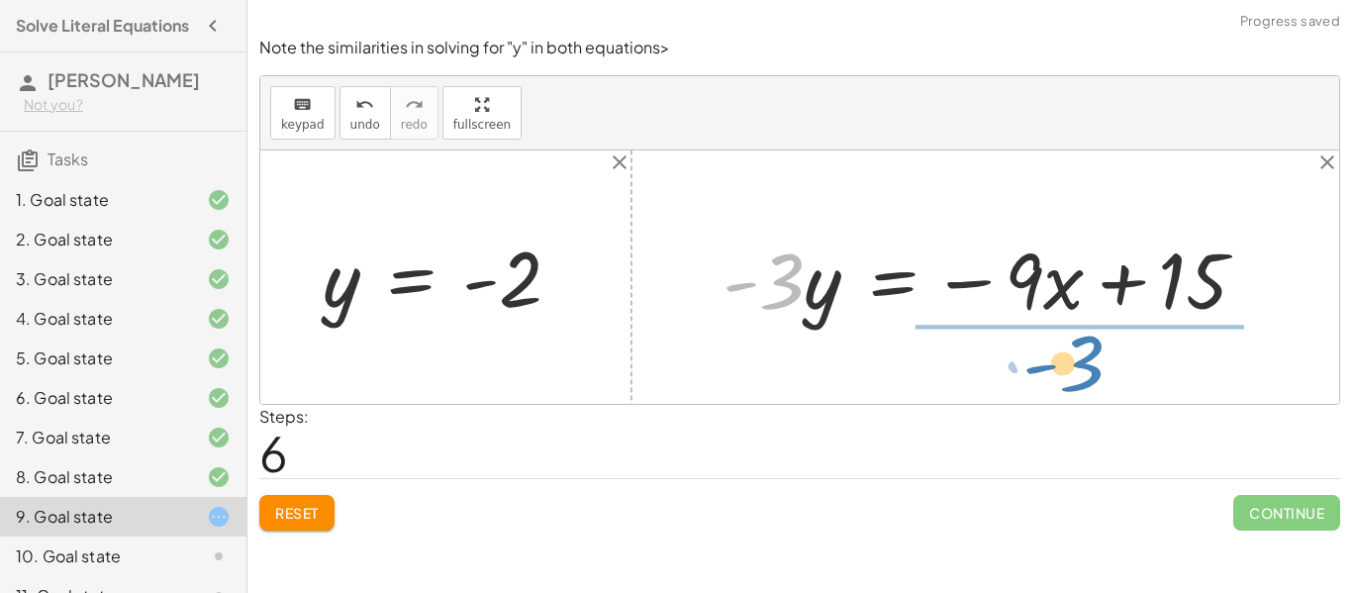
drag, startPoint x: 770, startPoint y: 297, endPoint x: 1071, endPoint y: 379, distance: 312.0
click at [1071, 379] on div "+ 9 − · 3 · y = 15 · - 3 · y = + 15 − 9 · - 3 · y = 6 y = · 6 · - 3 y = - 2 + ·…" at bounding box center [799, 276] width 1079 height 253
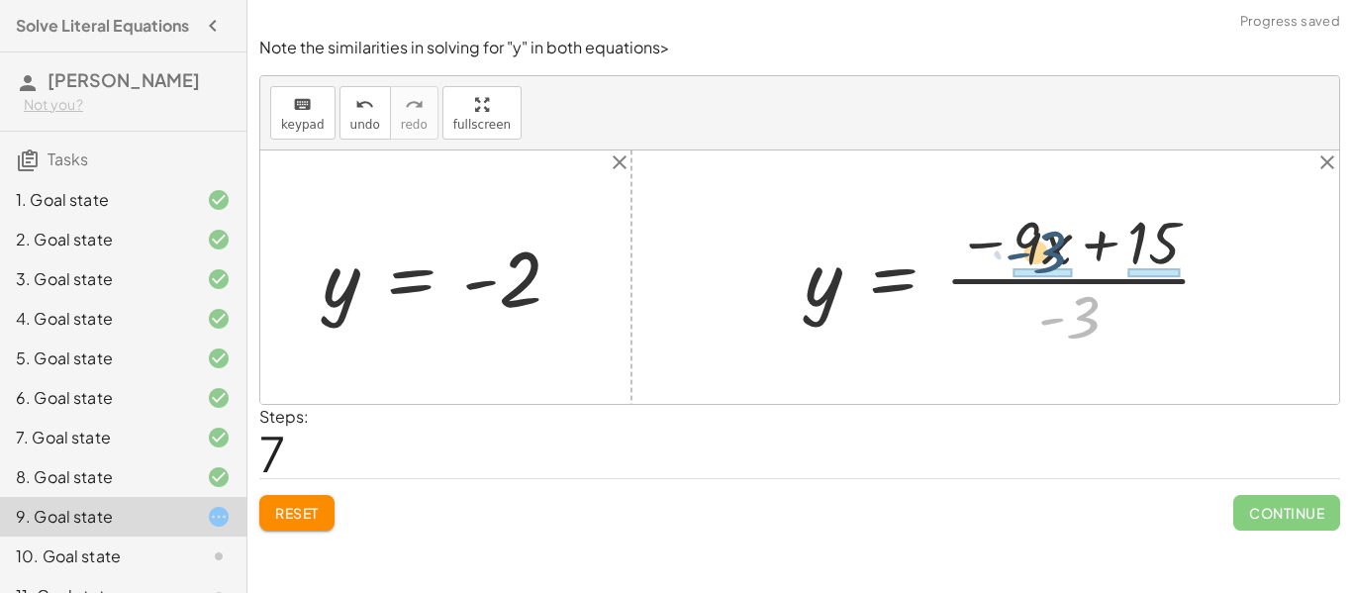
drag, startPoint x: 1085, startPoint y: 317, endPoint x: 1050, endPoint y: 251, distance: 74.0
click at [1050, 251] on div at bounding box center [1016, 277] width 443 height 152
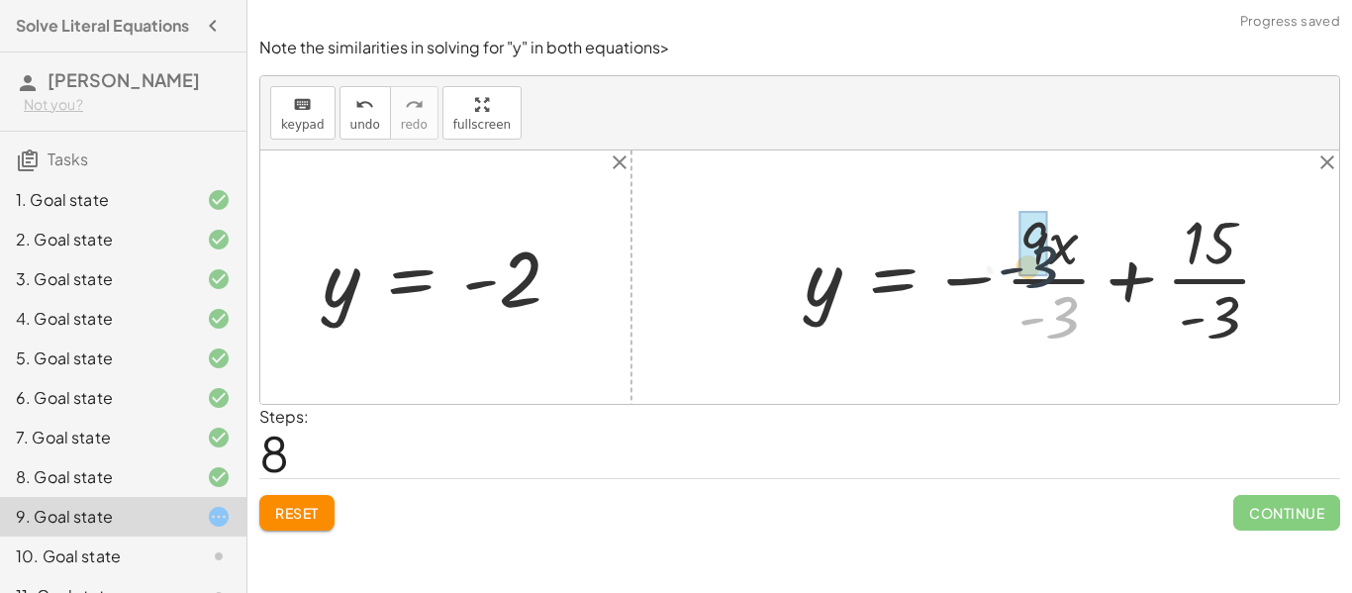
drag, startPoint x: 1064, startPoint y: 324, endPoint x: 1043, endPoint y: 261, distance: 66.1
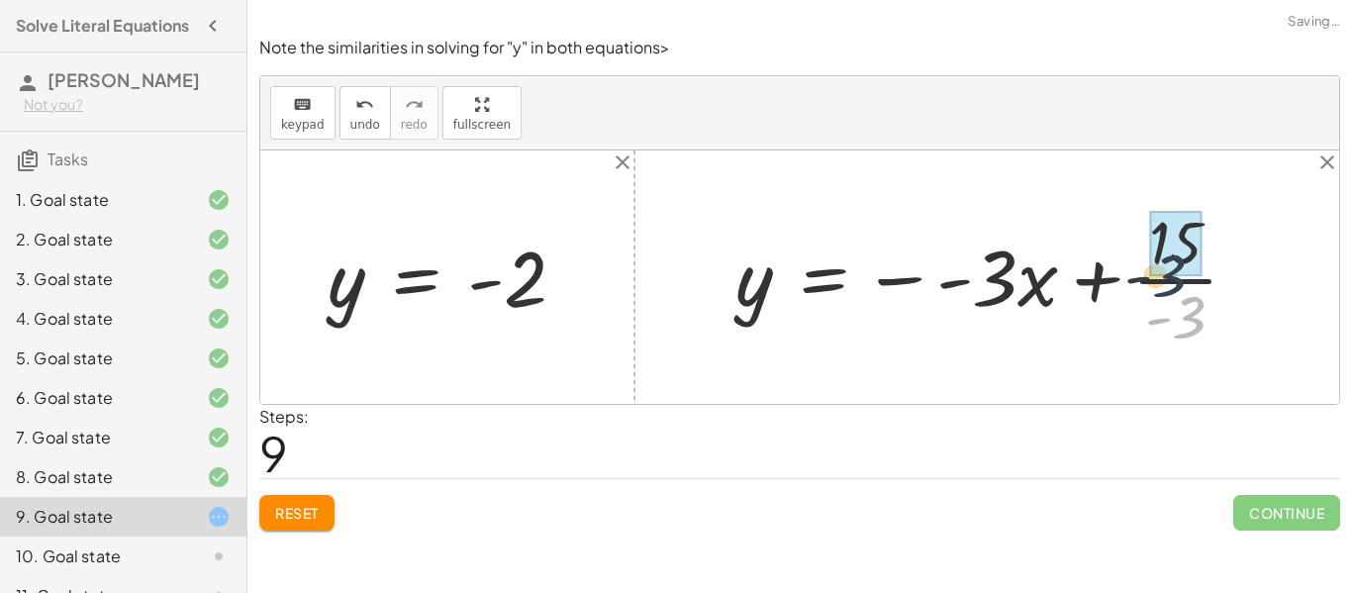
drag, startPoint x: 1189, startPoint y: 311, endPoint x: 1167, endPoint y: 265, distance: 50.5
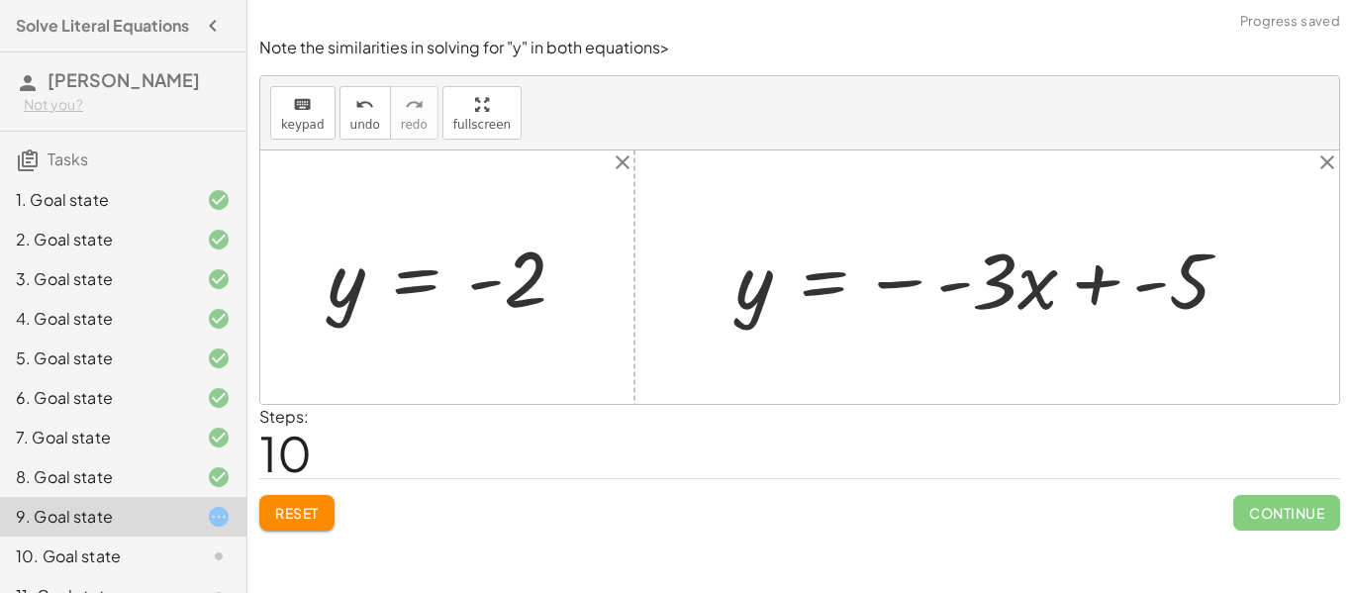
click at [1094, 287] on div at bounding box center [991, 278] width 531 height 102
click at [899, 284] on div at bounding box center [973, 278] width 494 height 102
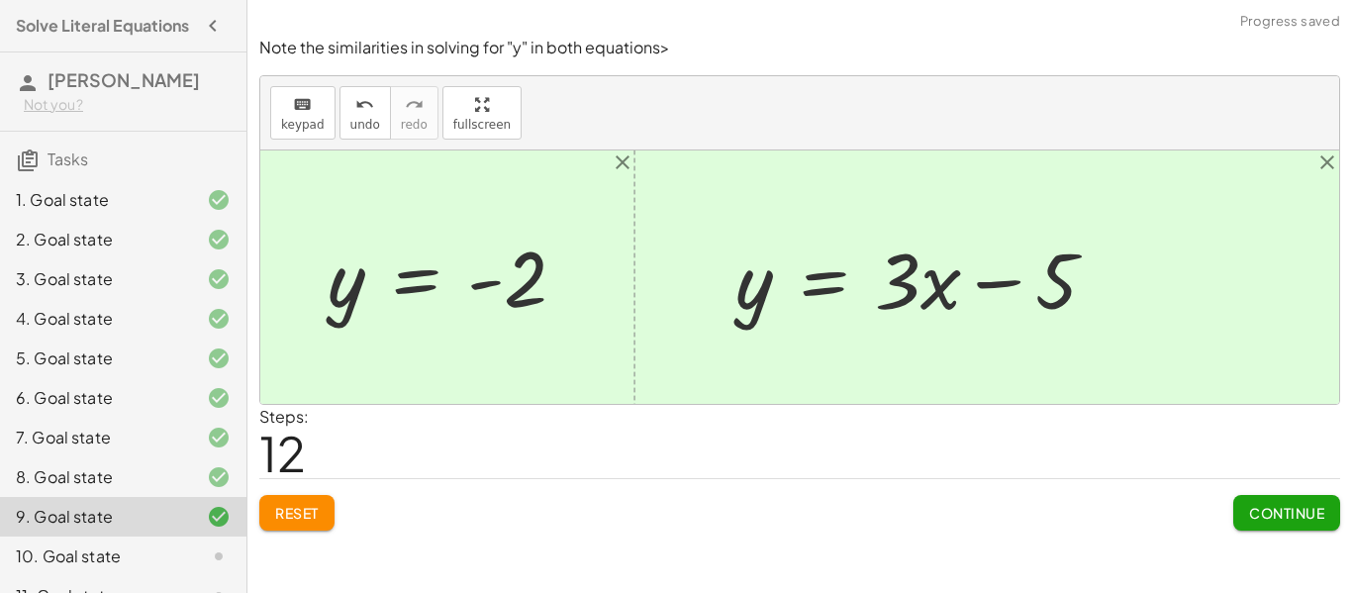
click at [1299, 502] on button "Continue" at bounding box center [1287, 513] width 107 height 36
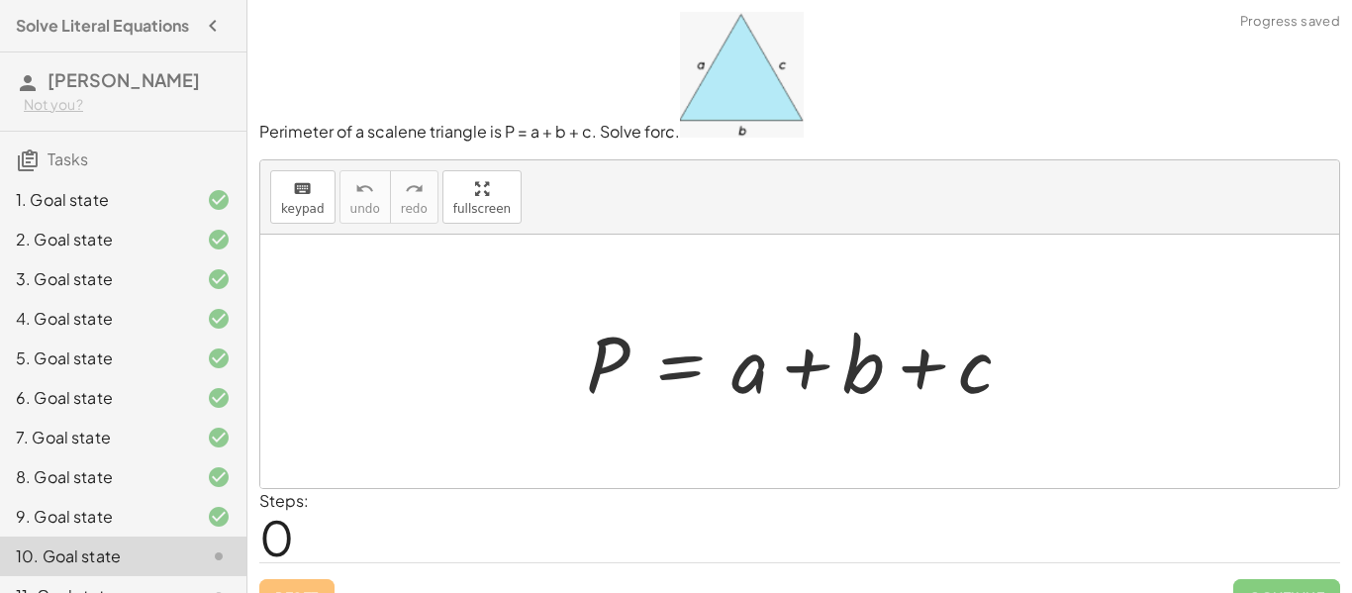
scroll to position [34, 0]
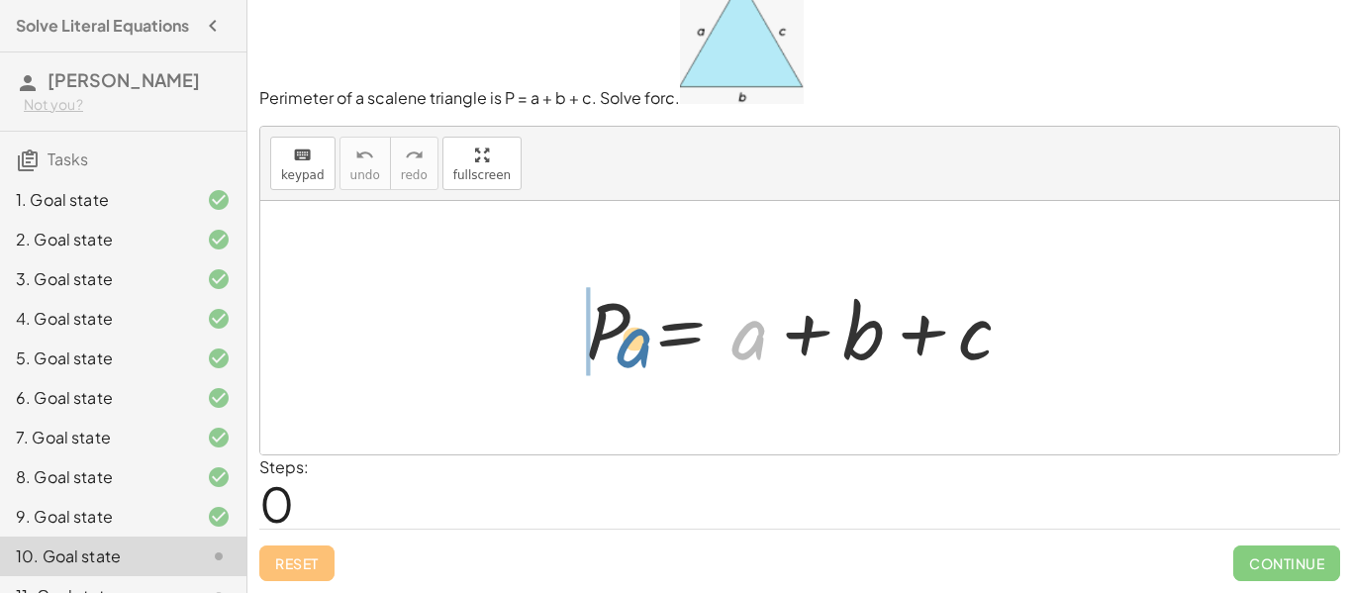
drag, startPoint x: 753, startPoint y: 346, endPoint x: 594, endPoint y: 353, distance: 159.6
click at [594, 353] on div at bounding box center [807, 328] width 462 height 102
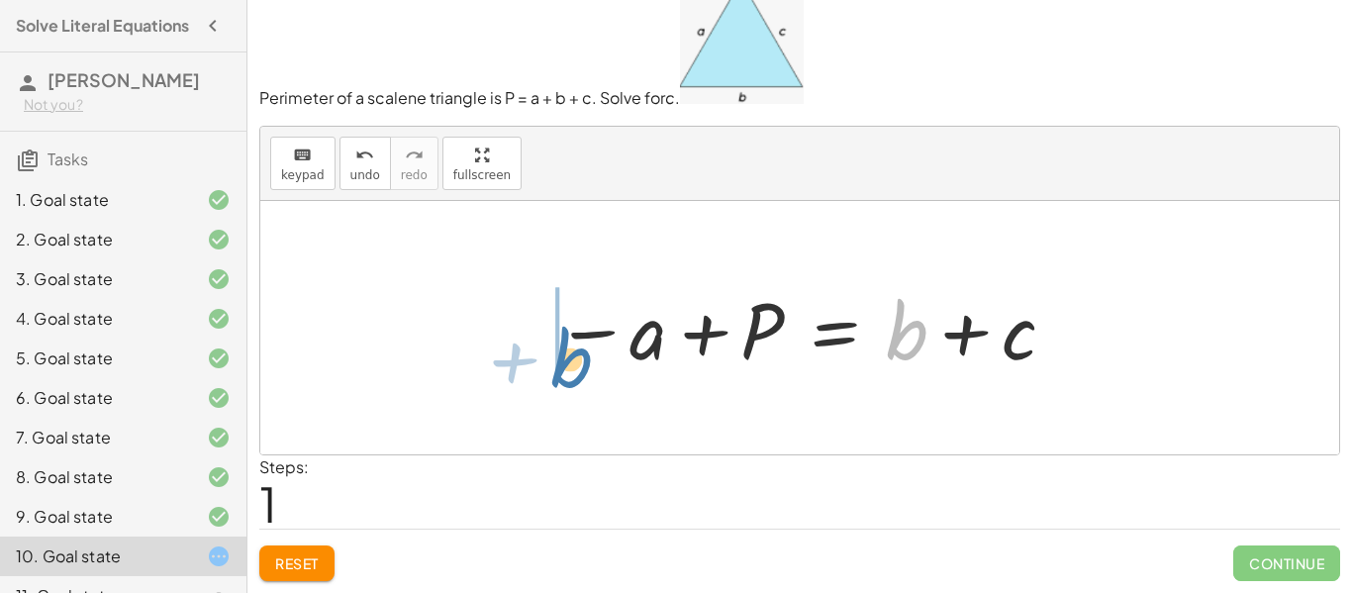
drag, startPoint x: 900, startPoint y: 345, endPoint x: 557, endPoint y: 370, distance: 343.5
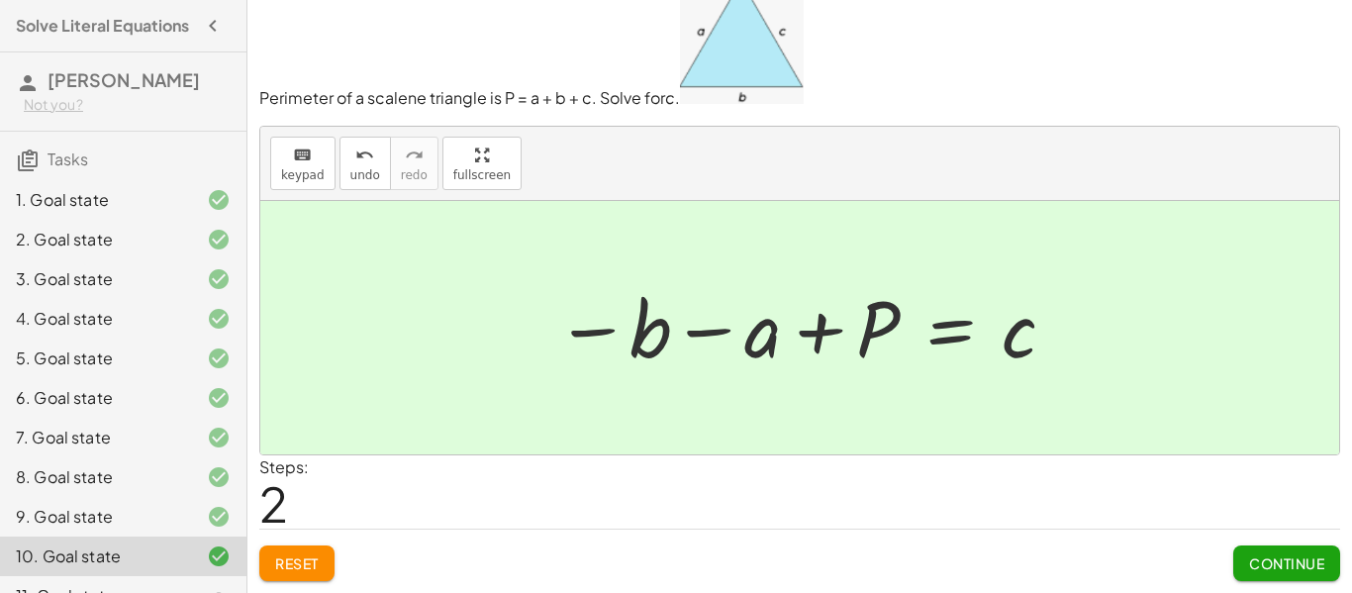
click at [1244, 549] on button "Continue" at bounding box center [1287, 564] width 107 height 36
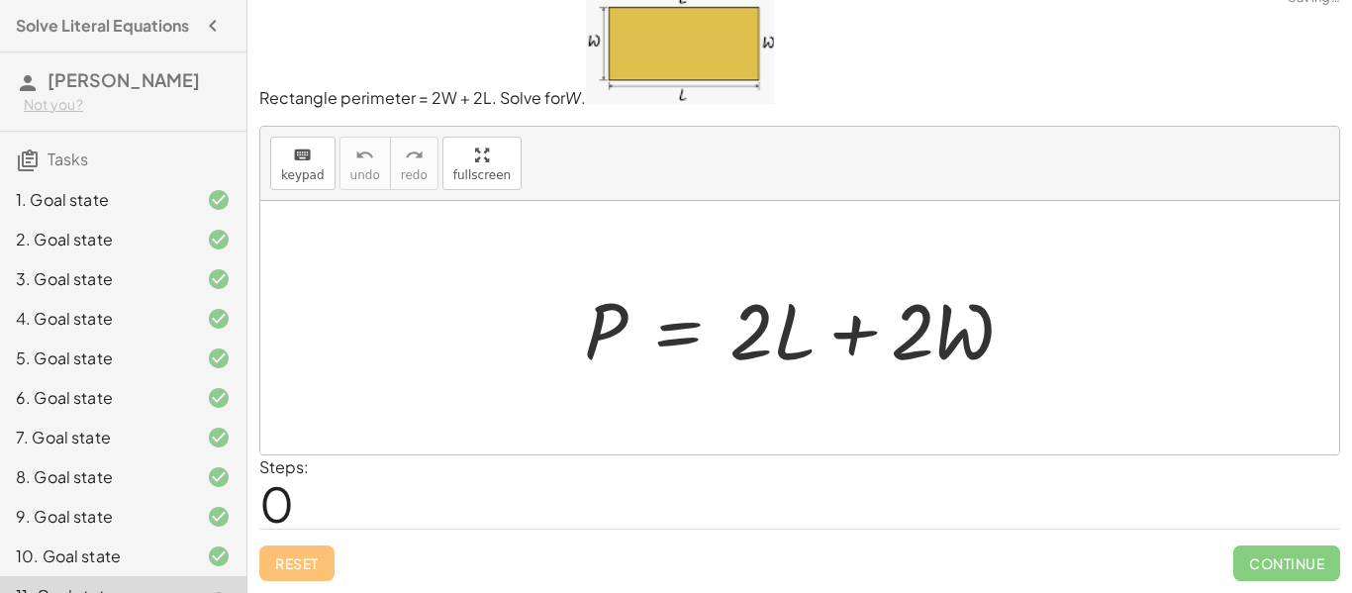
scroll to position [24, 0]
click at [776, 357] on div at bounding box center [807, 328] width 466 height 102
drag, startPoint x: 793, startPoint y: 352, endPoint x: 547, endPoint y: 346, distance: 246.6
click at [547, 346] on div "· L P = + · 2 · L + · 2 · W" at bounding box center [799, 327] width 1079 height 253
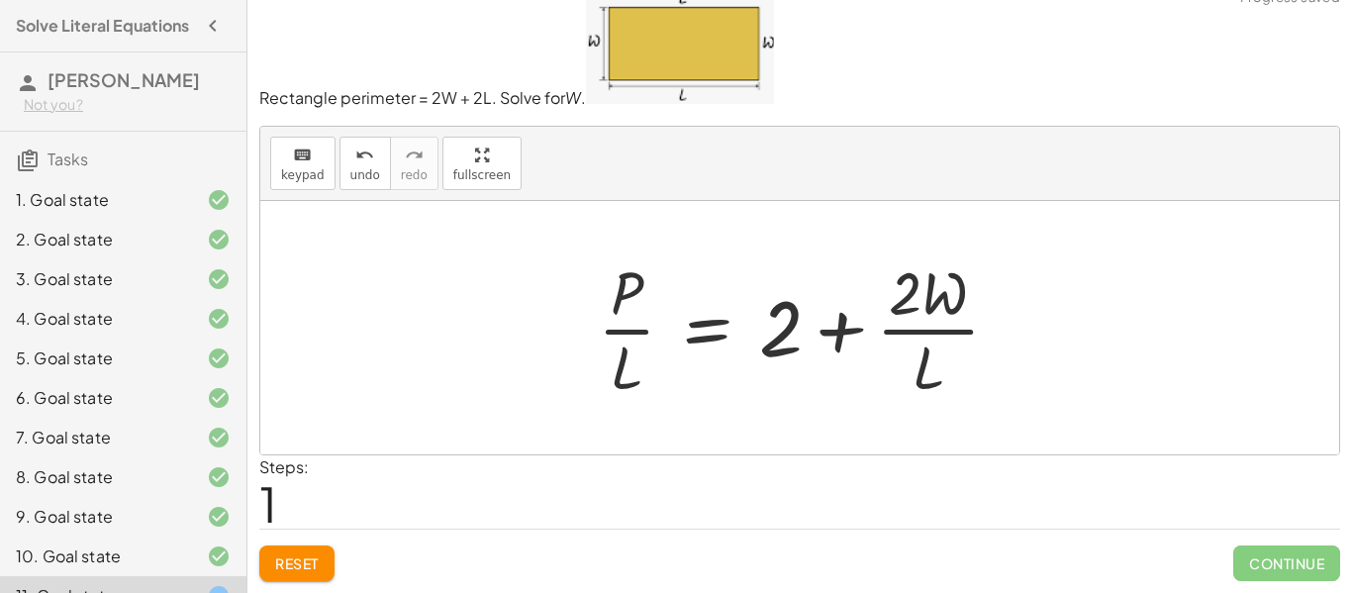
click at [301, 566] on span "Reset" at bounding box center [297, 563] width 44 height 18
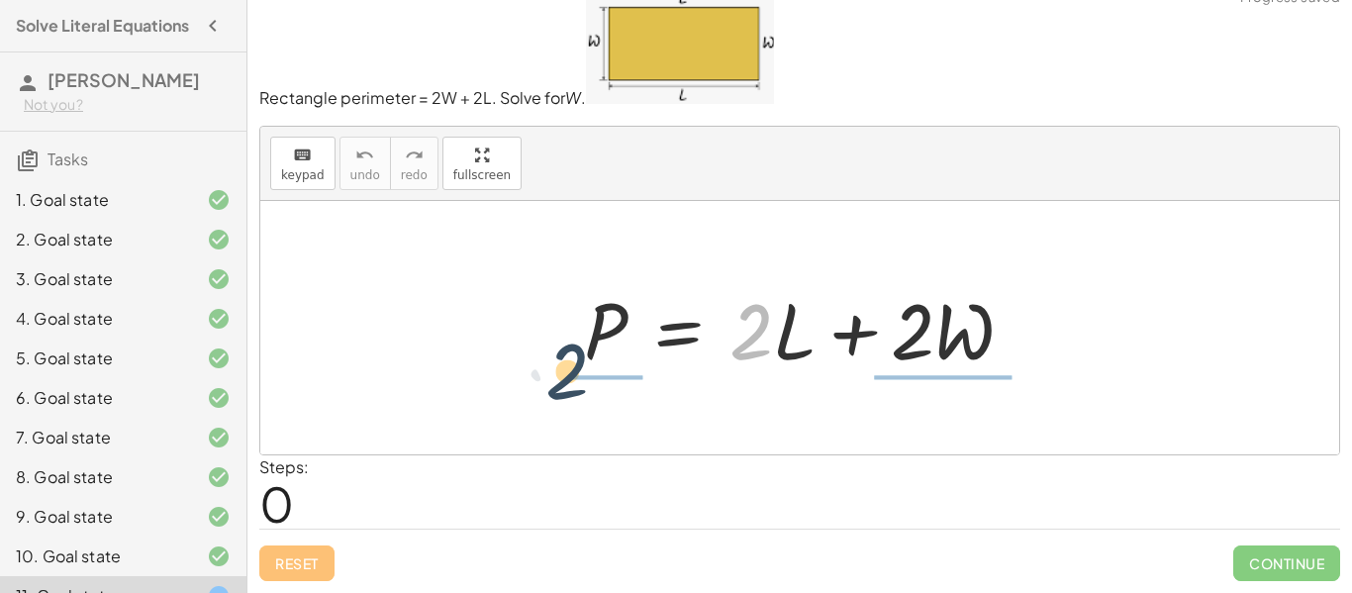
drag, startPoint x: 759, startPoint y: 328, endPoint x: 572, endPoint y: 368, distance: 191.5
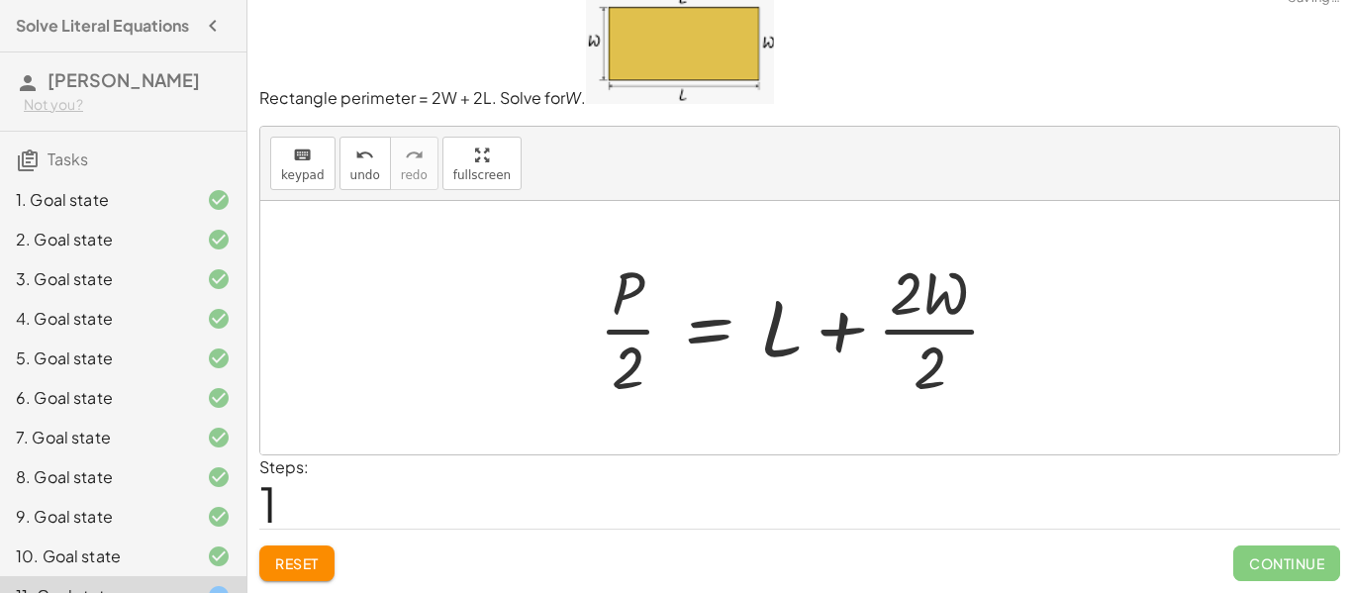
click at [622, 370] on div at bounding box center [808, 327] width 438 height 152
drag, startPoint x: 778, startPoint y: 337, endPoint x: 547, endPoint y: 357, distance: 232.6
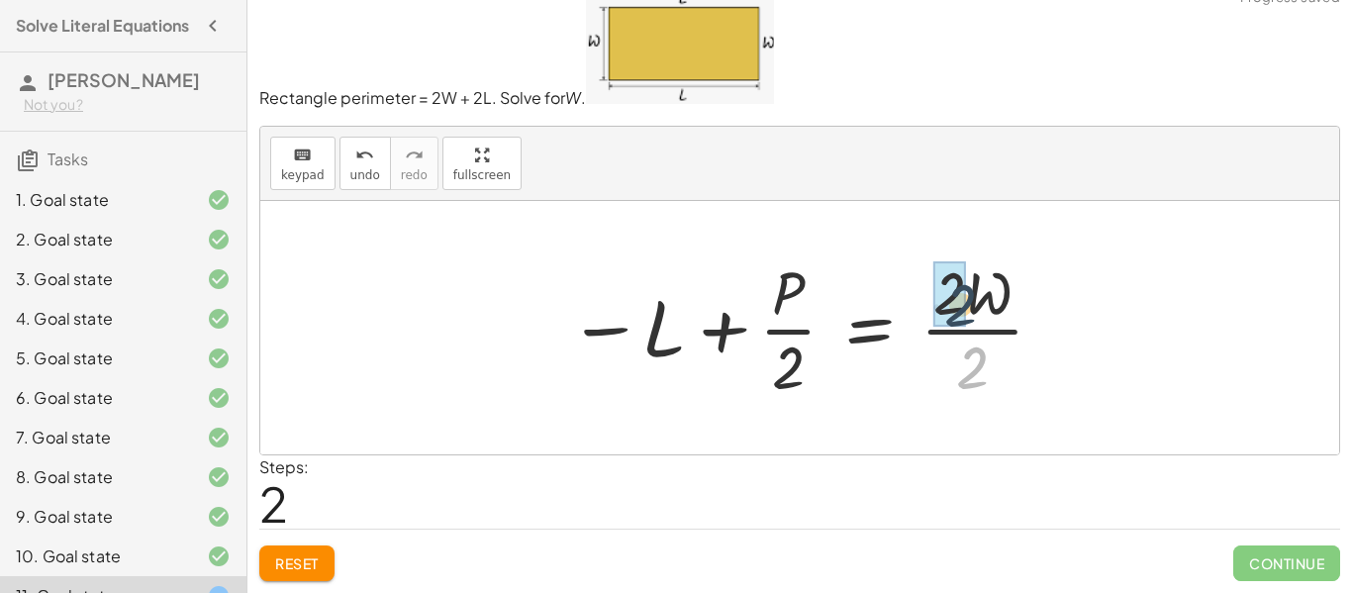
drag, startPoint x: 973, startPoint y: 358, endPoint x: 962, endPoint y: 290, distance: 69.2
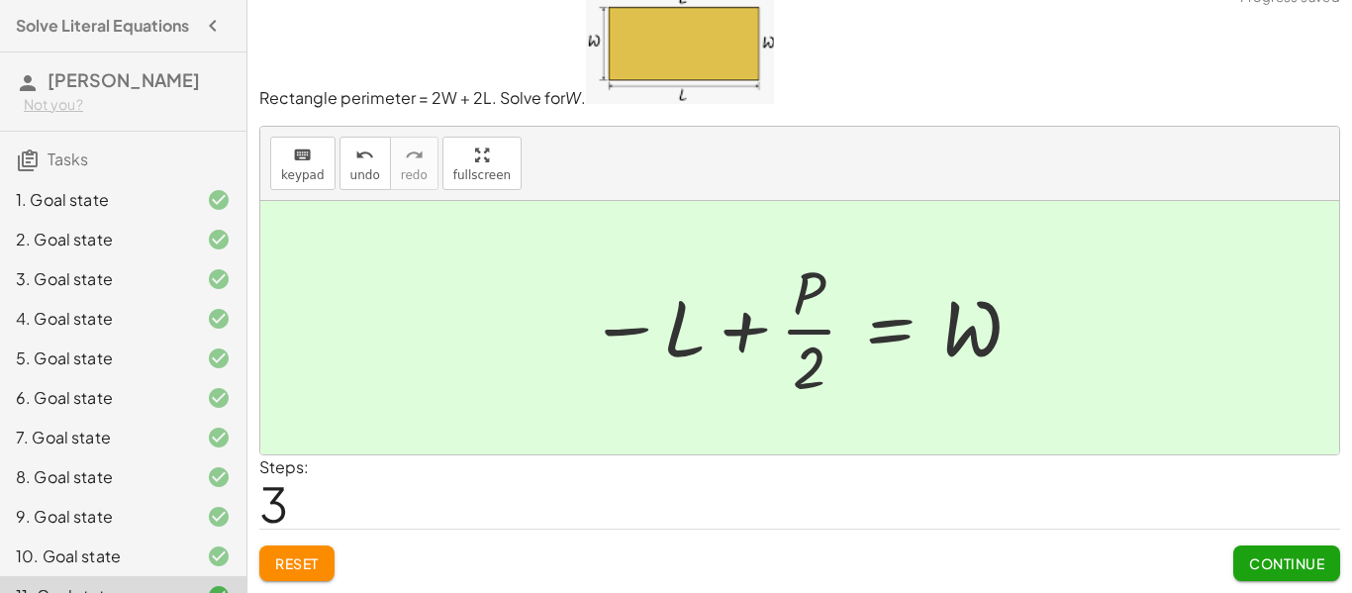
click at [1271, 563] on span "Continue" at bounding box center [1286, 563] width 75 height 18
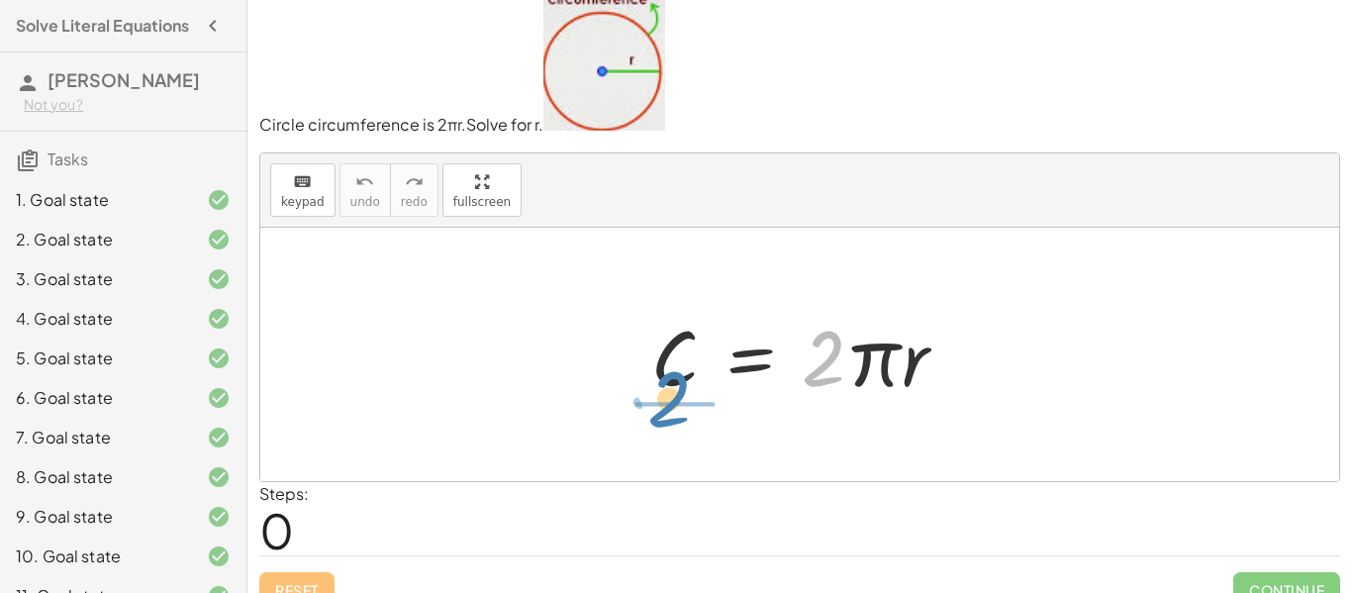
drag, startPoint x: 823, startPoint y: 376, endPoint x: 668, endPoint y: 418, distance: 160.0
click at [668, 418] on div "· 2 C = · 2 · π · r" at bounding box center [799, 354] width 1079 height 253
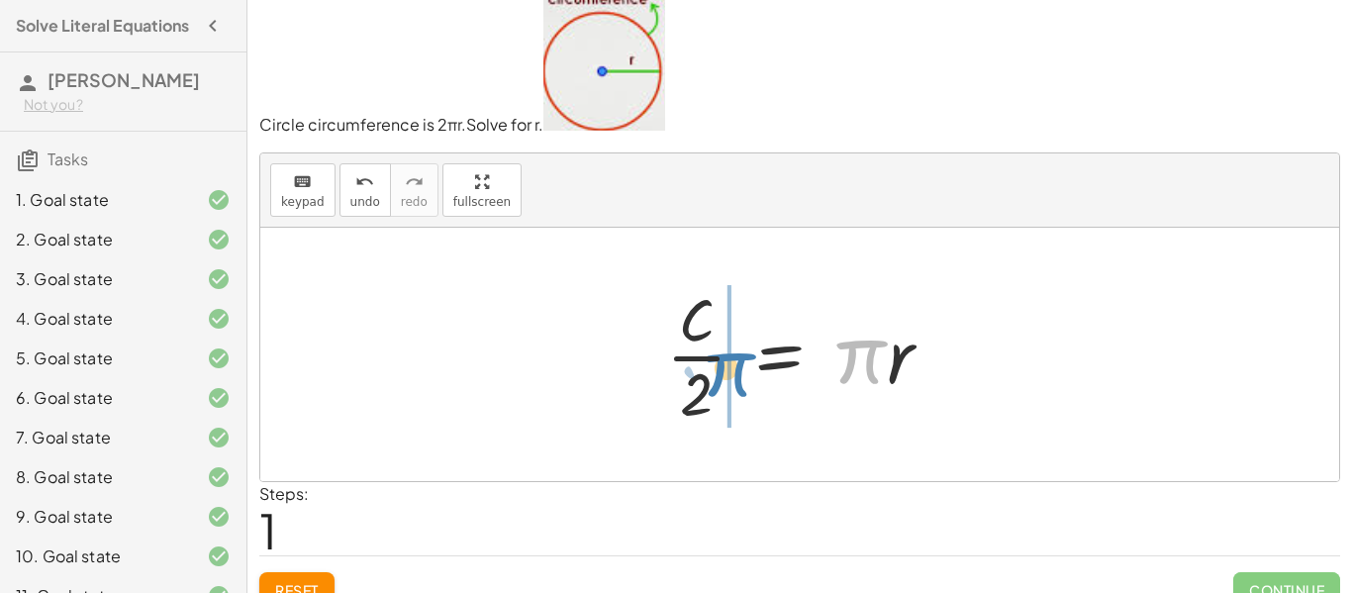
drag, startPoint x: 856, startPoint y: 375, endPoint x: 725, endPoint y: 388, distance: 132.3
click at [725, 388] on div at bounding box center [807, 354] width 302 height 152
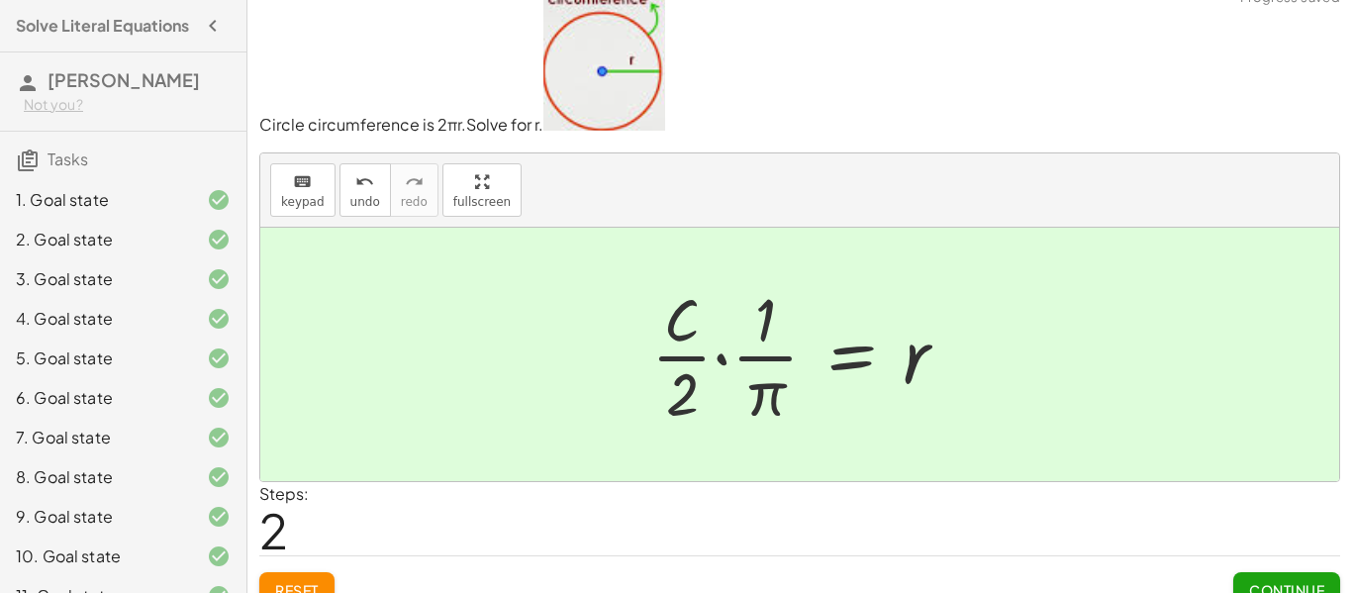
click at [1304, 581] on span "Continue" at bounding box center [1286, 590] width 75 height 18
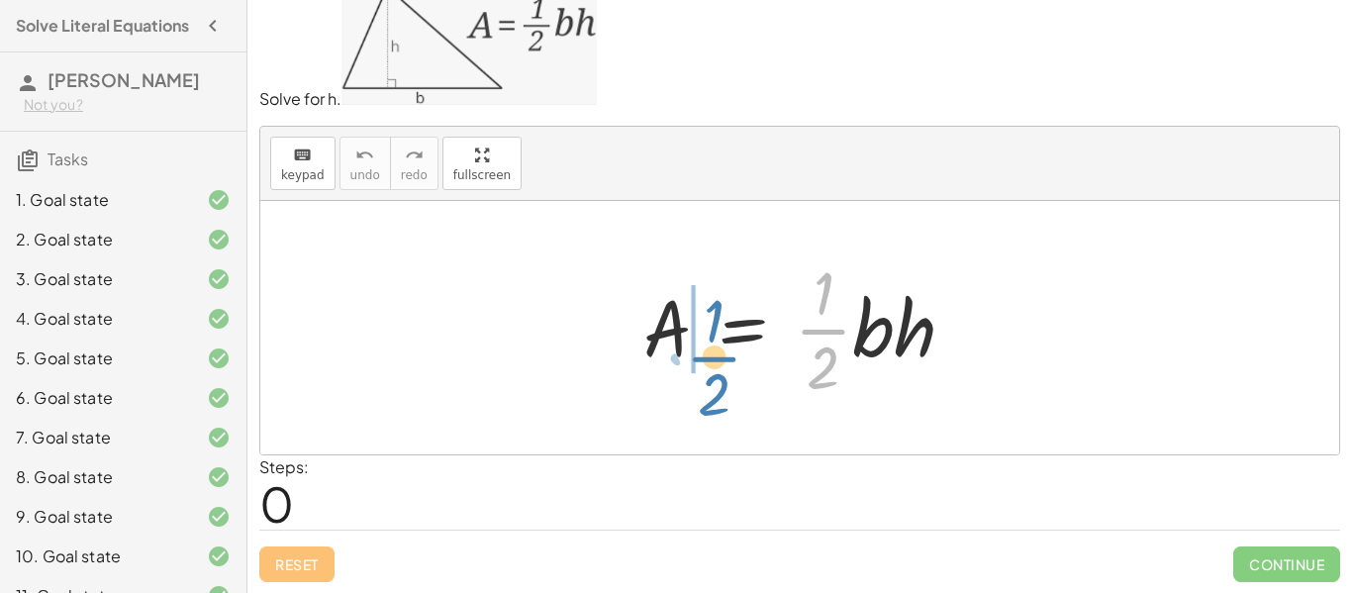
drag, startPoint x: 821, startPoint y: 334, endPoint x: 709, endPoint y: 361, distance: 115.3
click at [709, 361] on div at bounding box center [808, 327] width 348 height 152
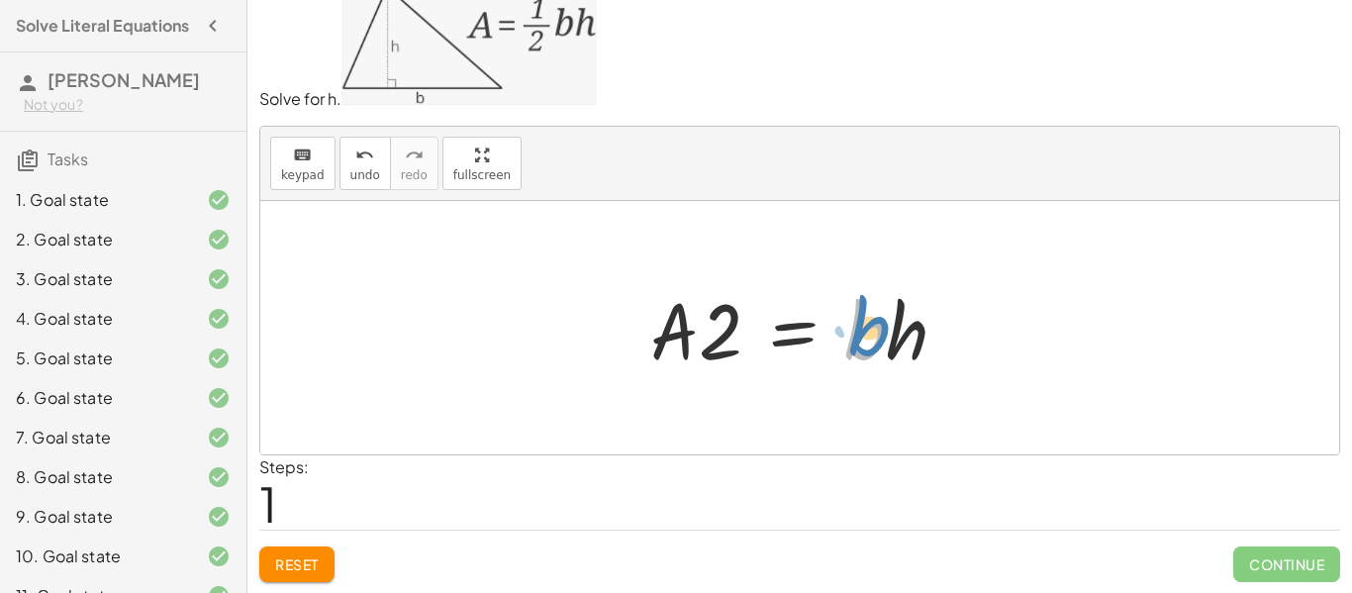
click at [871, 327] on div at bounding box center [807, 328] width 333 height 102
click at [729, 347] on div at bounding box center [807, 328] width 333 height 102
drag, startPoint x: 869, startPoint y: 341, endPoint x: 727, endPoint y: 393, distance: 151.9
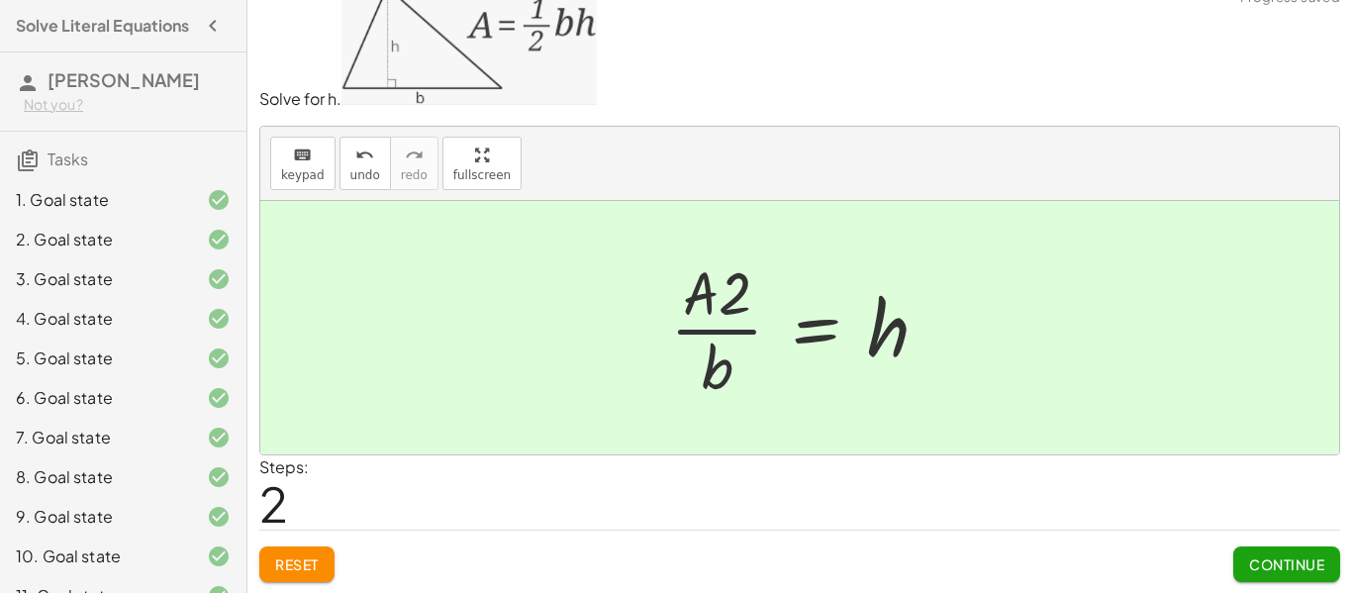
click at [1283, 558] on span "Continue" at bounding box center [1286, 564] width 75 height 18
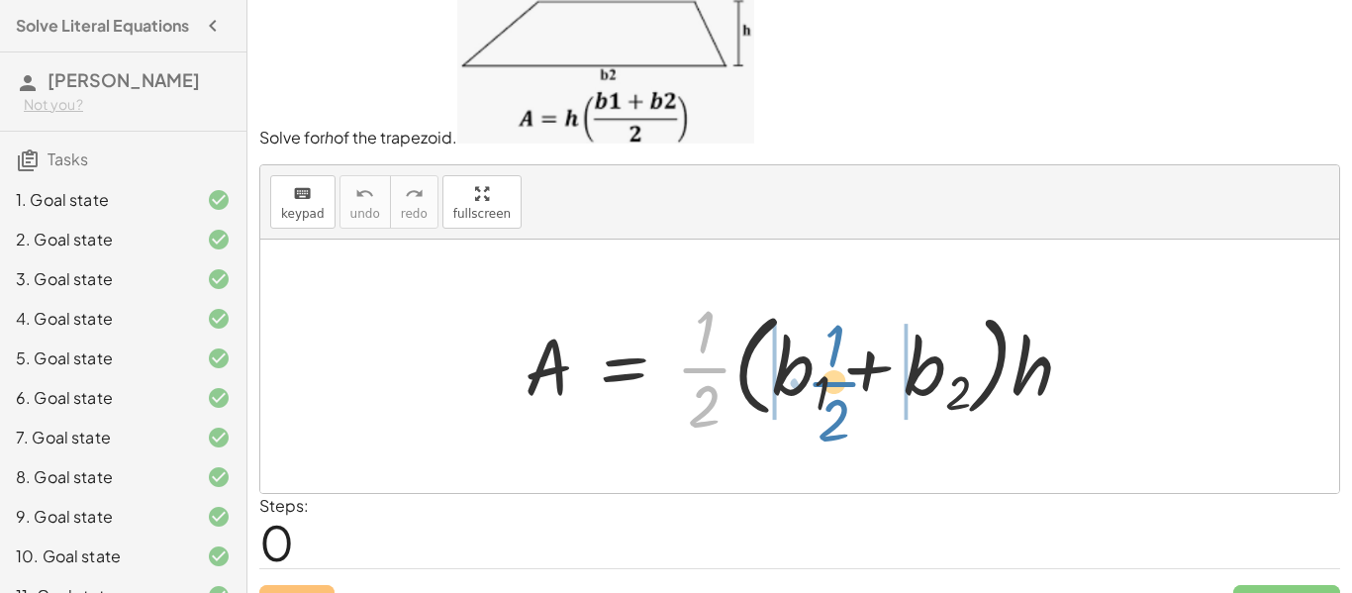
drag, startPoint x: 711, startPoint y: 371, endPoint x: 841, endPoint y: 385, distance: 130.4
click at [841, 385] on div at bounding box center [807, 366] width 584 height 152
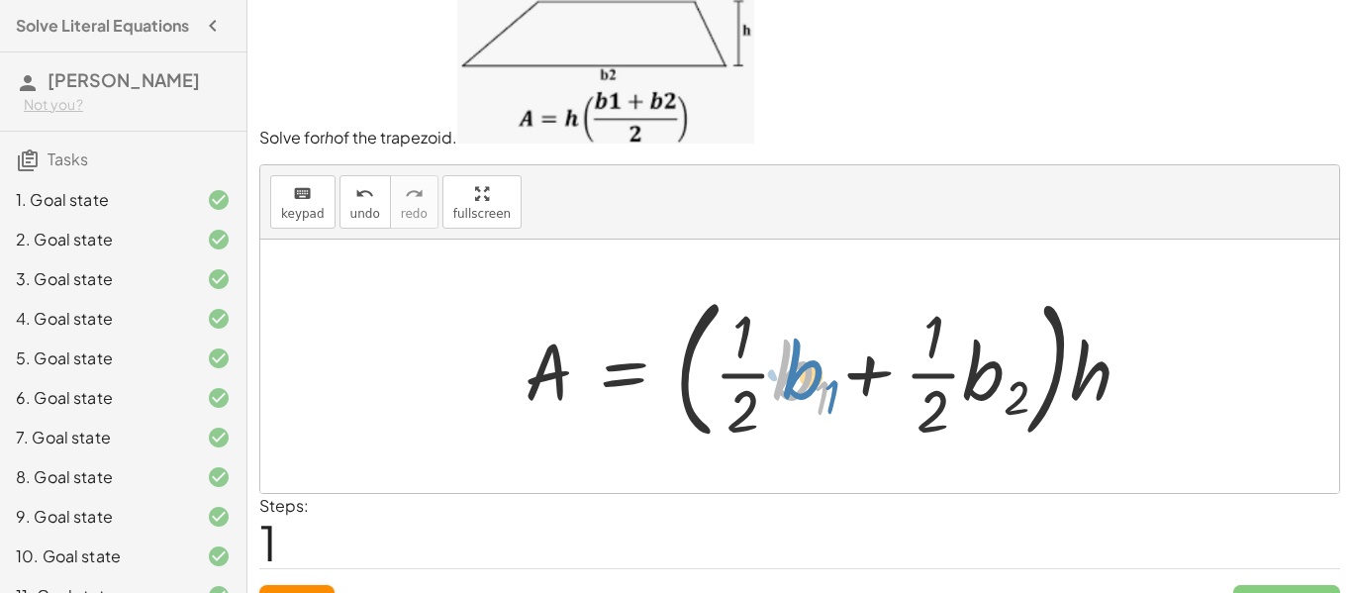
drag, startPoint x: 797, startPoint y: 377, endPoint x: 811, endPoint y: 378, distance: 13.9
click at [811, 378] on div at bounding box center [836, 366] width 643 height 164
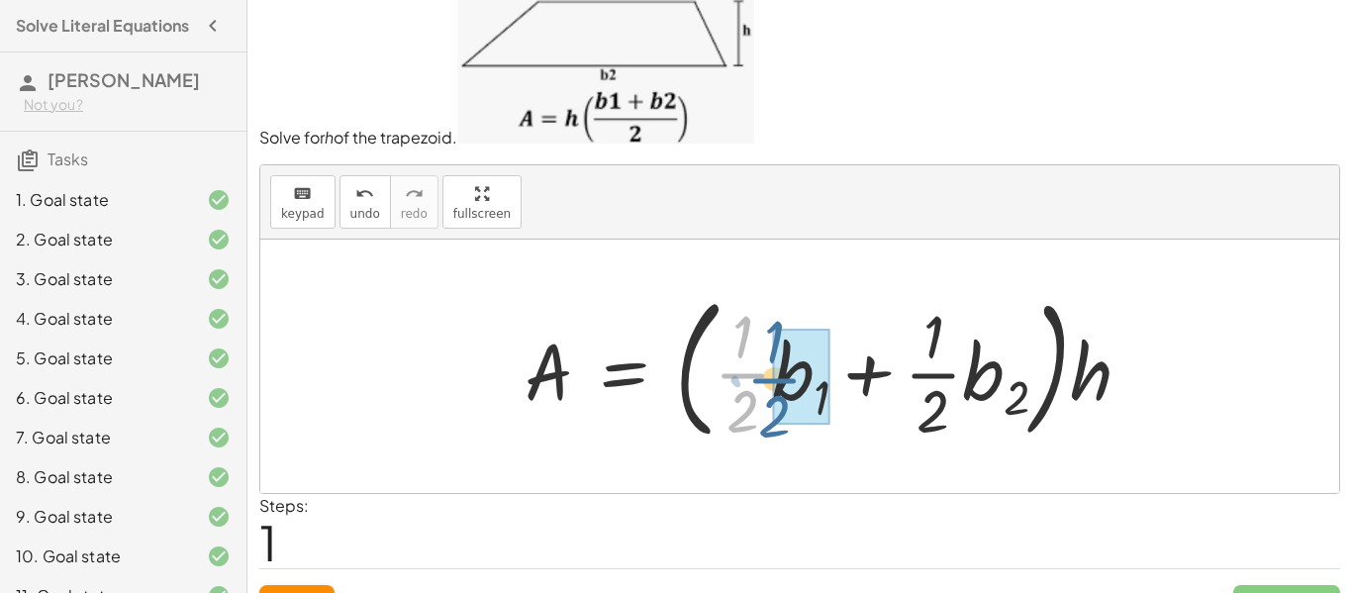
drag, startPoint x: 726, startPoint y: 372, endPoint x: 759, endPoint y: 377, distance: 34.0
click at [759, 377] on div at bounding box center [836, 366] width 643 height 164
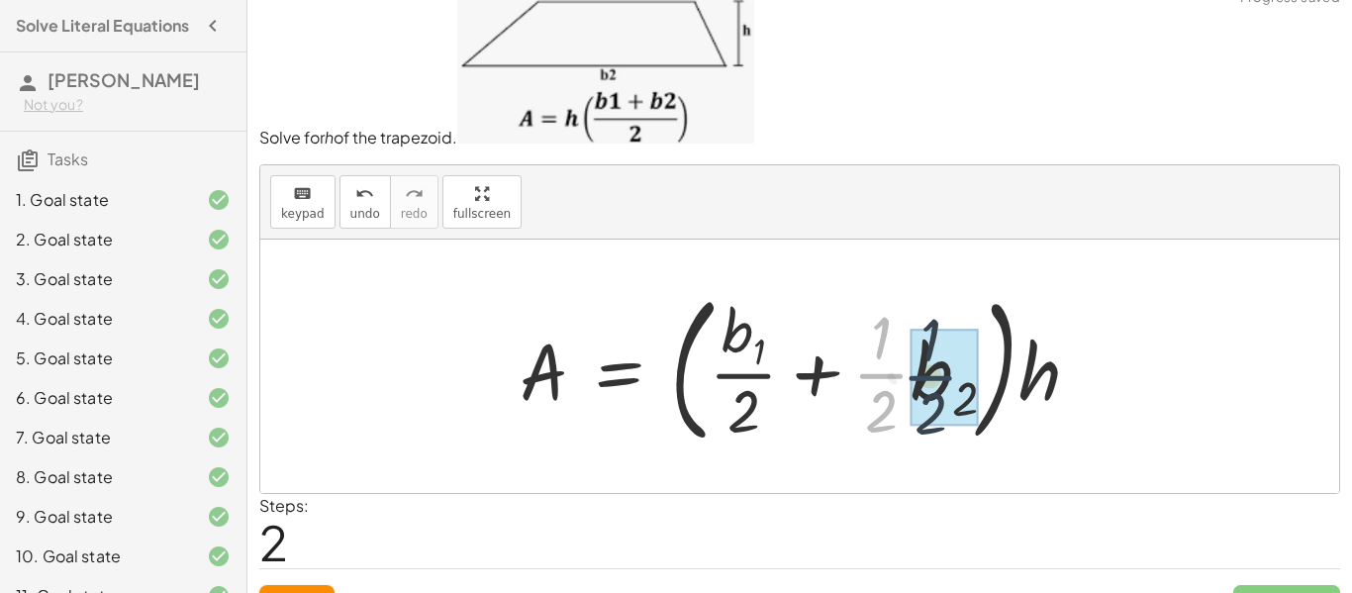
drag, startPoint x: 875, startPoint y: 379, endPoint x: 931, endPoint y: 382, distance: 55.5
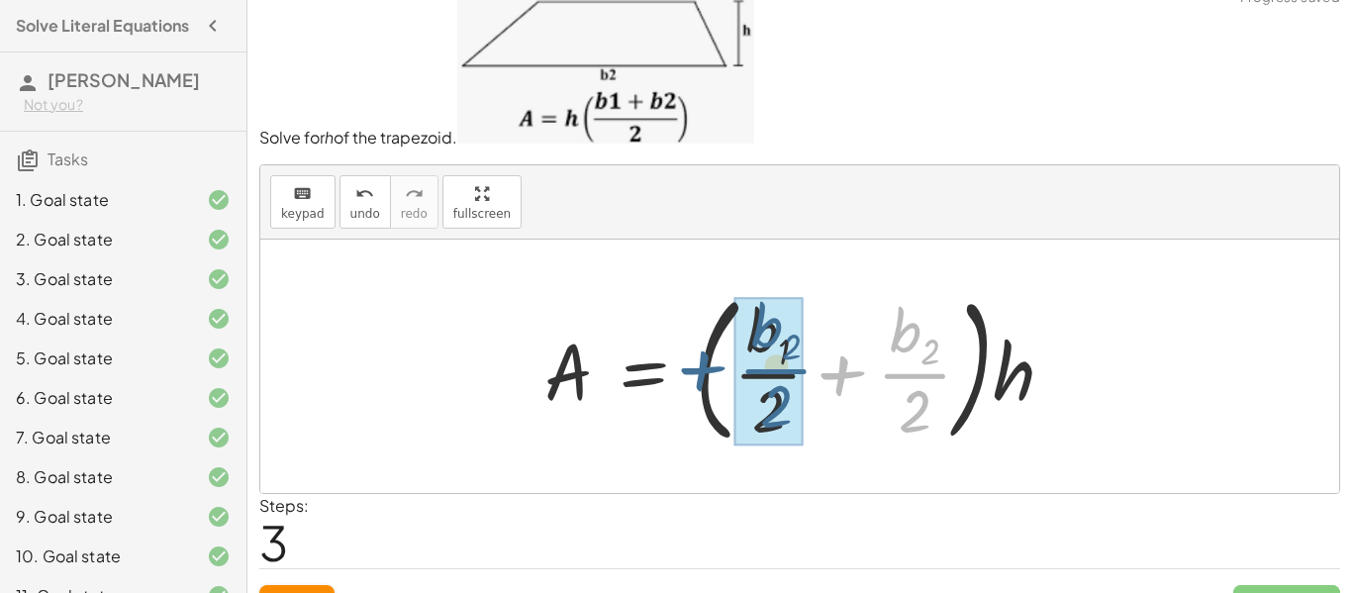
drag, startPoint x: 917, startPoint y: 375, endPoint x: 777, endPoint y: 371, distance: 139.7
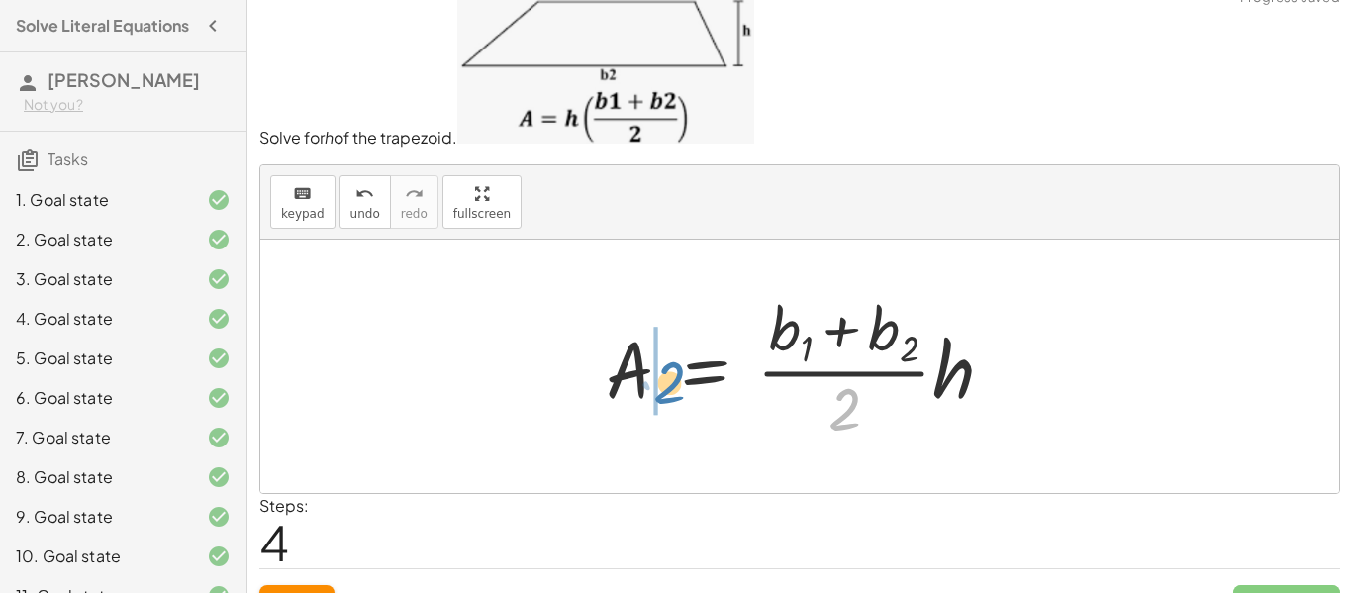
drag, startPoint x: 850, startPoint y: 408, endPoint x: 669, endPoint y: 378, distance: 183.6
click at [669, 378] on div at bounding box center [808, 366] width 424 height 159
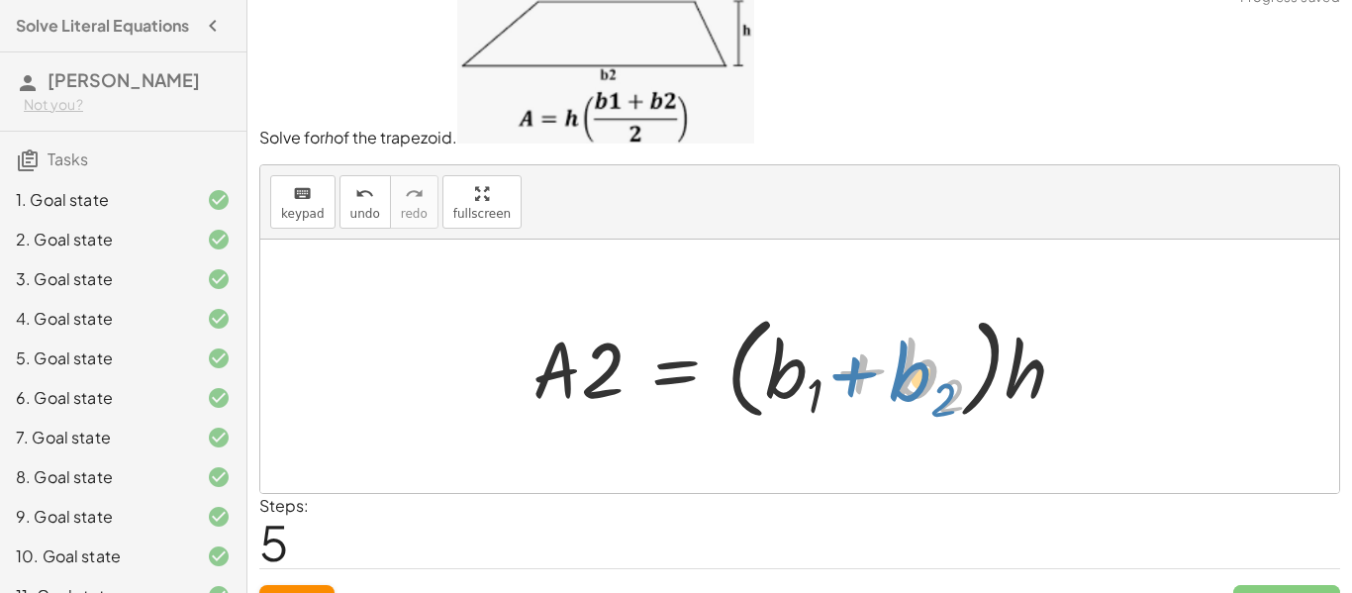
click at [869, 375] on div at bounding box center [807, 366] width 569 height 122
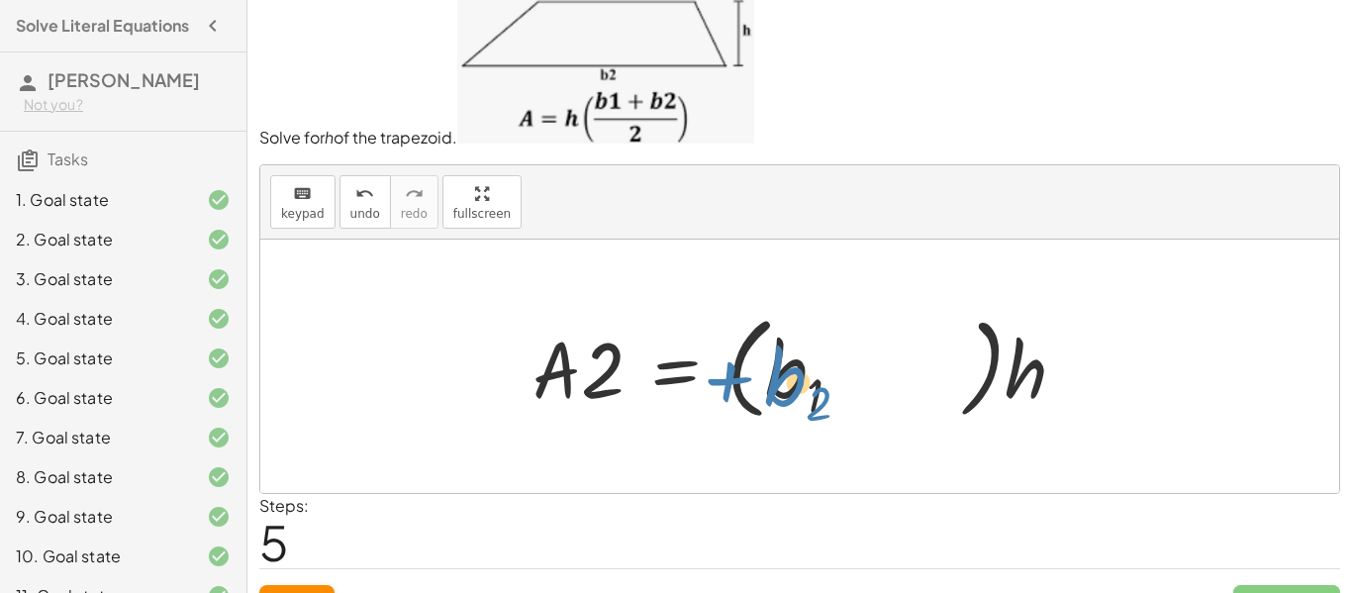
drag, startPoint x: 869, startPoint y: 375, endPoint x: 730, endPoint y: 381, distance: 139.7
click at [730, 381] on div at bounding box center [807, 366] width 569 height 122
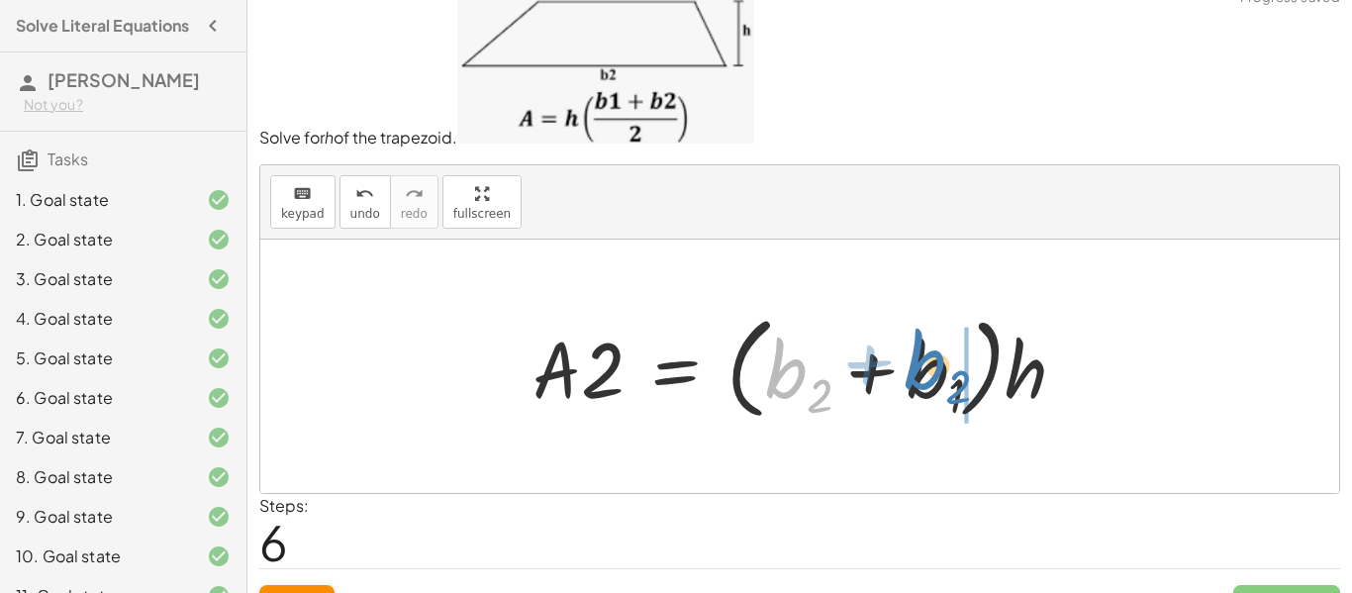
drag, startPoint x: 779, startPoint y: 373, endPoint x: 922, endPoint y: 364, distance: 142.9
click at [922, 364] on div at bounding box center [807, 366] width 569 height 122
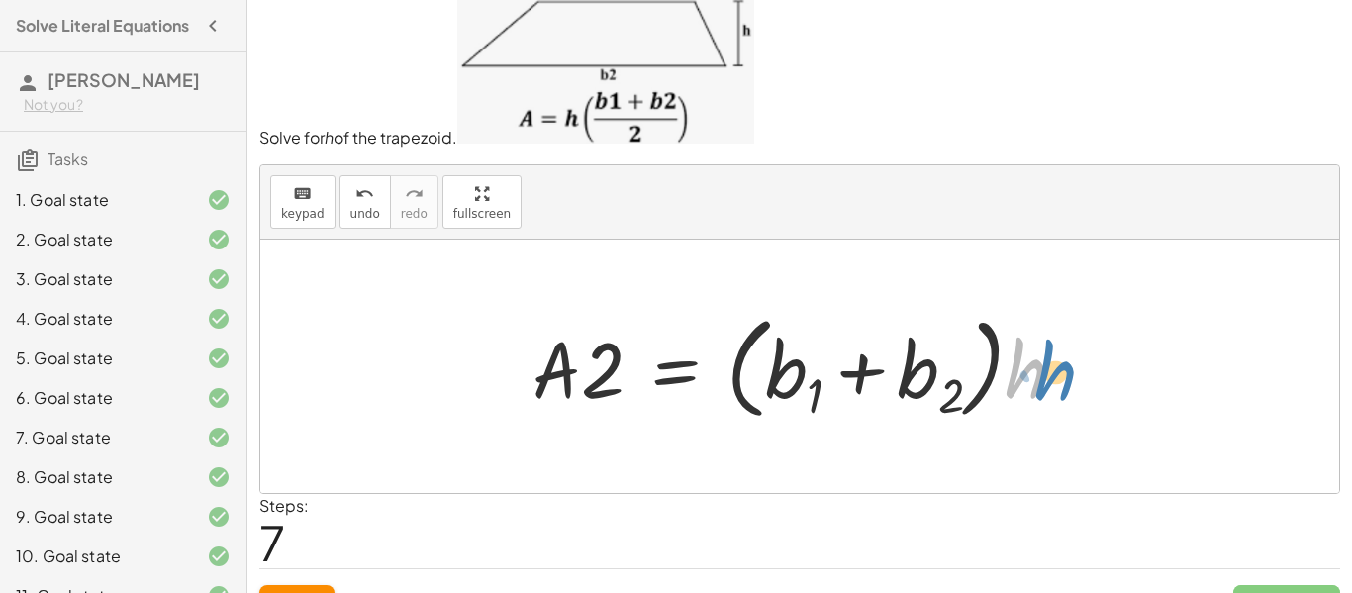
drag, startPoint x: 1023, startPoint y: 366, endPoint x: 1052, endPoint y: 368, distance: 29.8
click at [1052, 368] on div at bounding box center [807, 366] width 569 height 122
drag, startPoint x: 1024, startPoint y: 378, endPoint x: 908, endPoint y: 397, distance: 117.4
click at [908, 397] on div at bounding box center [807, 366] width 569 height 122
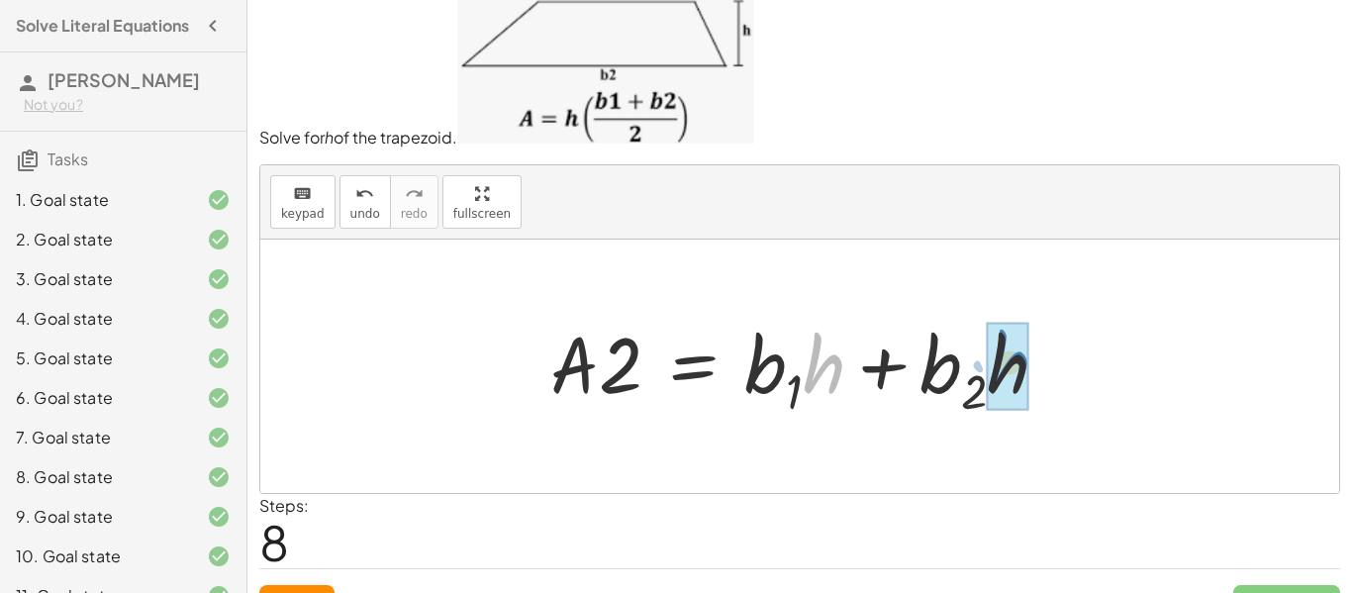
drag, startPoint x: 825, startPoint y: 377, endPoint x: 1018, endPoint y: 374, distance: 193.1
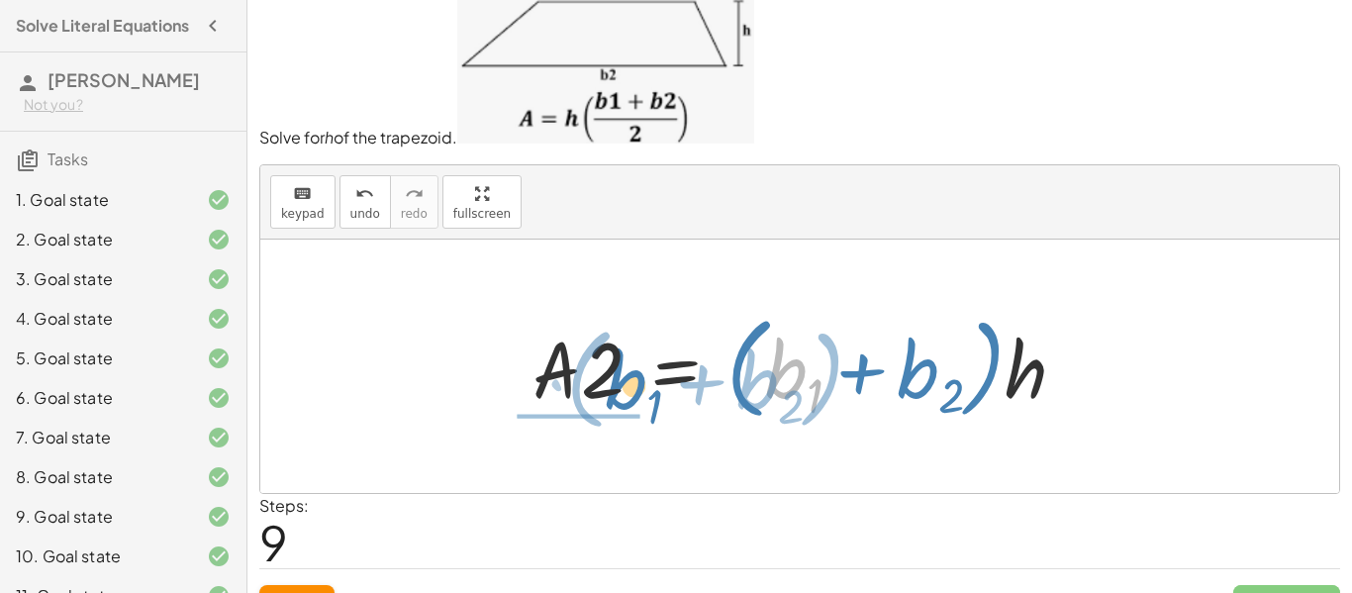
drag, startPoint x: 788, startPoint y: 370, endPoint x: 616, endPoint y: 378, distance: 172.5
click at [616, 378] on div at bounding box center [807, 366] width 569 height 122
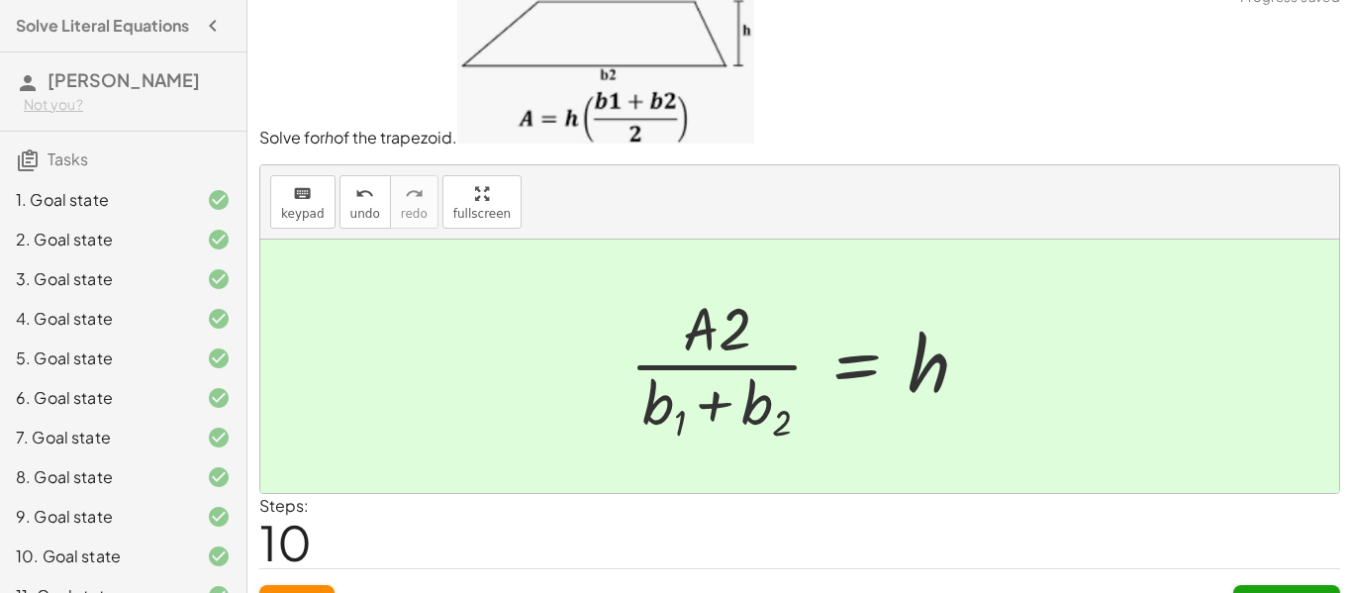
click at [1303, 586] on button "Continue" at bounding box center [1287, 603] width 107 height 36
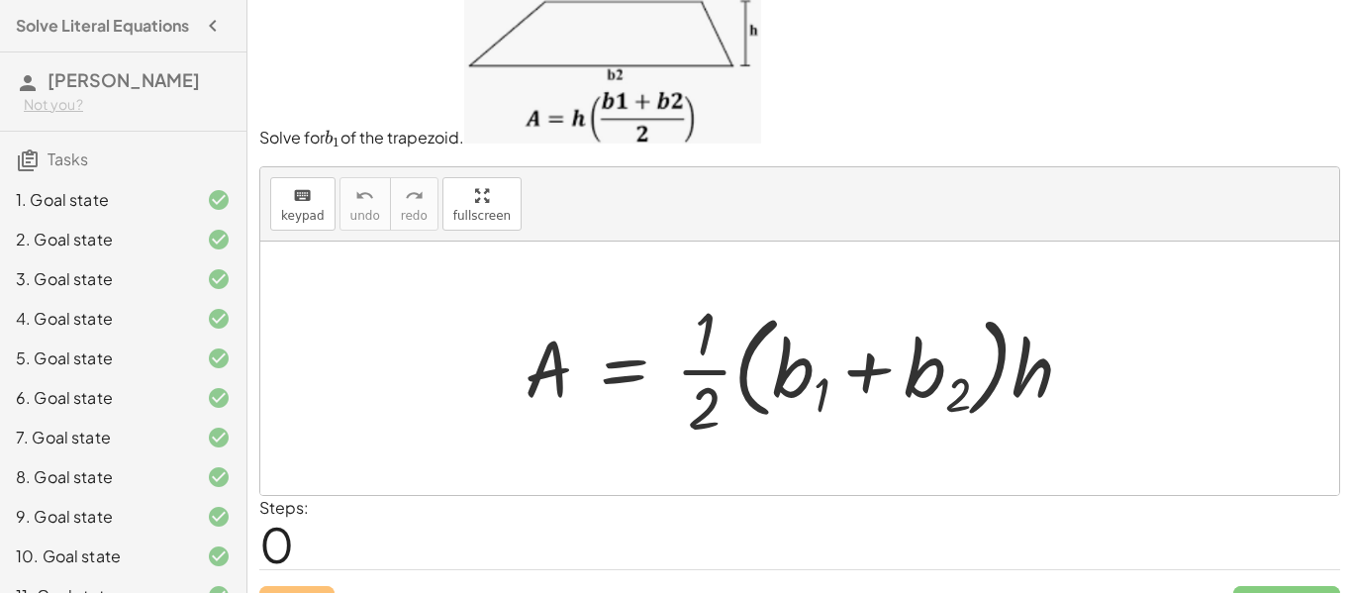
scroll to position [64, 0]
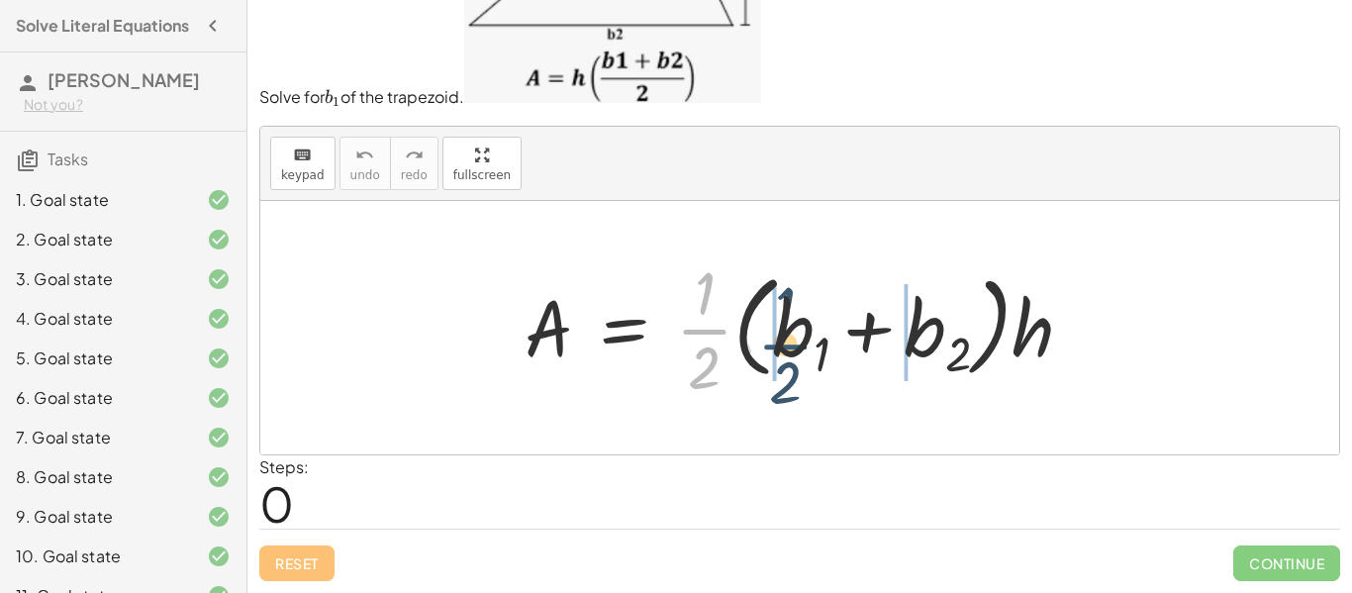
drag, startPoint x: 708, startPoint y: 333, endPoint x: 791, endPoint y: 349, distance: 84.7
click at [791, 349] on div at bounding box center [807, 327] width 584 height 152
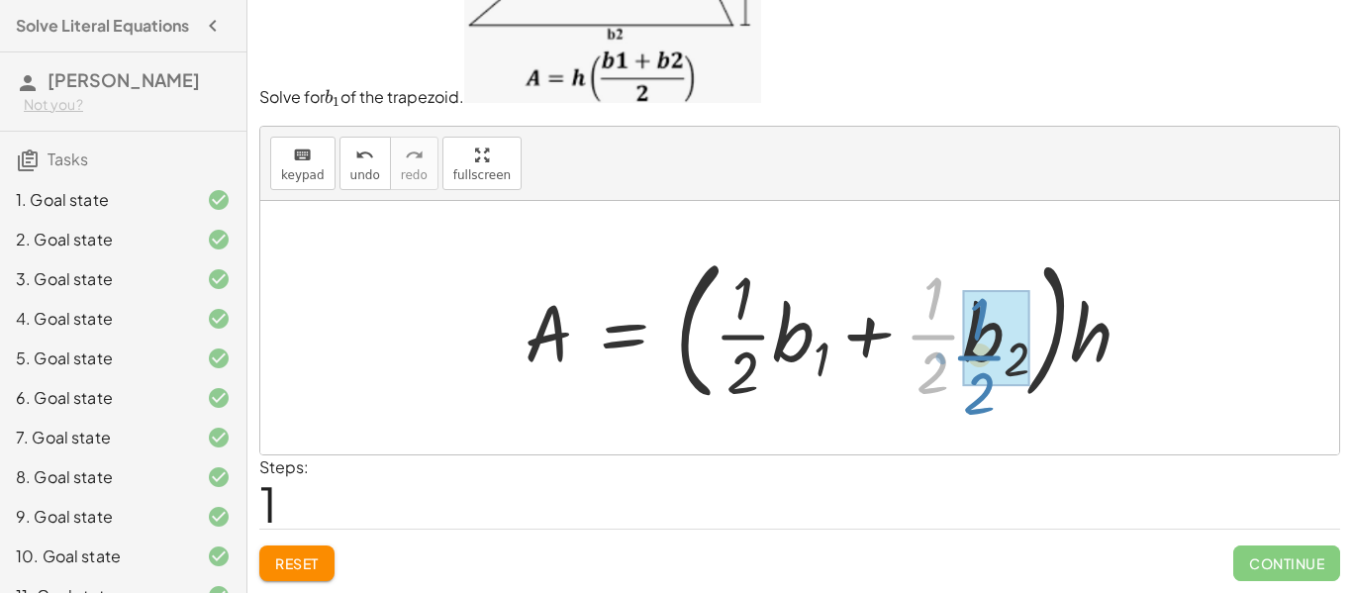
drag, startPoint x: 944, startPoint y: 337, endPoint x: 994, endPoint y: 357, distance: 54.6
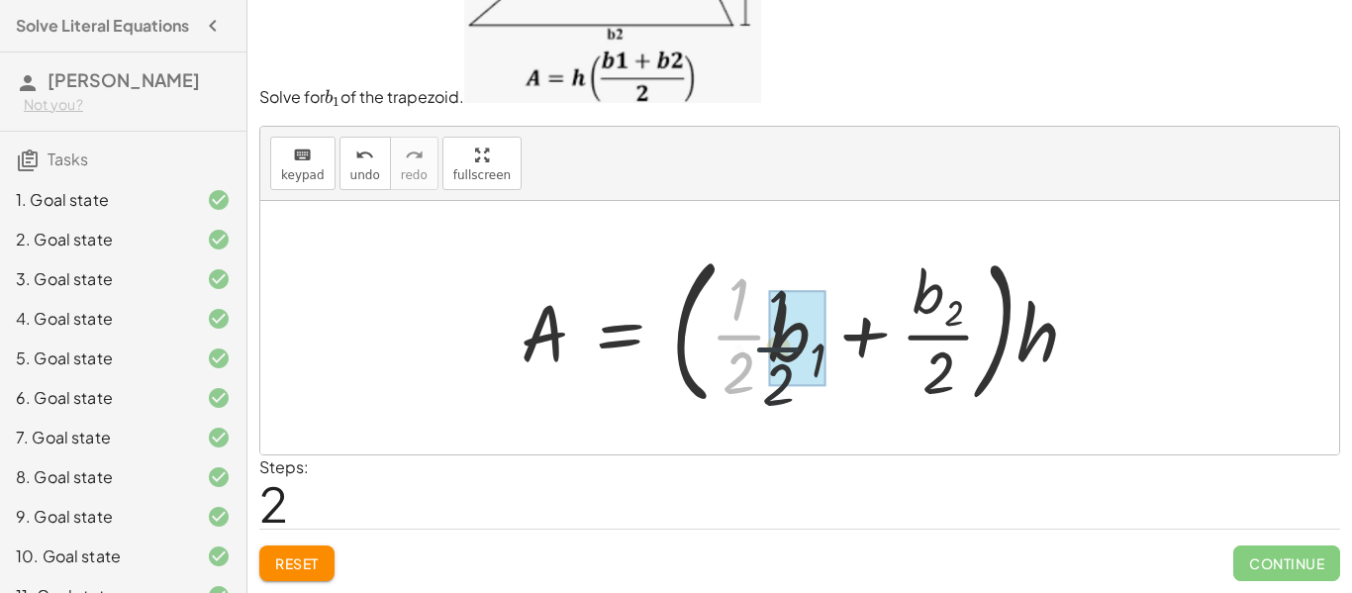
drag, startPoint x: 737, startPoint y: 334, endPoint x: 800, endPoint y: 355, distance: 67.0
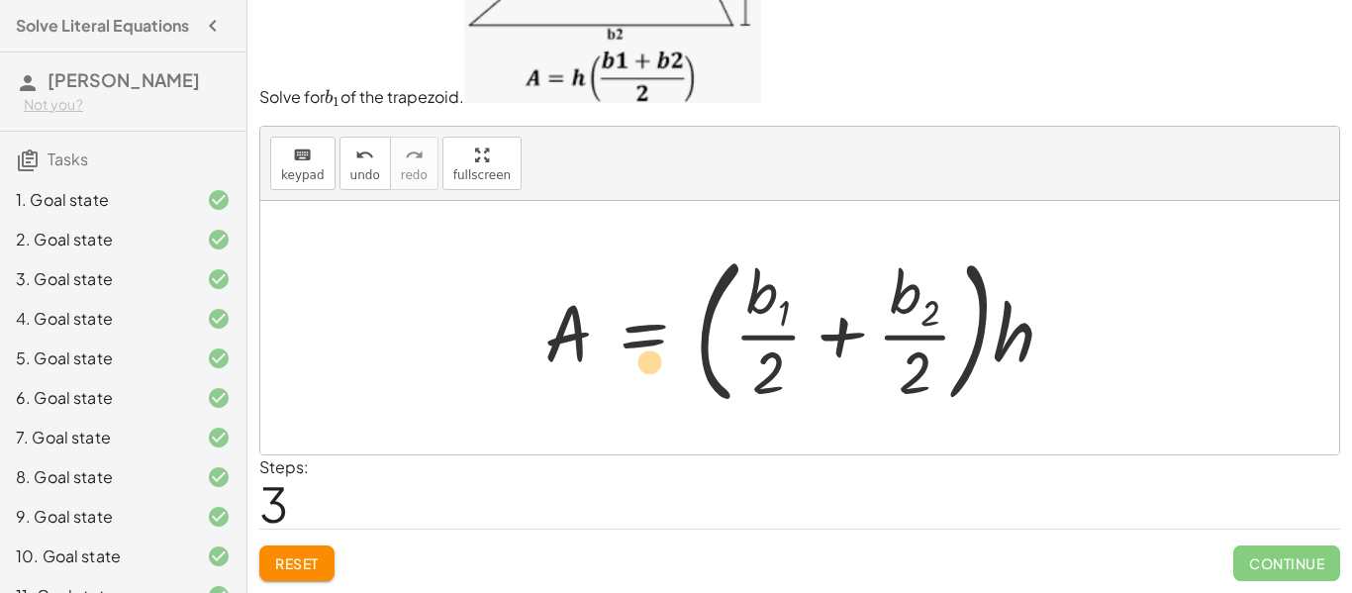
drag, startPoint x: 906, startPoint y: 330, endPoint x: 646, endPoint y: 347, distance: 260.9
click at [646, 347] on div at bounding box center [808, 328] width 546 height 171
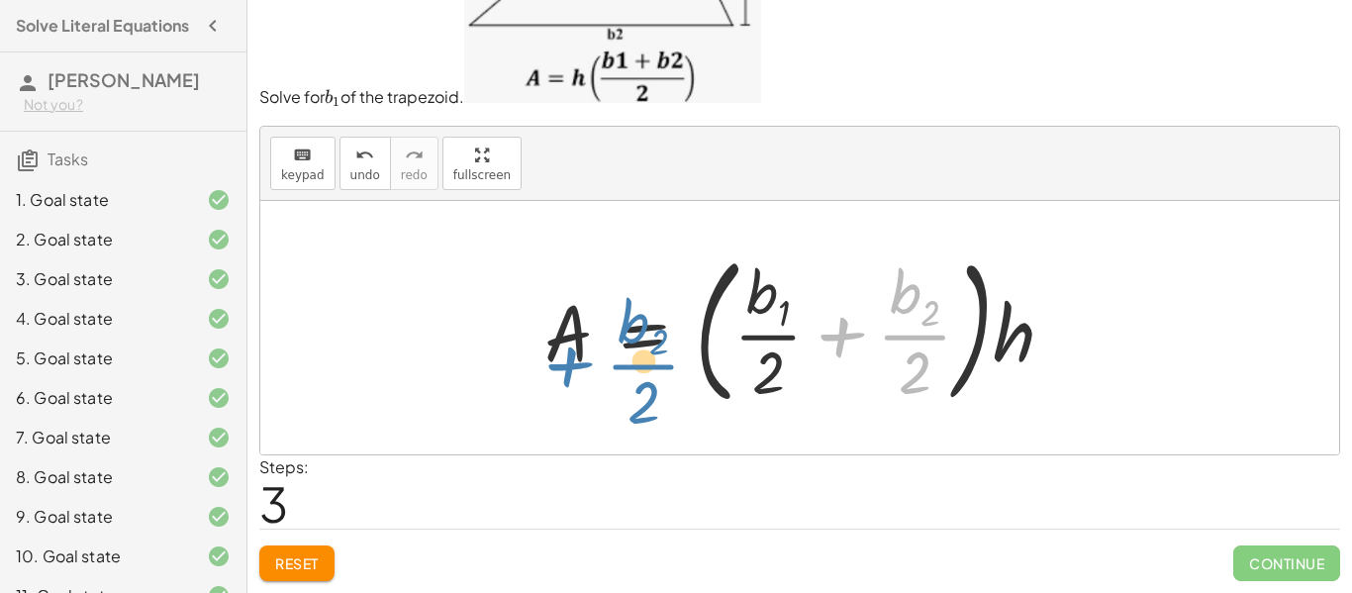
drag, startPoint x: 907, startPoint y: 318, endPoint x: 633, endPoint y: 350, distance: 276.1
click at [633, 350] on div at bounding box center [808, 328] width 546 height 171
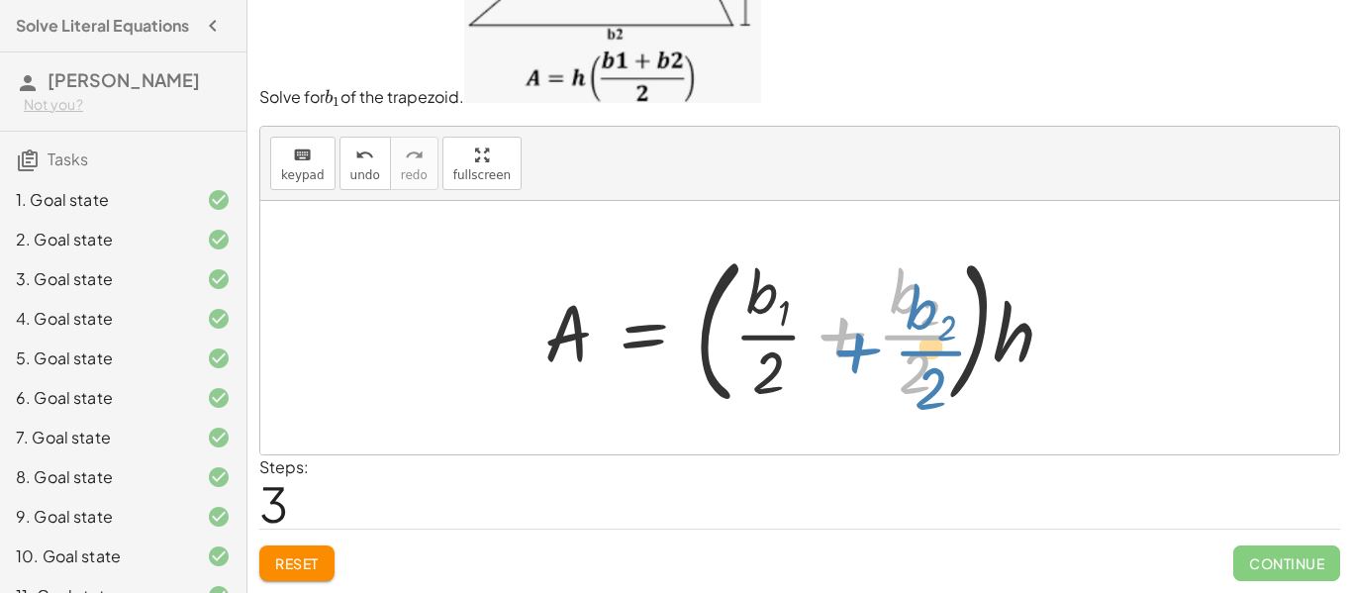
click at [910, 343] on div at bounding box center [808, 328] width 546 height 171
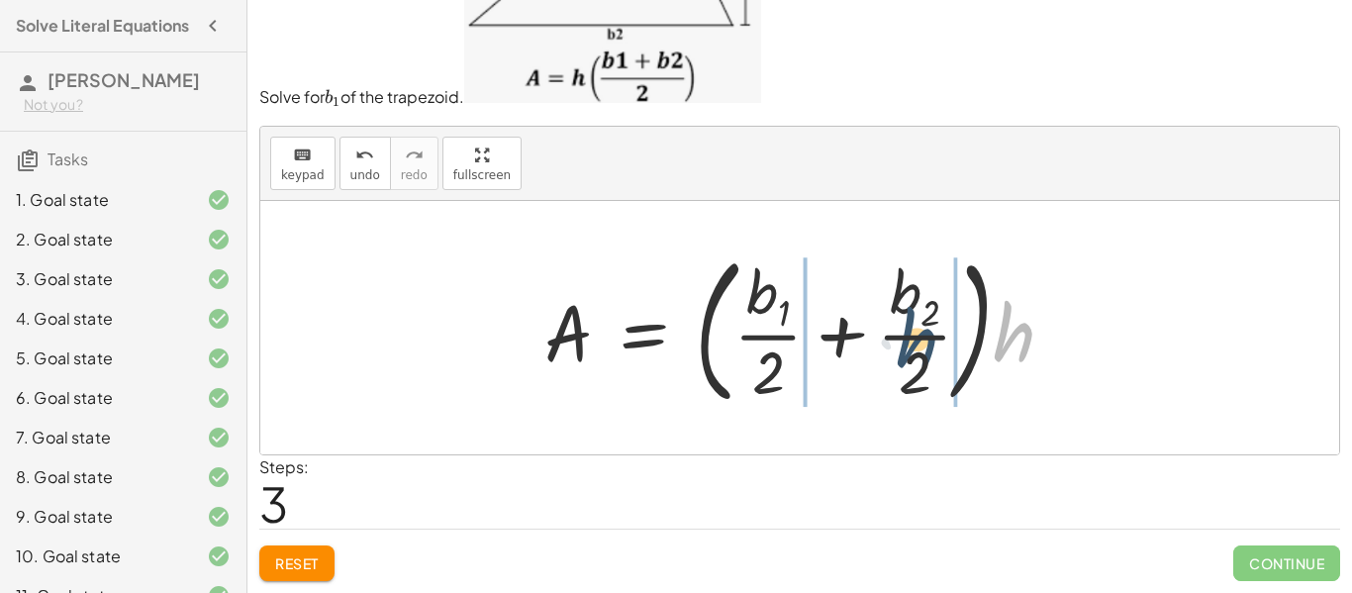
drag, startPoint x: 1017, startPoint y: 338, endPoint x: 913, endPoint y: 344, distance: 104.1
click at [913, 344] on div at bounding box center [808, 328] width 546 height 171
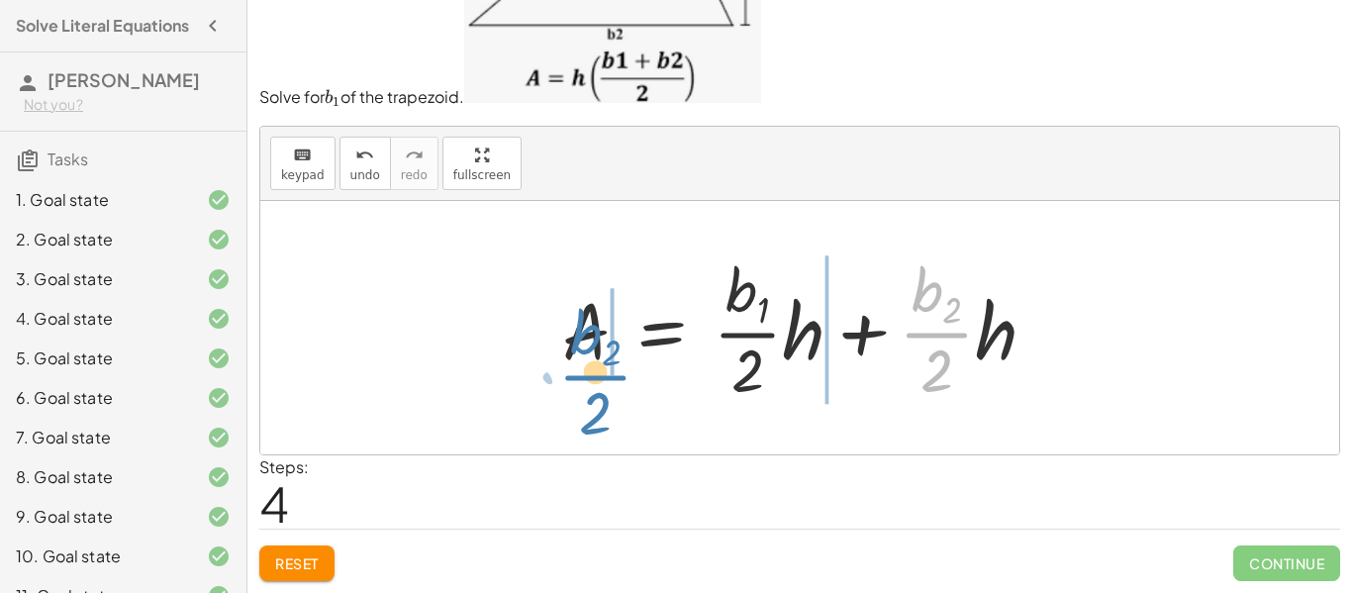
drag, startPoint x: 941, startPoint y: 333, endPoint x: 599, endPoint y: 376, distance: 344.3
click at [599, 376] on div at bounding box center [807, 328] width 510 height 159
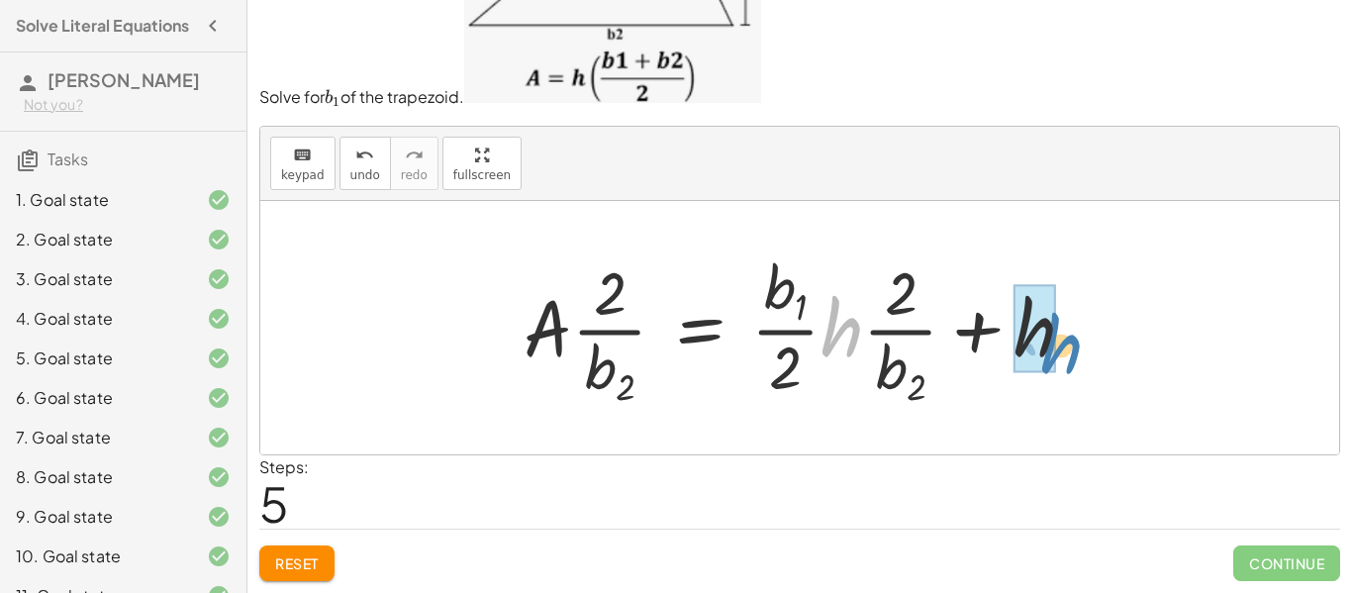
drag, startPoint x: 794, startPoint y: 379, endPoint x: 1056, endPoint y: 350, distance: 263.9
click at [1056, 350] on div at bounding box center [807, 328] width 586 height 165
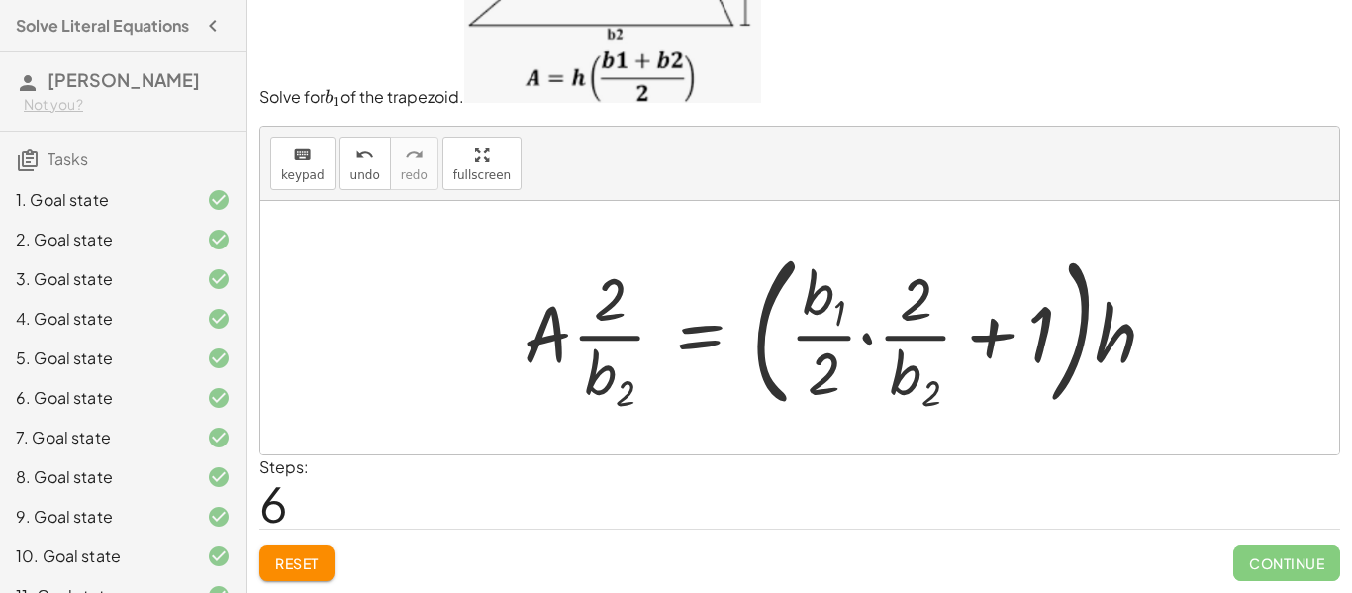
click at [313, 549] on button "Reset" at bounding box center [296, 564] width 75 height 36
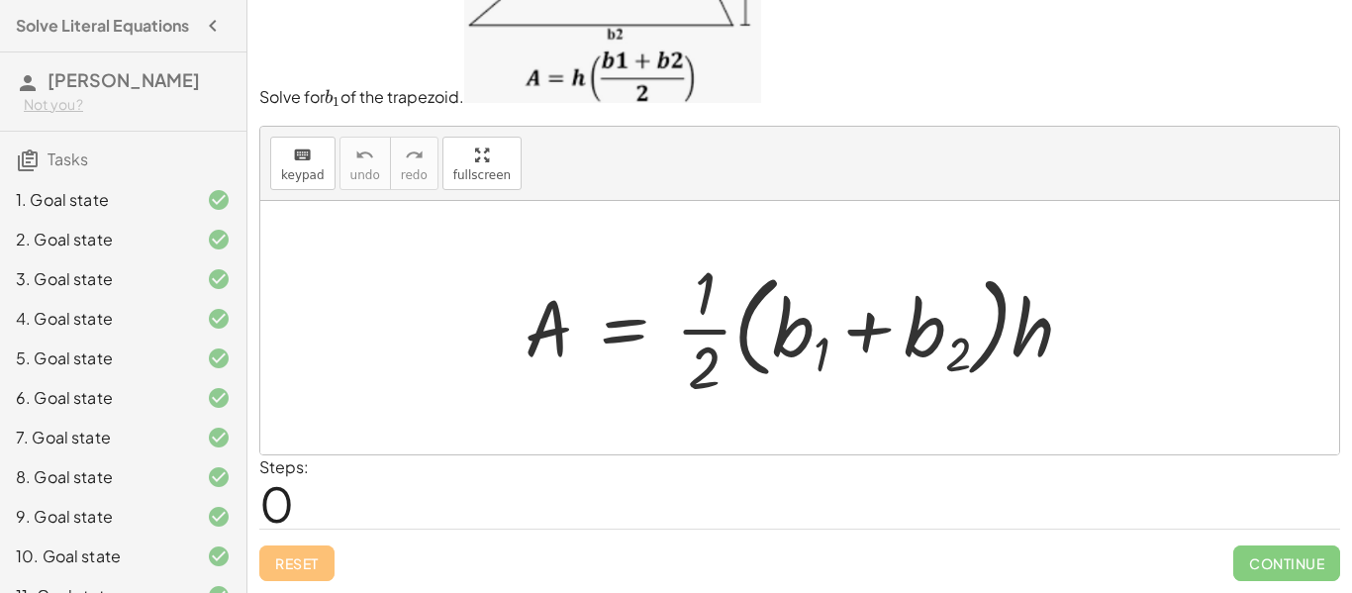
click at [1029, 327] on div at bounding box center [807, 327] width 584 height 152
drag, startPoint x: 1029, startPoint y: 327, endPoint x: 552, endPoint y: 396, distance: 481.2
click at [552, 396] on div at bounding box center [807, 327] width 584 height 152
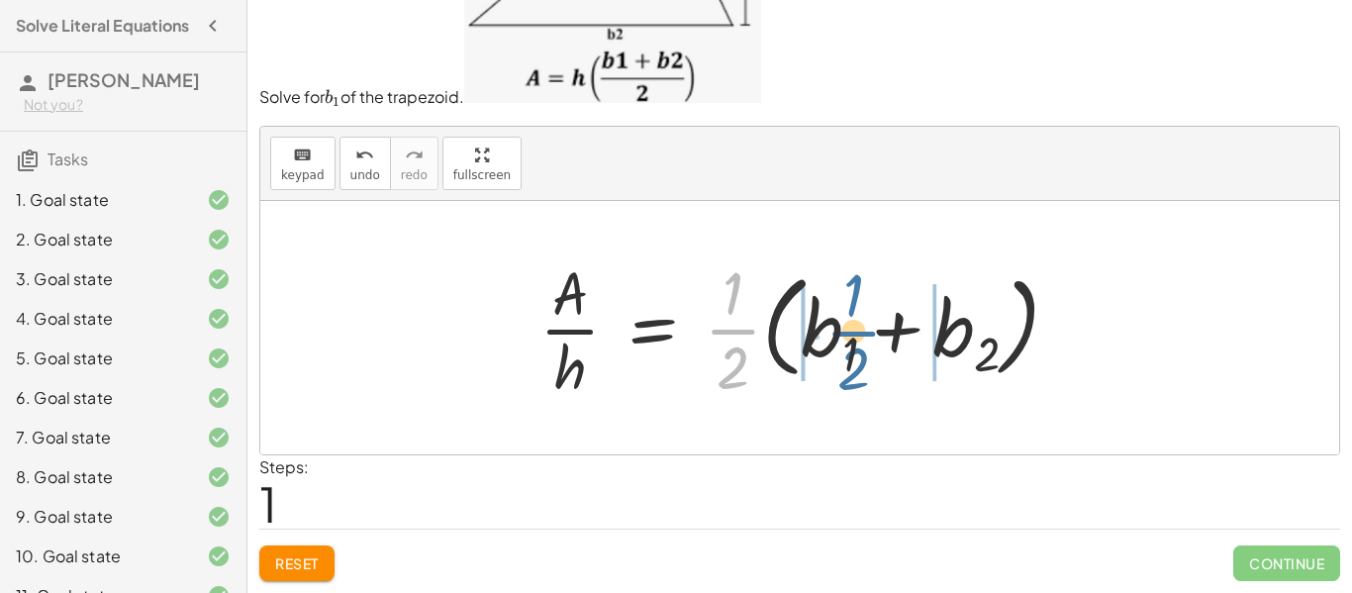
drag, startPoint x: 728, startPoint y: 335, endPoint x: 849, endPoint y: 338, distance: 120.8
click at [849, 338] on div at bounding box center [807, 327] width 555 height 152
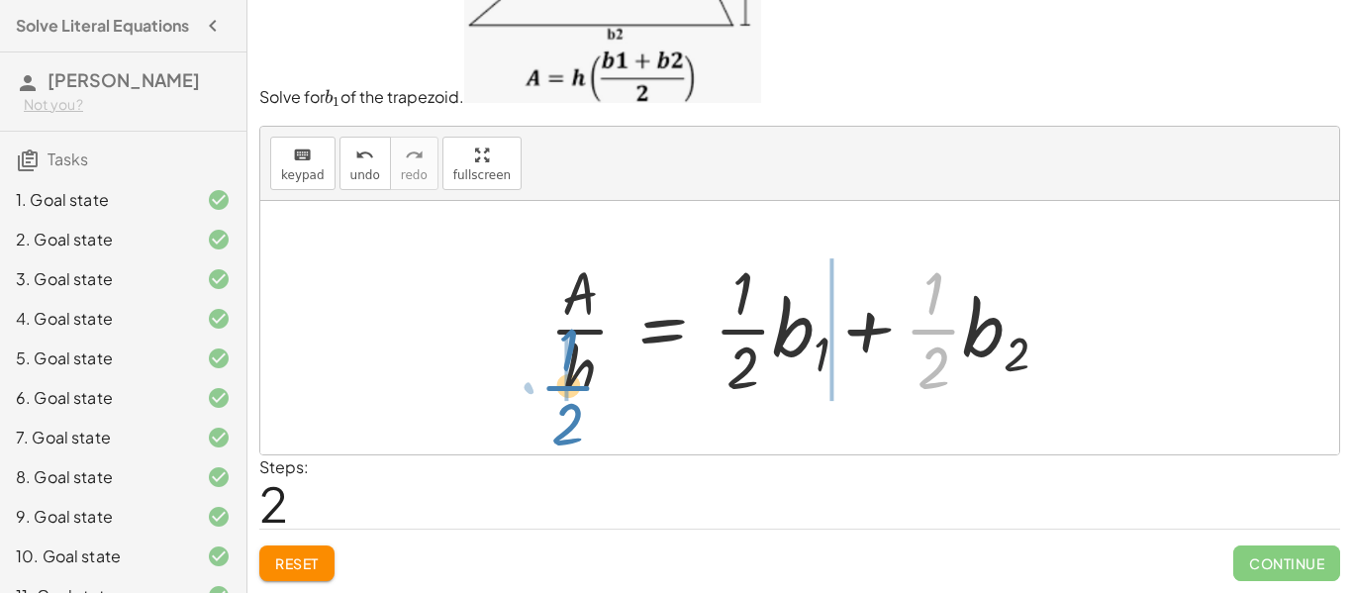
drag, startPoint x: 936, startPoint y: 334, endPoint x: 570, endPoint y: 390, distance: 369.7
click at [570, 390] on div at bounding box center [808, 327] width 536 height 152
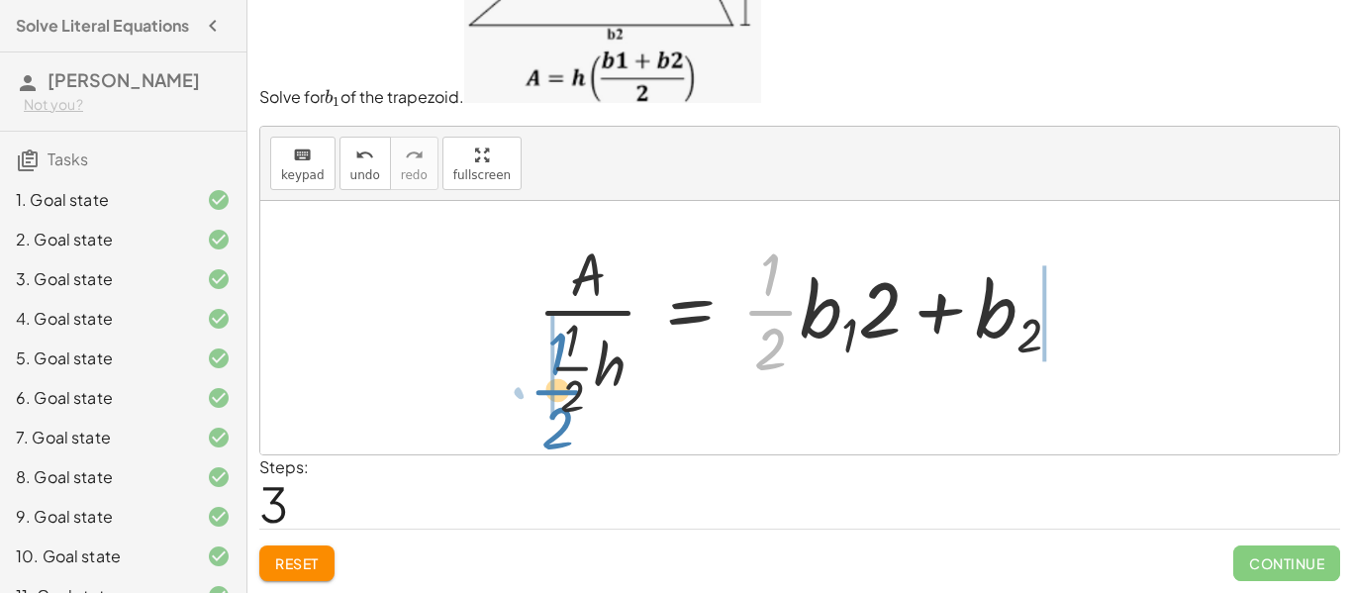
drag, startPoint x: 781, startPoint y: 312, endPoint x: 567, endPoint y: 389, distance: 227.4
click at [567, 389] on div at bounding box center [808, 328] width 560 height 191
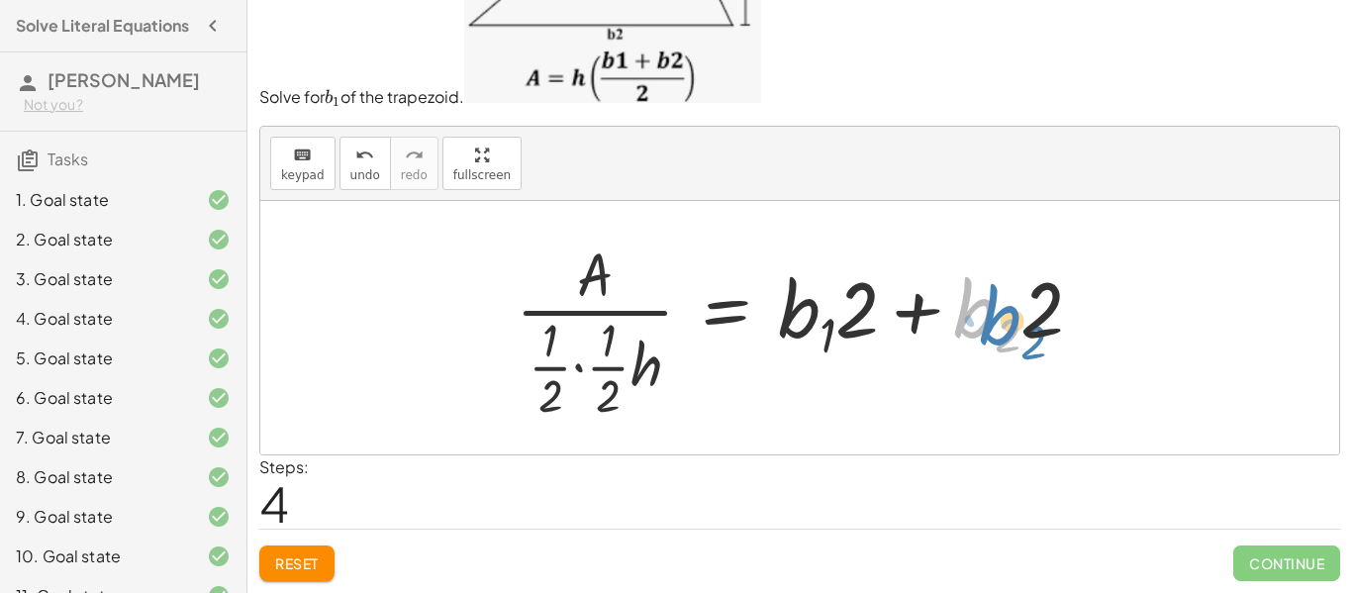
drag, startPoint x: 983, startPoint y: 316, endPoint x: 997, endPoint y: 318, distance: 14.0
click at [997, 318] on div at bounding box center [807, 328] width 603 height 191
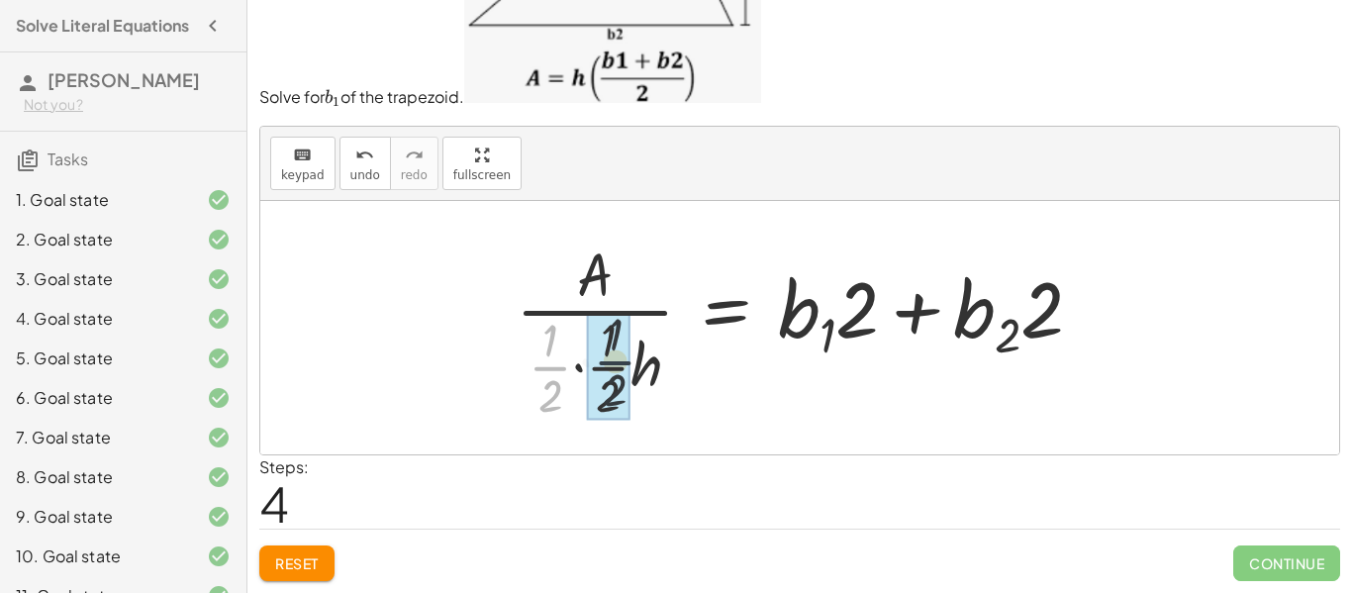
drag, startPoint x: 549, startPoint y: 372, endPoint x: 621, endPoint y: 367, distance: 71.5
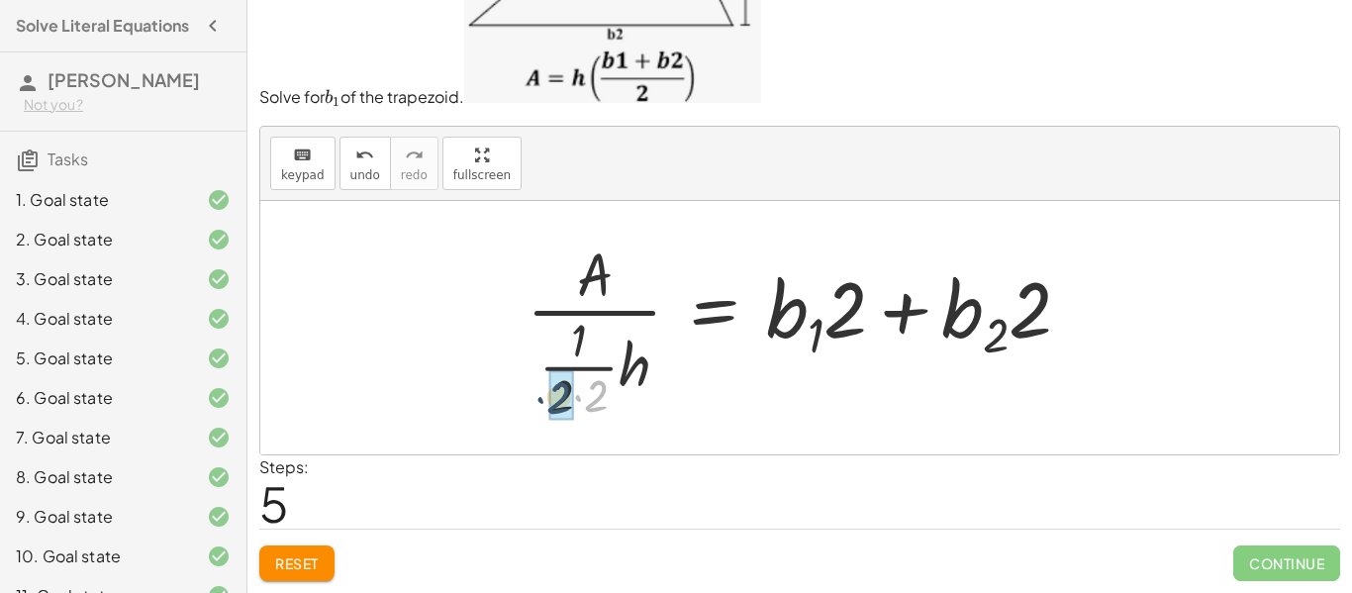
drag, startPoint x: 597, startPoint y: 390, endPoint x: 558, endPoint y: 392, distance: 38.7
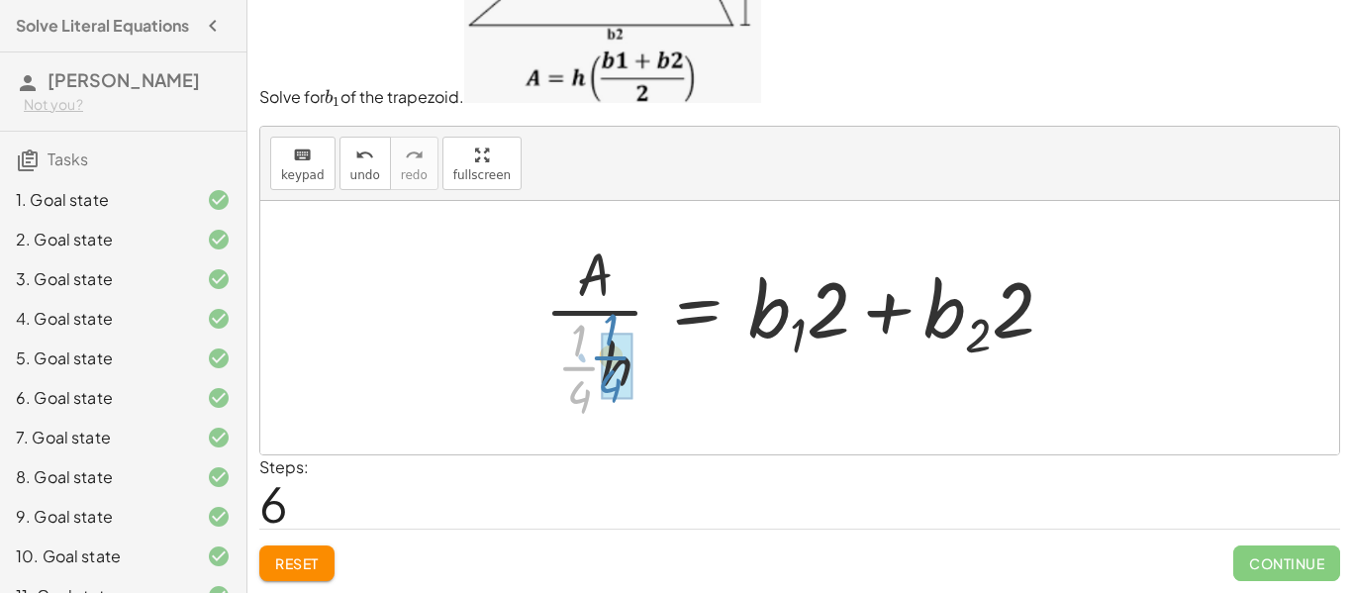
drag, startPoint x: 581, startPoint y: 366, endPoint x: 613, endPoint y: 359, distance: 32.4
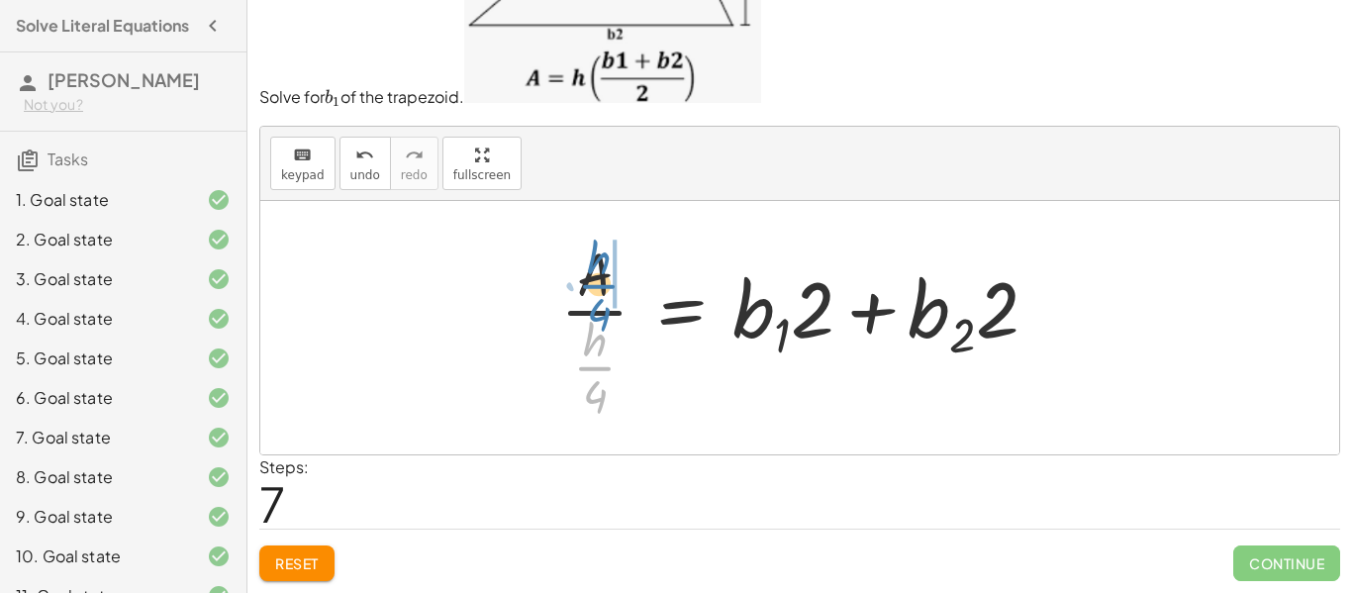
drag, startPoint x: 590, startPoint y: 356, endPoint x: 594, endPoint y: 274, distance: 82.3
click at [594, 274] on div at bounding box center [807, 328] width 514 height 191
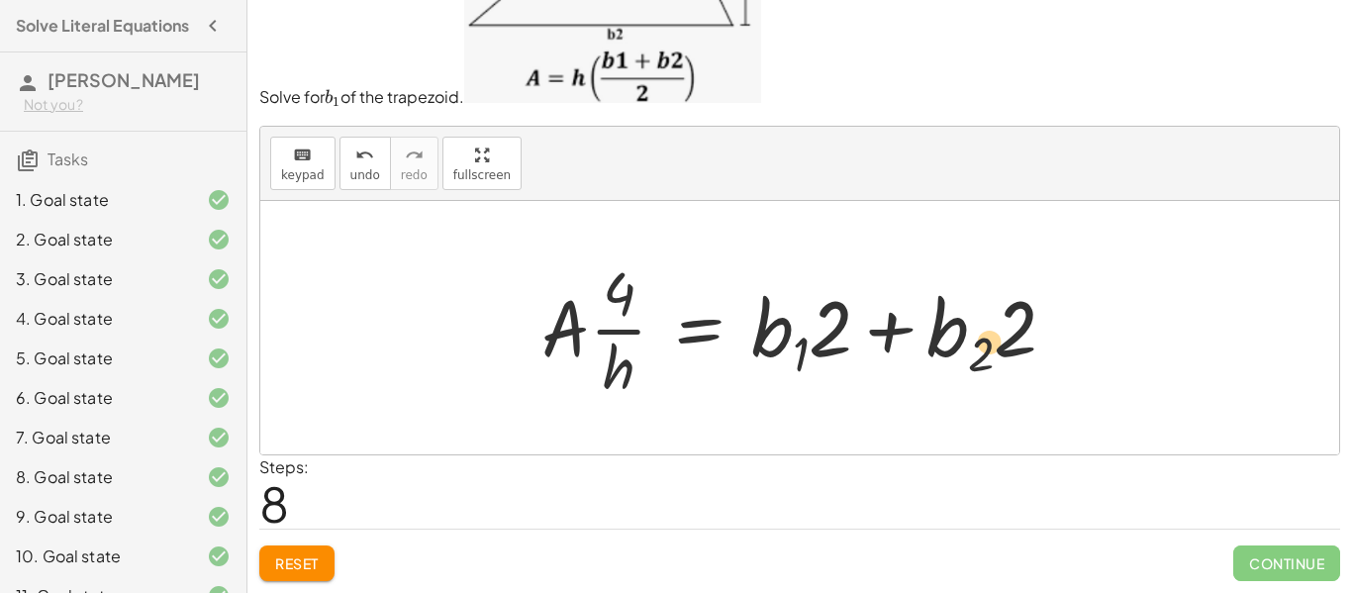
drag, startPoint x: 951, startPoint y: 326, endPoint x: 978, endPoint y: 336, distance: 28.5
click at [978, 336] on div at bounding box center [807, 327] width 550 height 152
drag, startPoint x: 1013, startPoint y: 331, endPoint x: 660, endPoint y: 355, distance: 353.3
click at [660, 355] on div at bounding box center [807, 327] width 550 height 152
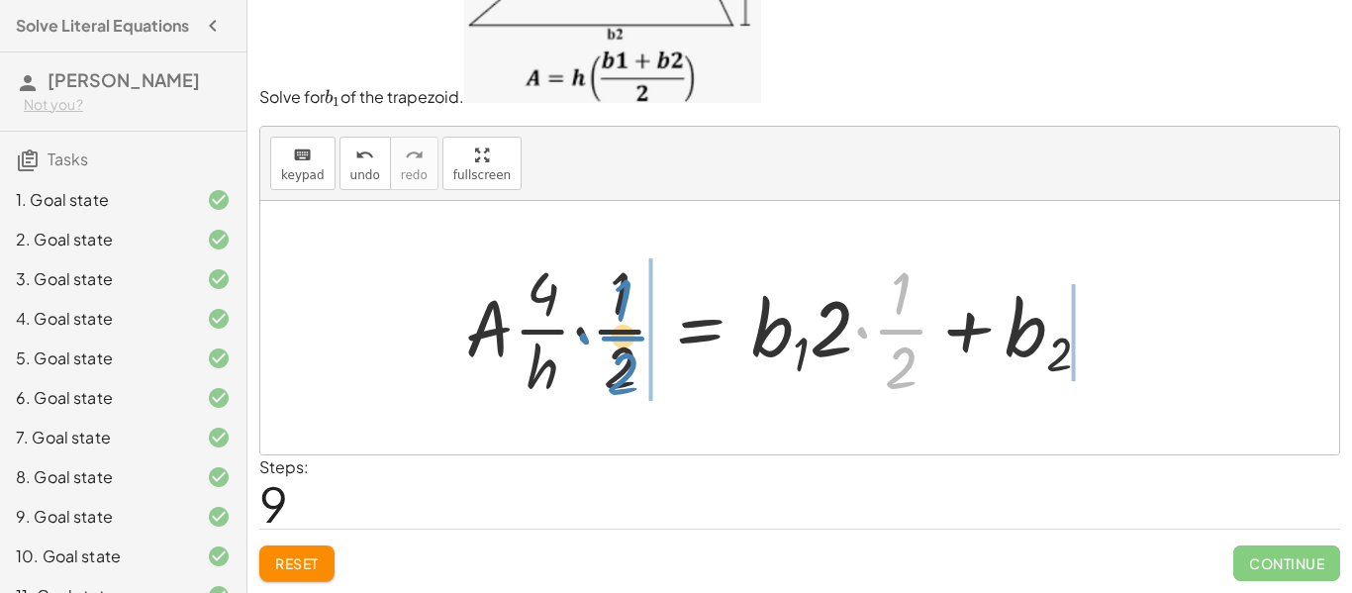
drag, startPoint x: 910, startPoint y: 334, endPoint x: 632, endPoint y: 341, distance: 278.3
click at [632, 341] on div at bounding box center [785, 327] width 661 height 152
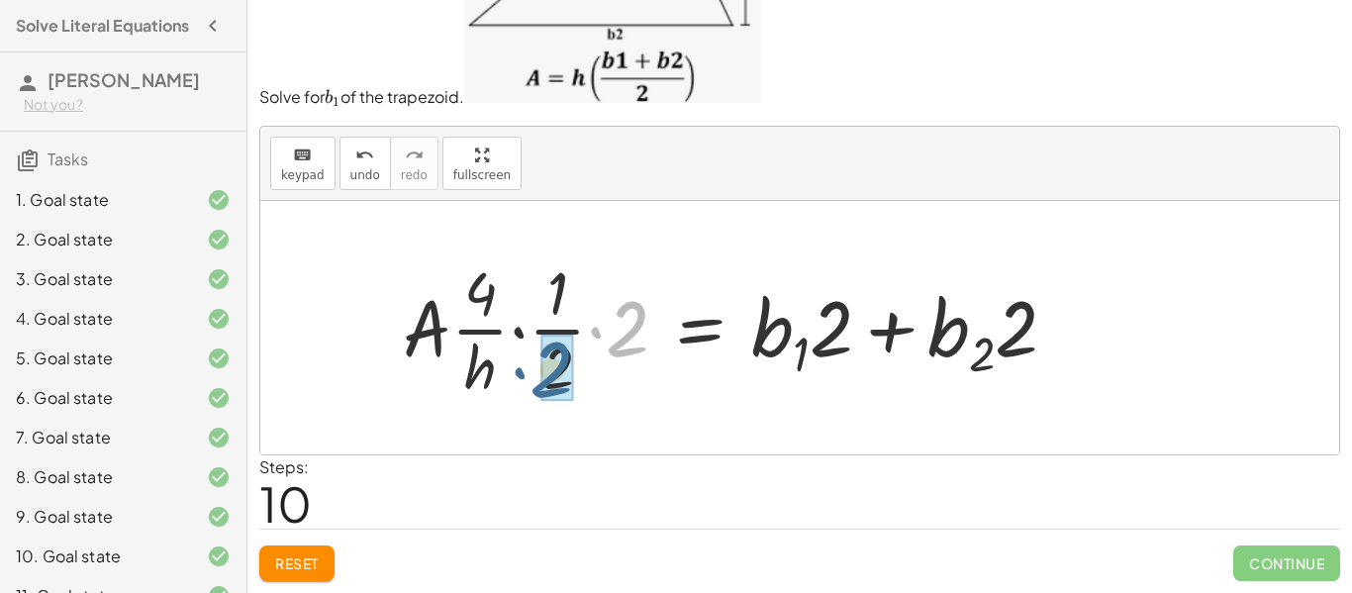
drag, startPoint x: 628, startPoint y: 334, endPoint x: 551, endPoint y: 375, distance: 86.8
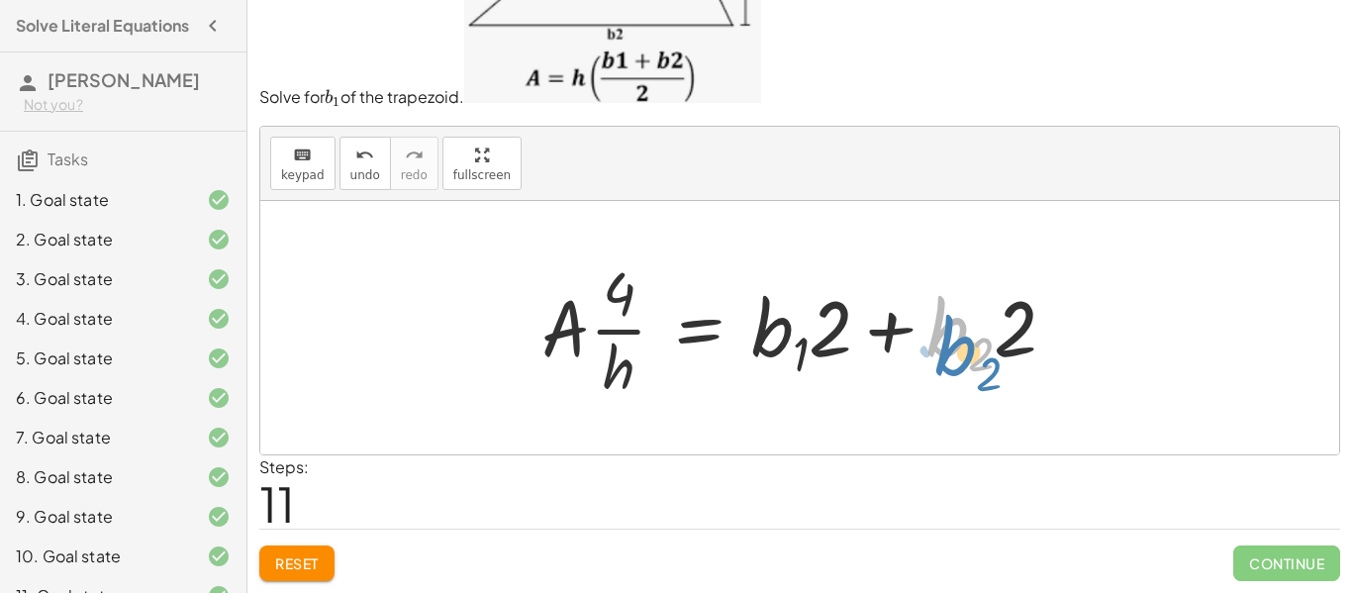
drag, startPoint x: 939, startPoint y: 333, endPoint x: 951, endPoint y: 346, distance: 18.2
click at [951, 346] on div at bounding box center [807, 327] width 550 height 152
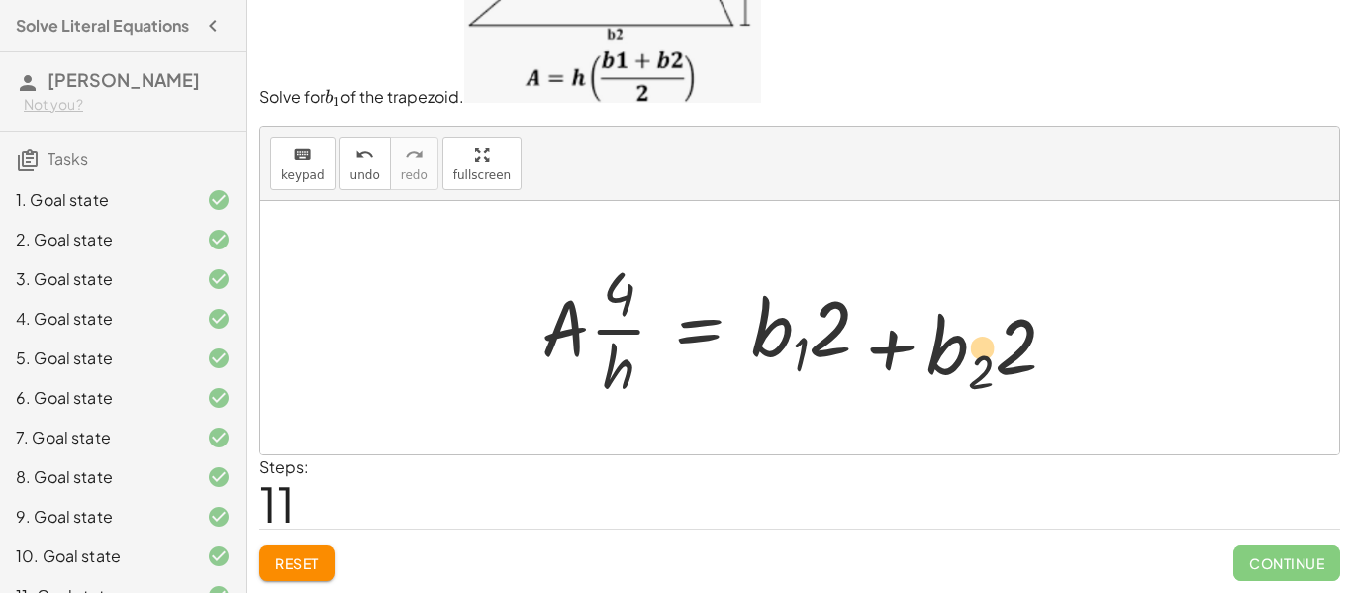
click at [890, 372] on div at bounding box center [807, 327] width 550 height 152
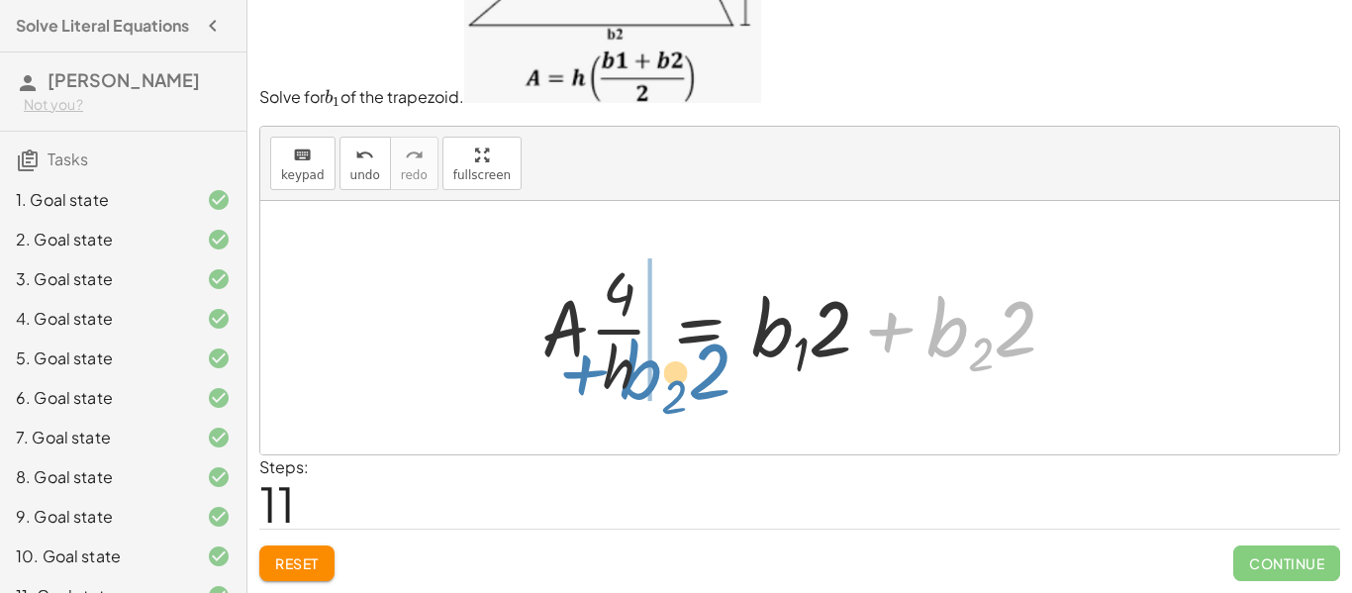
drag, startPoint x: 891, startPoint y: 325, endPoint x: 584, endPoint y: 367, distance: 309.9
click at [584, 367] on div at bounding box center [807, 327] width 550 height 152
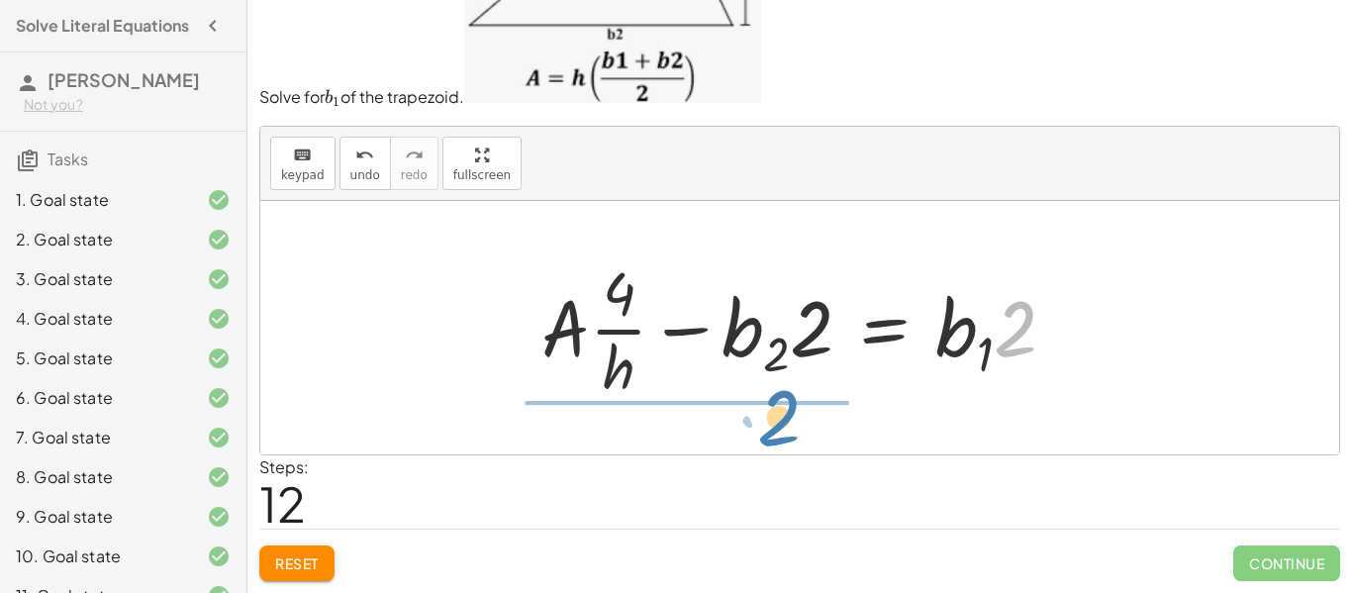
drag, startPoint x: 1009, startPoint y: 339, endPoint x: 771, endPoint y: 428, distance: 253.8
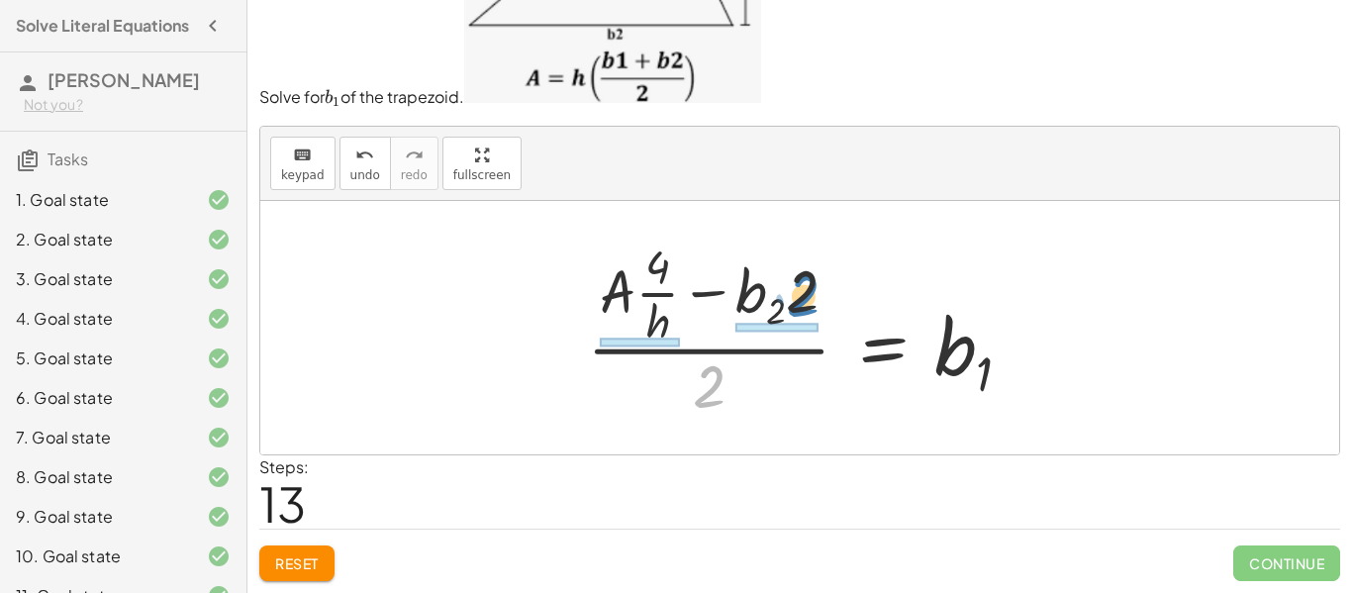
drag, startPoint x: 710, startPoint y: 390, endPoint x: 804, endPoint y: 299, distance: 130.9
click at [804, 299] on div at bounding box center [806, 328] width 459 height 191
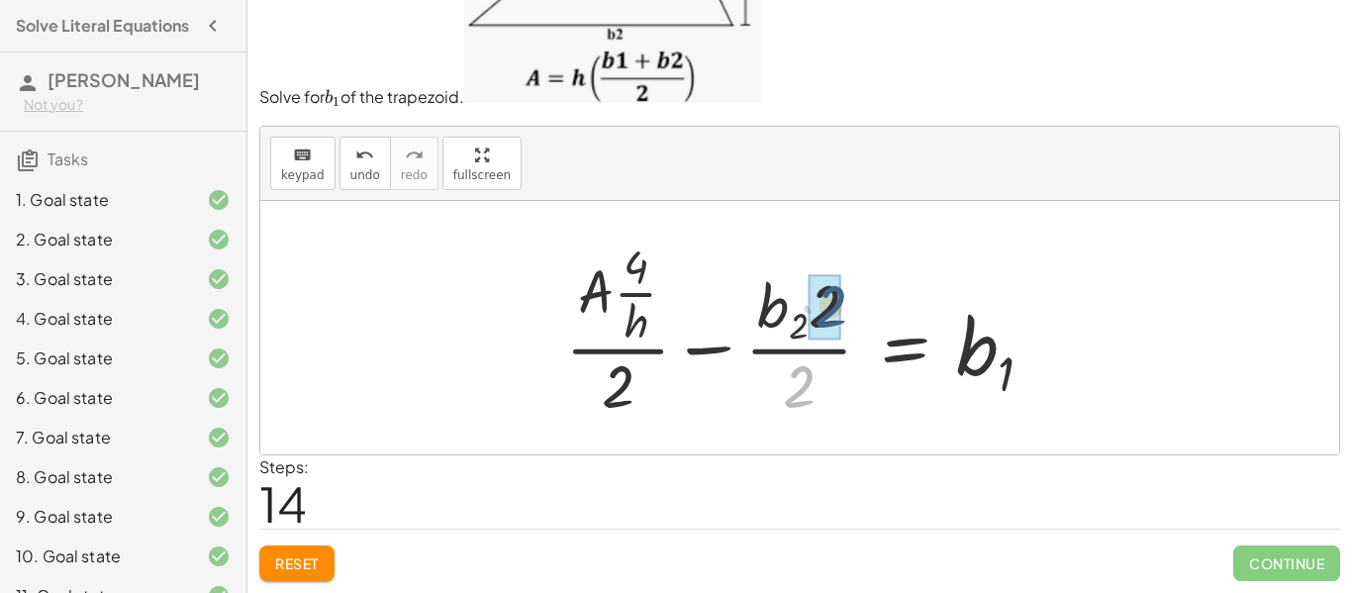
drag, startPoint x: 795, startPoint y: 389, endPoint x: 827, endPoint y: 307, distance: 88.1
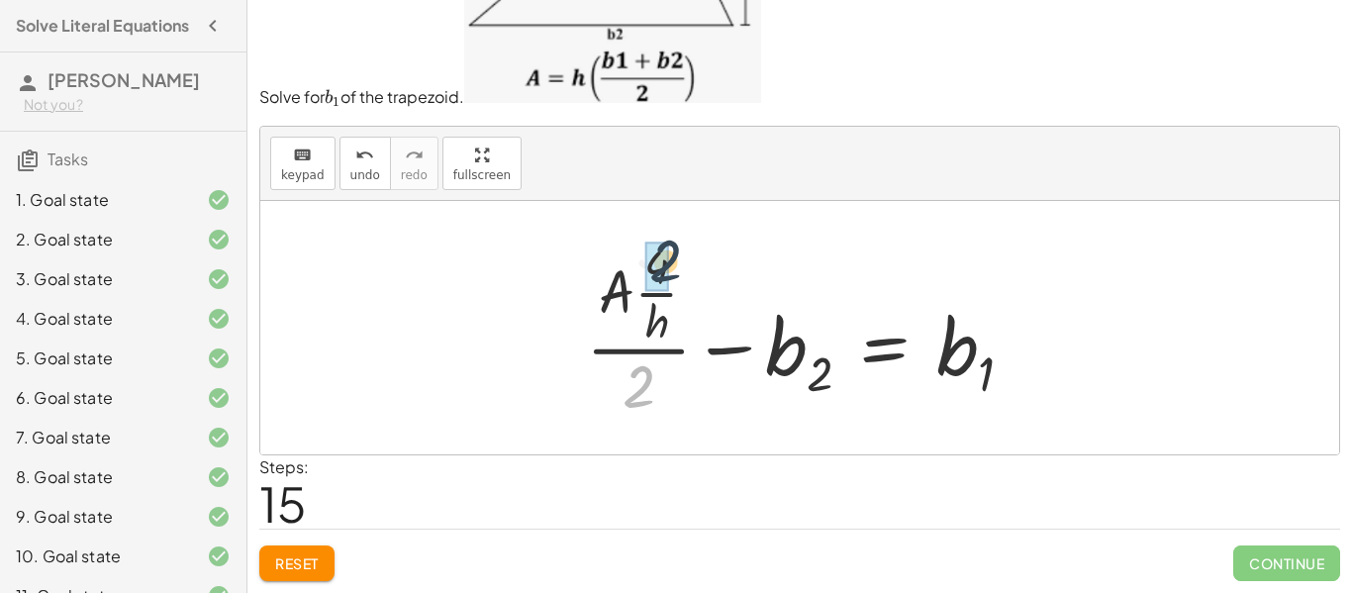
drag, startPoint x: 637, startPoint y: 389, endPoint x: 664, endPoint y: 257, distance: 134.6
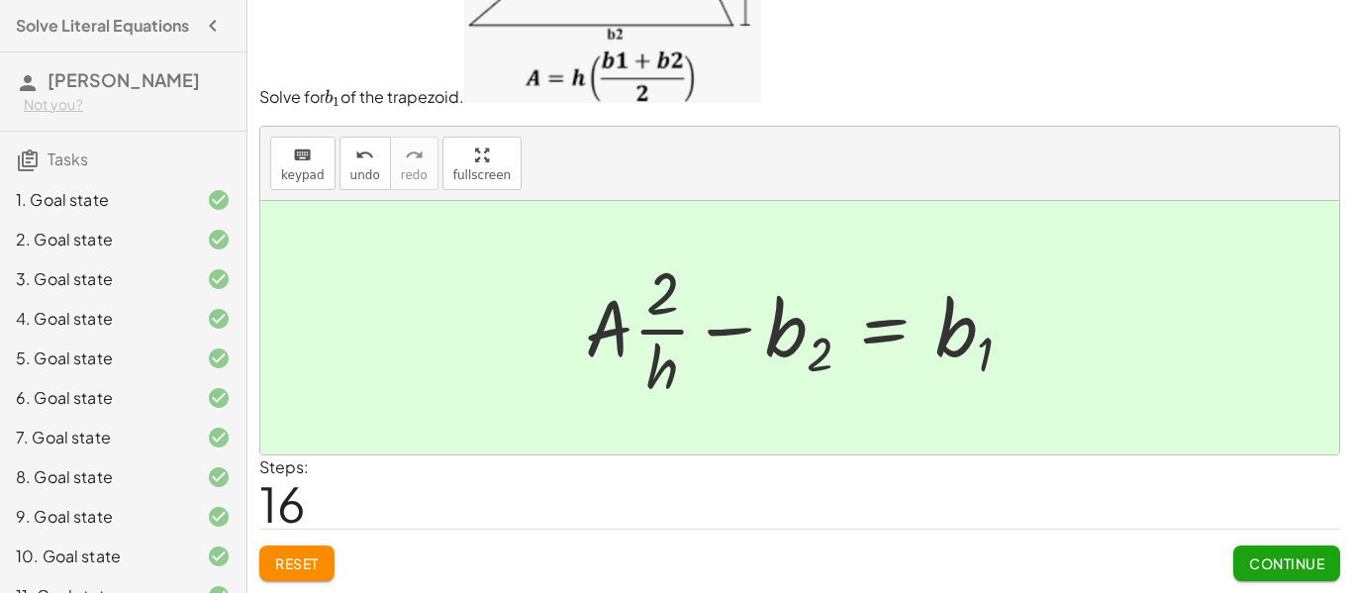
click at [1284, 558] on span "Continue" at bounding box center [1286, 563] width 75 height 18
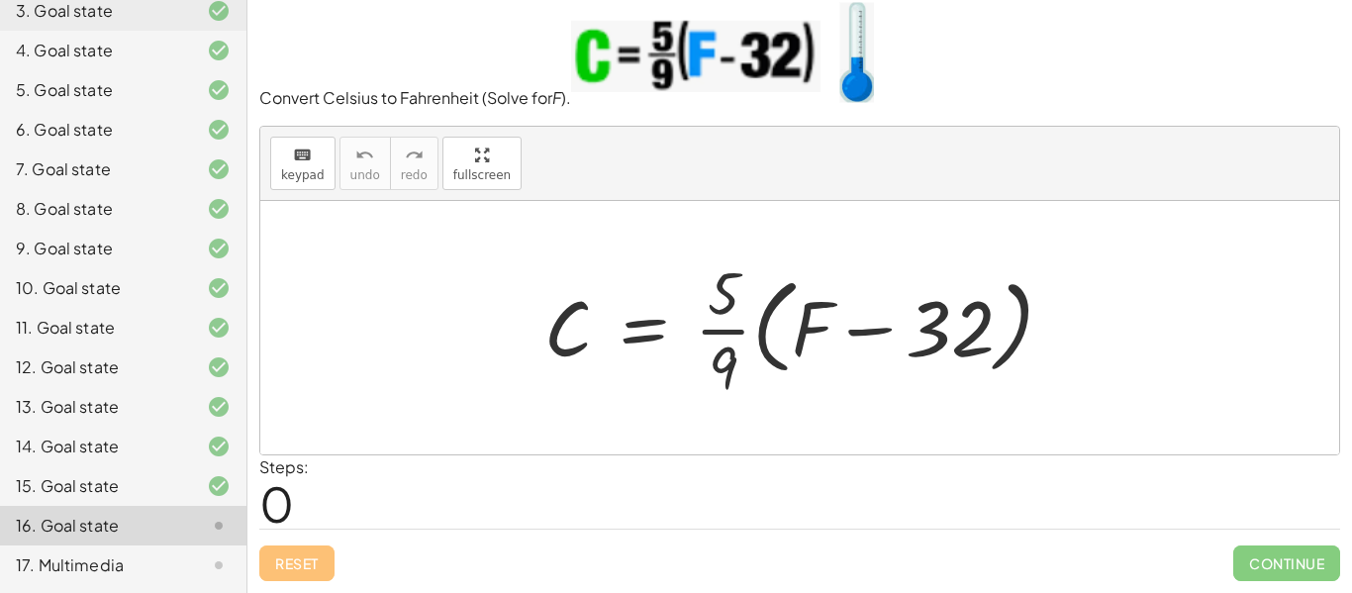
scroll to position [0, 0]
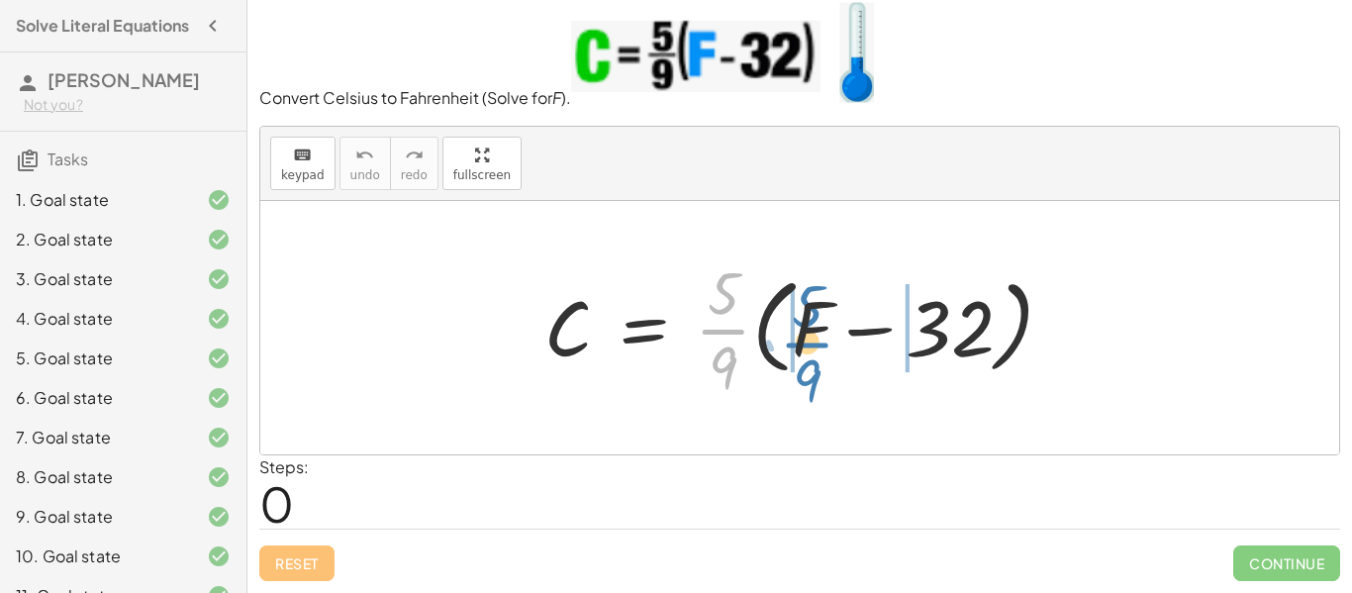
drag, startPoint x: 717, startPoint y: 333, endPoint x: 800, endPoint y: 348, distance: 84.5
click at [800, 348] on div at bounding box center [807, 327] width 545 height 152
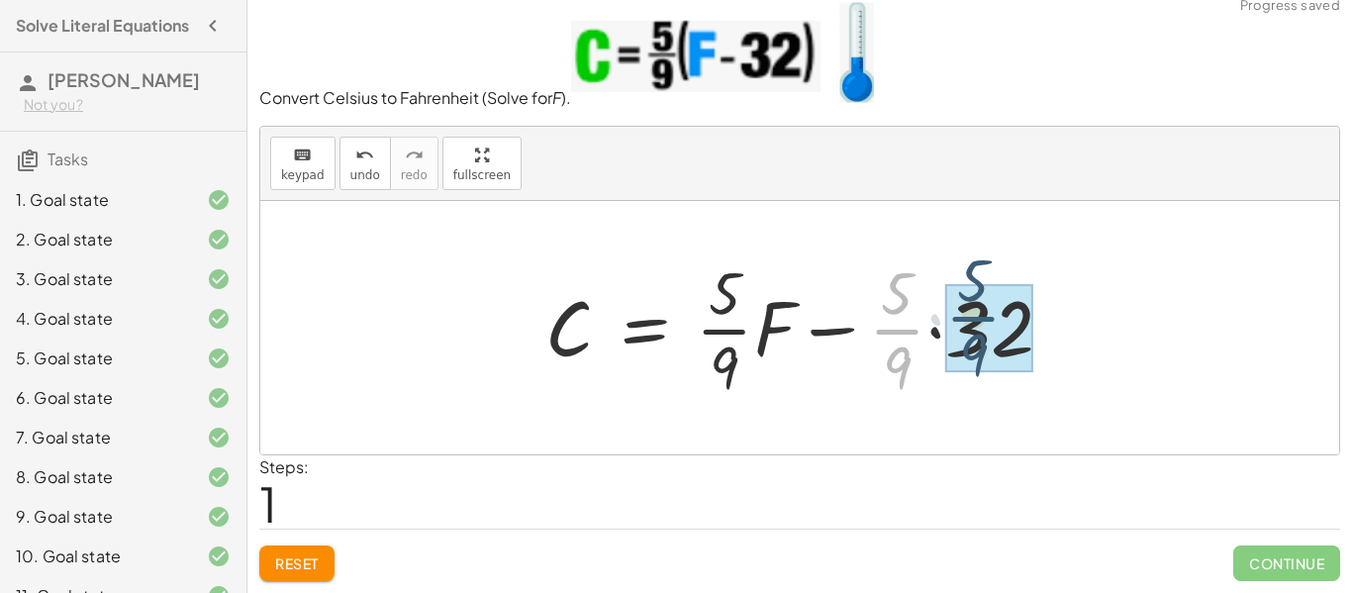
drag, startPoint x: 891, startPoint y: 334, endPoint x: 970, endPoint y: 322, distance: 80.1
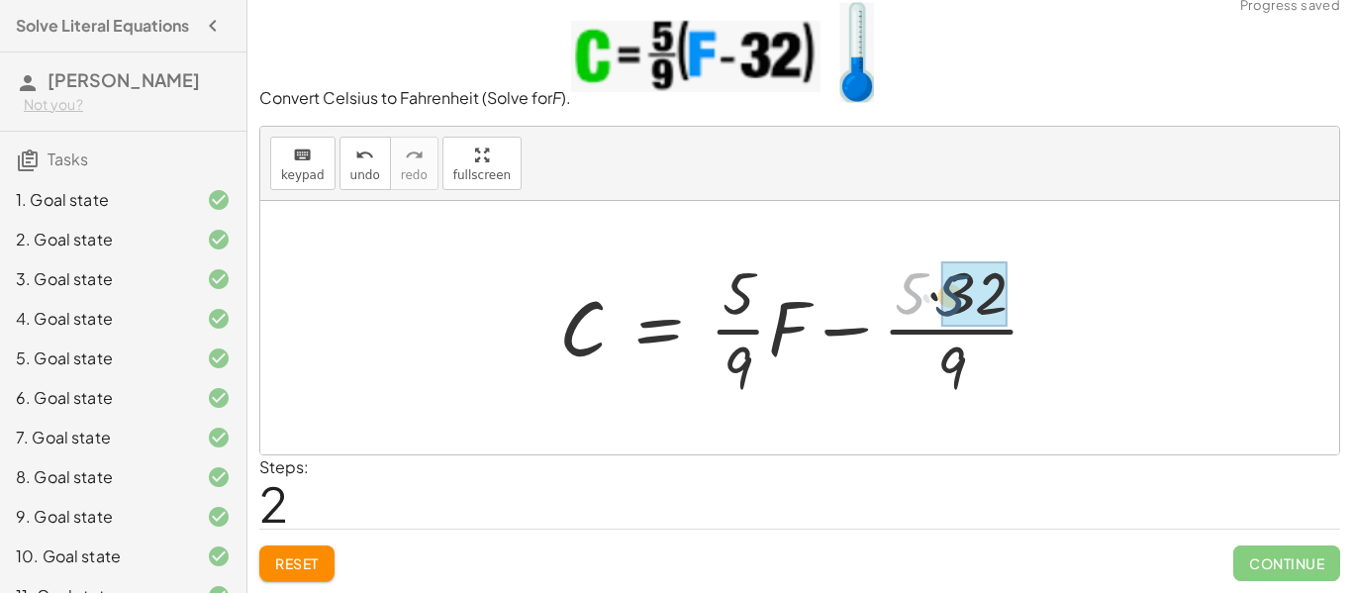
drag, startPoint x: 911, startPoint y: 295, endPoint x: 953, endPoint y: 298, distance: 42.7
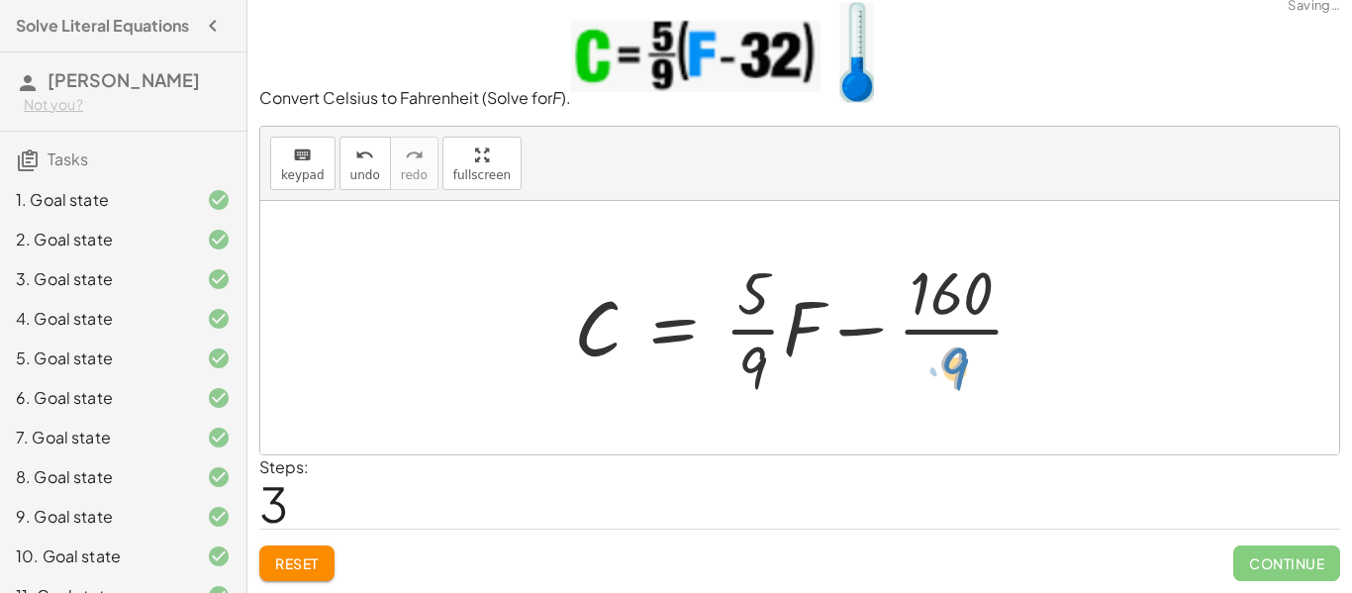
click at [949, 364] on div at bounding box center [807, 327] width 487 height 152
drag, startPoint x: 751, startPoint y: 370, endPoint x: 749, endPoint y: 395, distance: 24.8
click at [749, 395] on div at bounding box center [807, 327] width 487 height 152
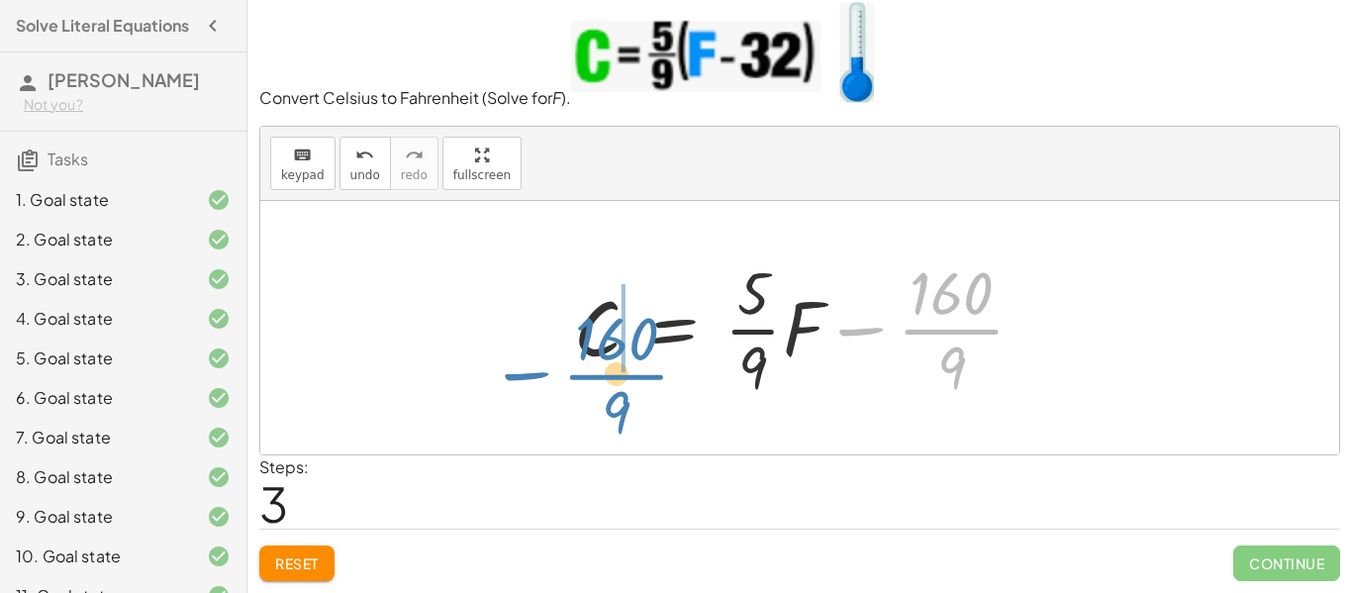
drag, startPoint x: 934, startPoint y: 327, endPoint x: 598, endPoint y: 371, distance: 338.6
click at [598, 371] on div at bounding box center [807, 327] width 487 height 152
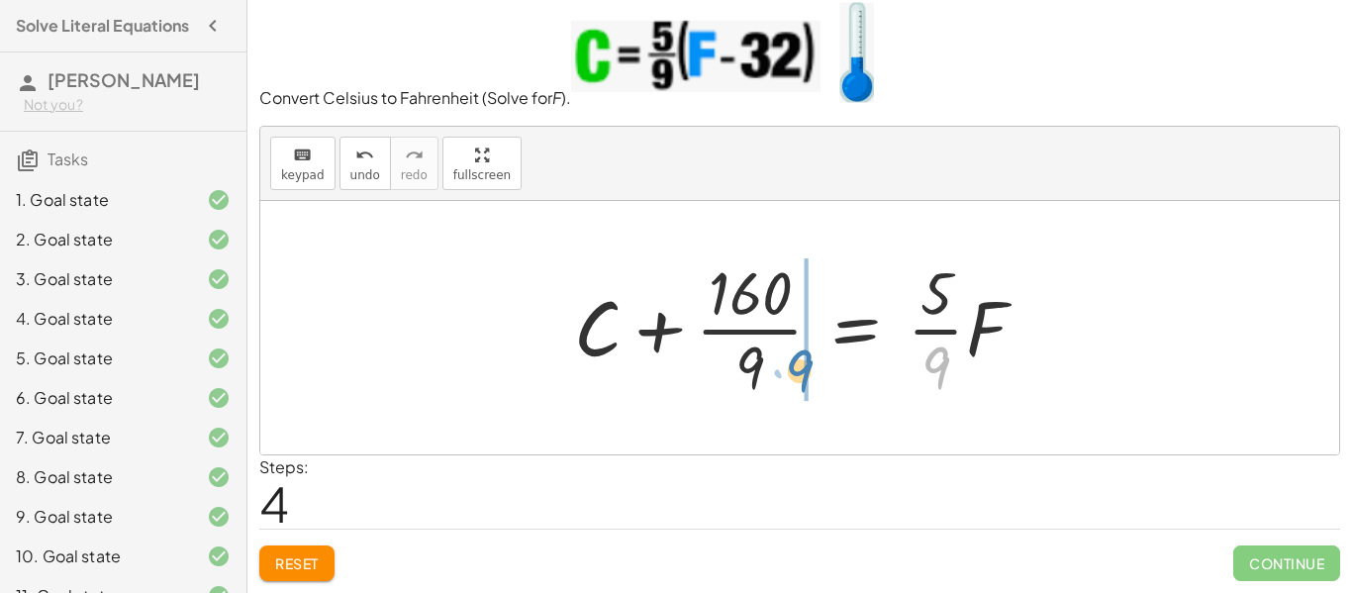
drag, startPoint x: 941, startPoint y: 356, endPoint x: 805, endPoint y: 360, distance: 135.7
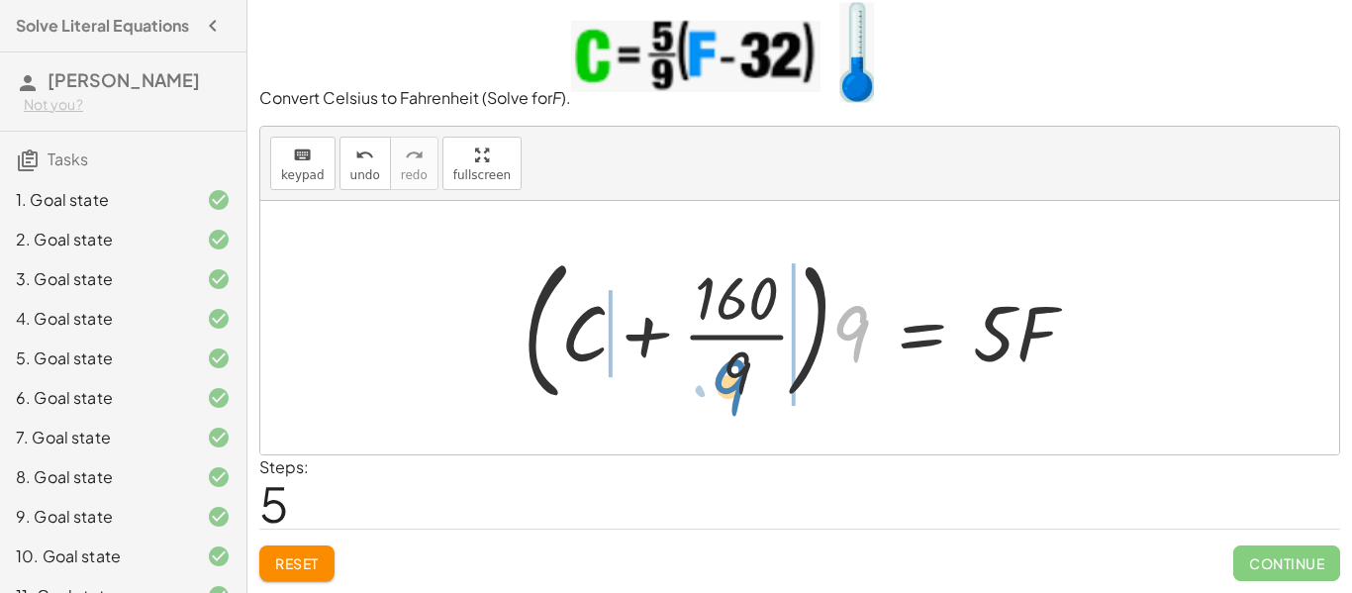
drag, startPoint x: 851, startPoint y: 339, endPoint x: 730, endPoint y: 392, distance: 133.0
click at [730, 392] on div at bounding box center [807, 328] width 589 height 164
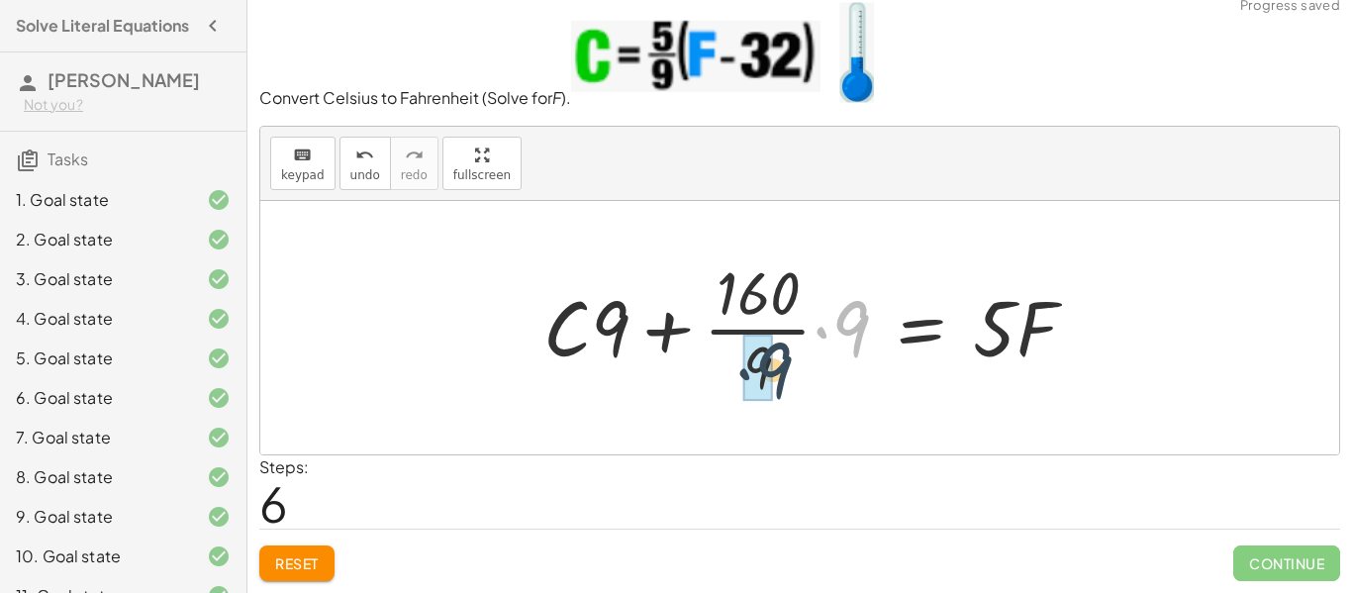
drag, startPoint x: 778, startPoint y: 371, endPoint x: 764, endPoint y: 374, distance: 14.2
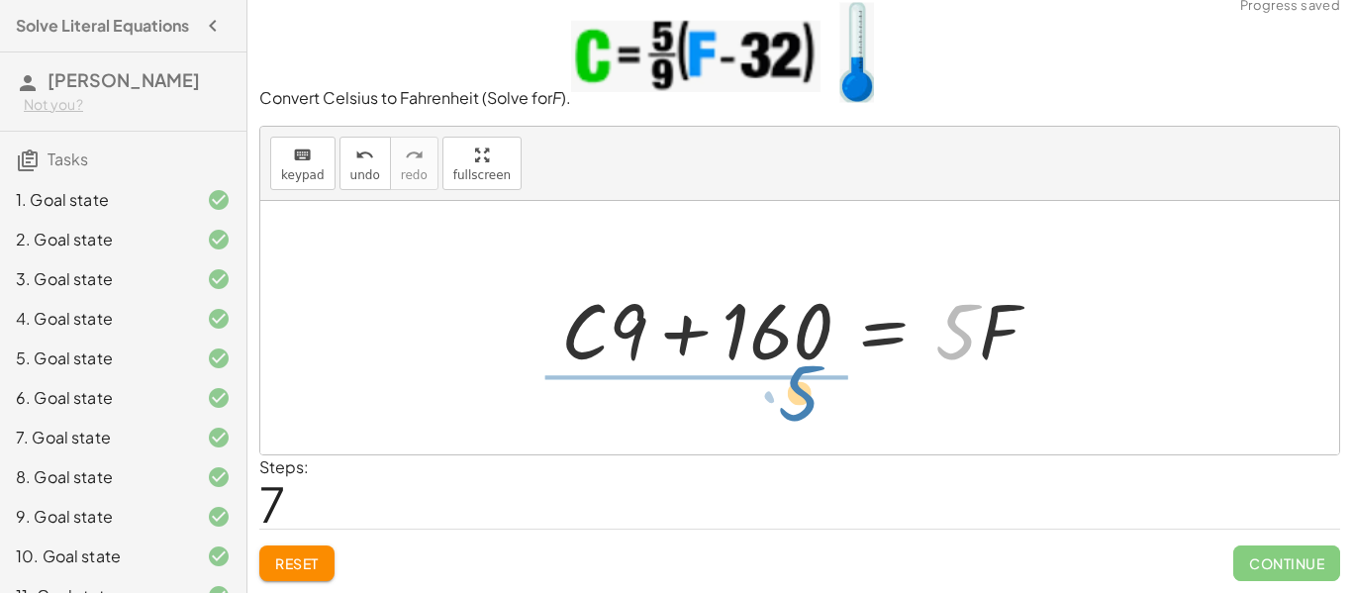
drag, startPoint x: 955, startPoint y: 342, endPoint x: 798, endPoint y: 403, distance: 169.0
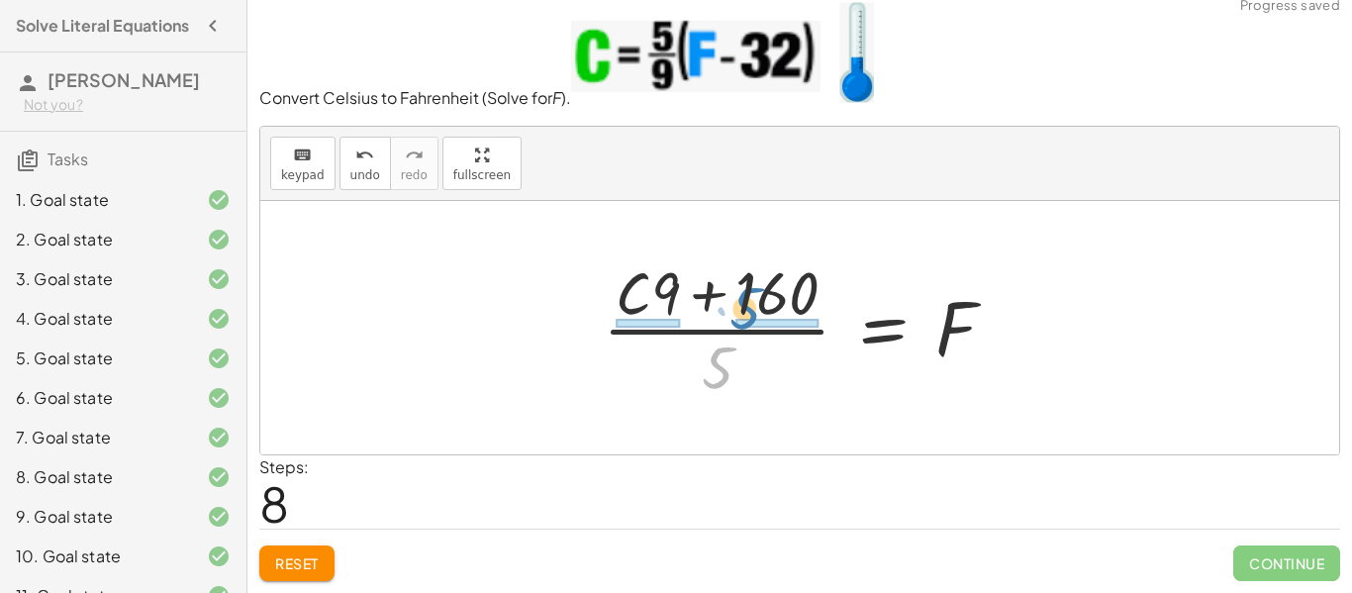
drag, startPoint x: 715, startPoint y: 379, endPoint x: 743, endPoint y: 320, distance: 65.6
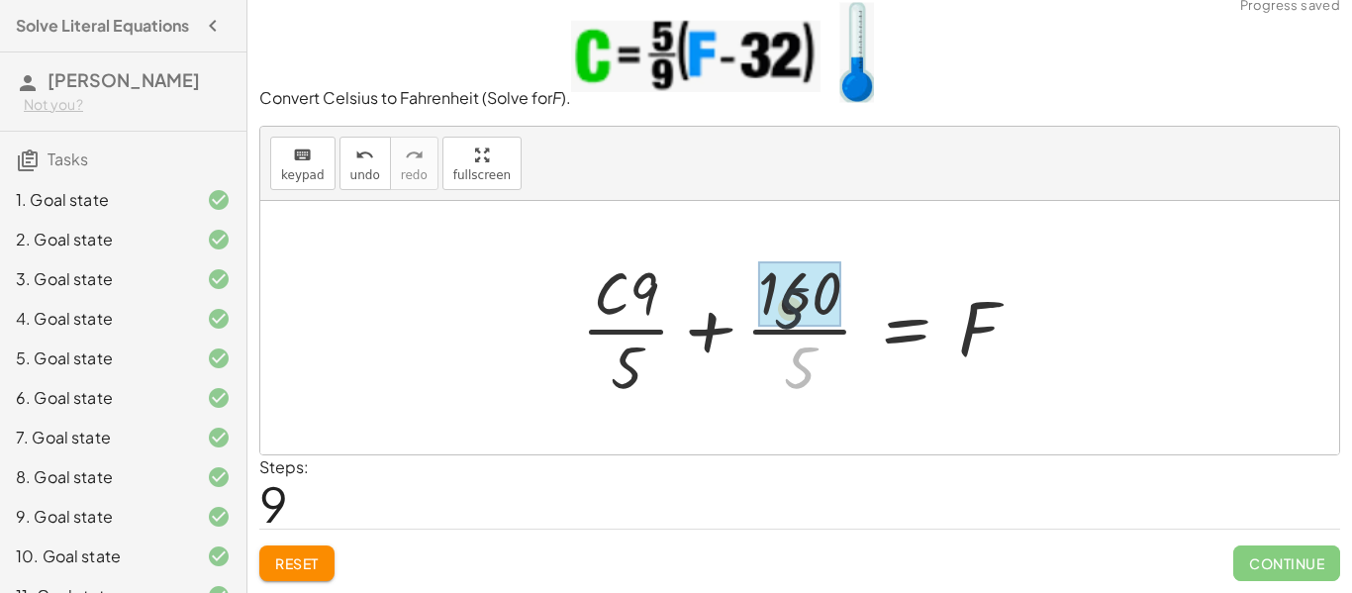
drag, startPoint x: 805, startPoint y: 368, endPoint x: 794, endPoint y: 299, distance: 70.2
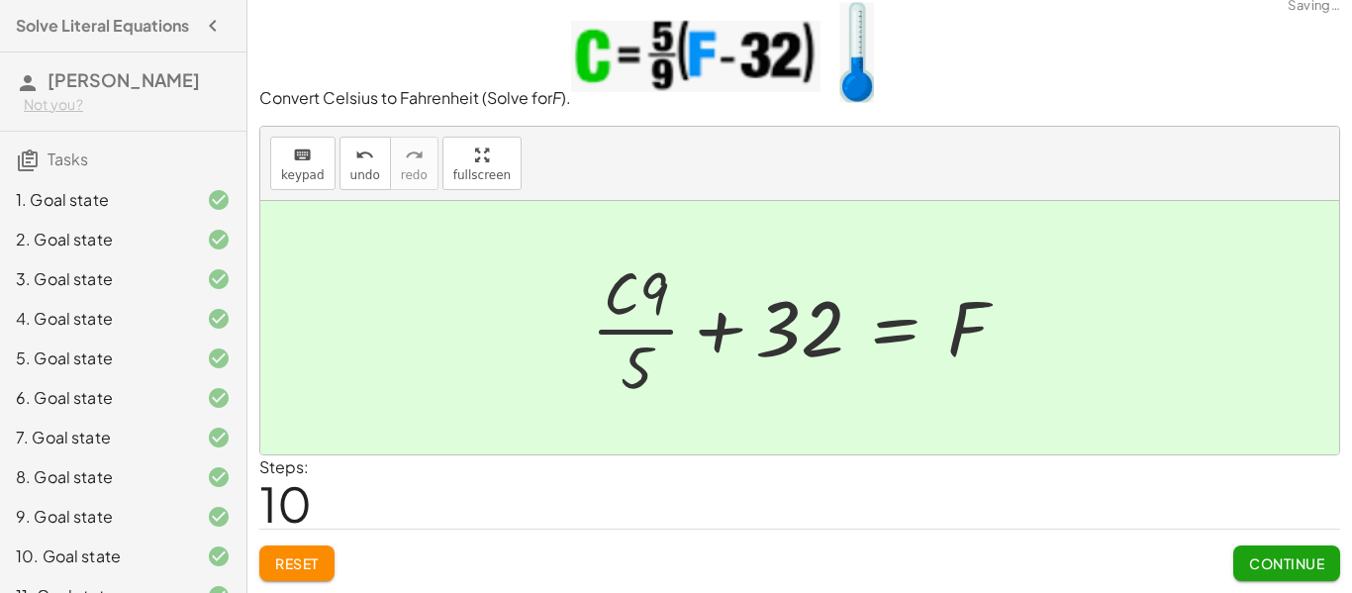
click at [1269, 560] on span "Continue" at bounding box center [1286, 563] width 75 height 18
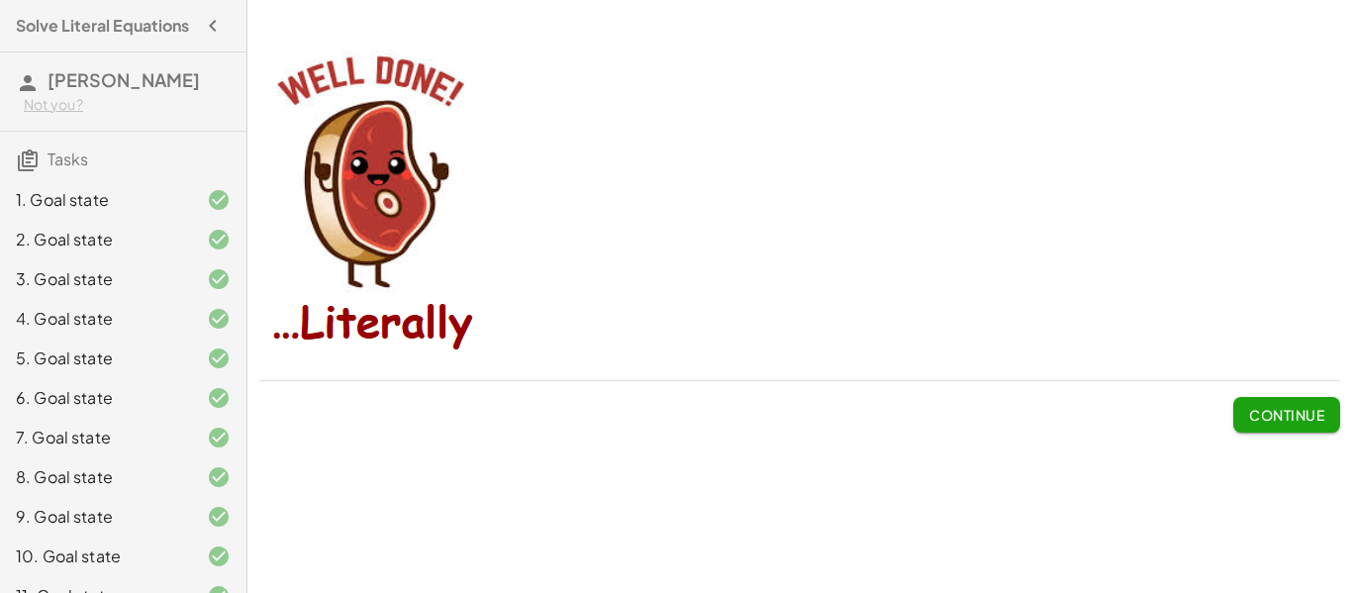
click at [1261, 421] on span "Continue" at bounding box center [1286, 415] width 75 height 18
